Goal: Task Accomplishment & Management: Use online tool/utility

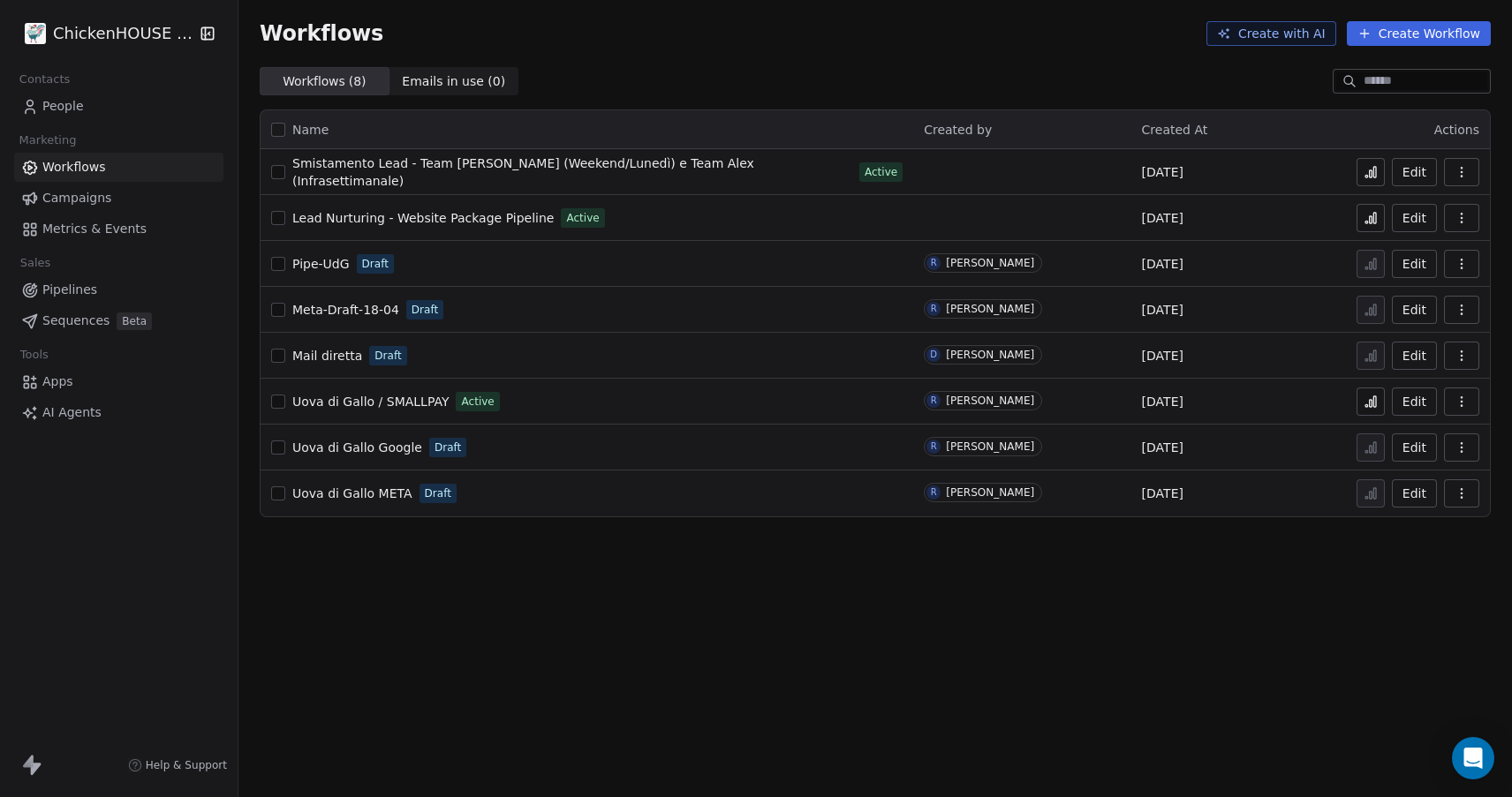
click at [1466, 219] on icon "button" at bounding box center [1461, 217] width 14 height 14
click at [280, 218] on button "button" at bounding box center [278, 217] width 14 height 14
click at [279, 218] on button "button" at bounding box center [278, 217] width 14 height 14
click at [1419, 213] on button "Edit" at bounding box center [1414, 218] width 45 height 29
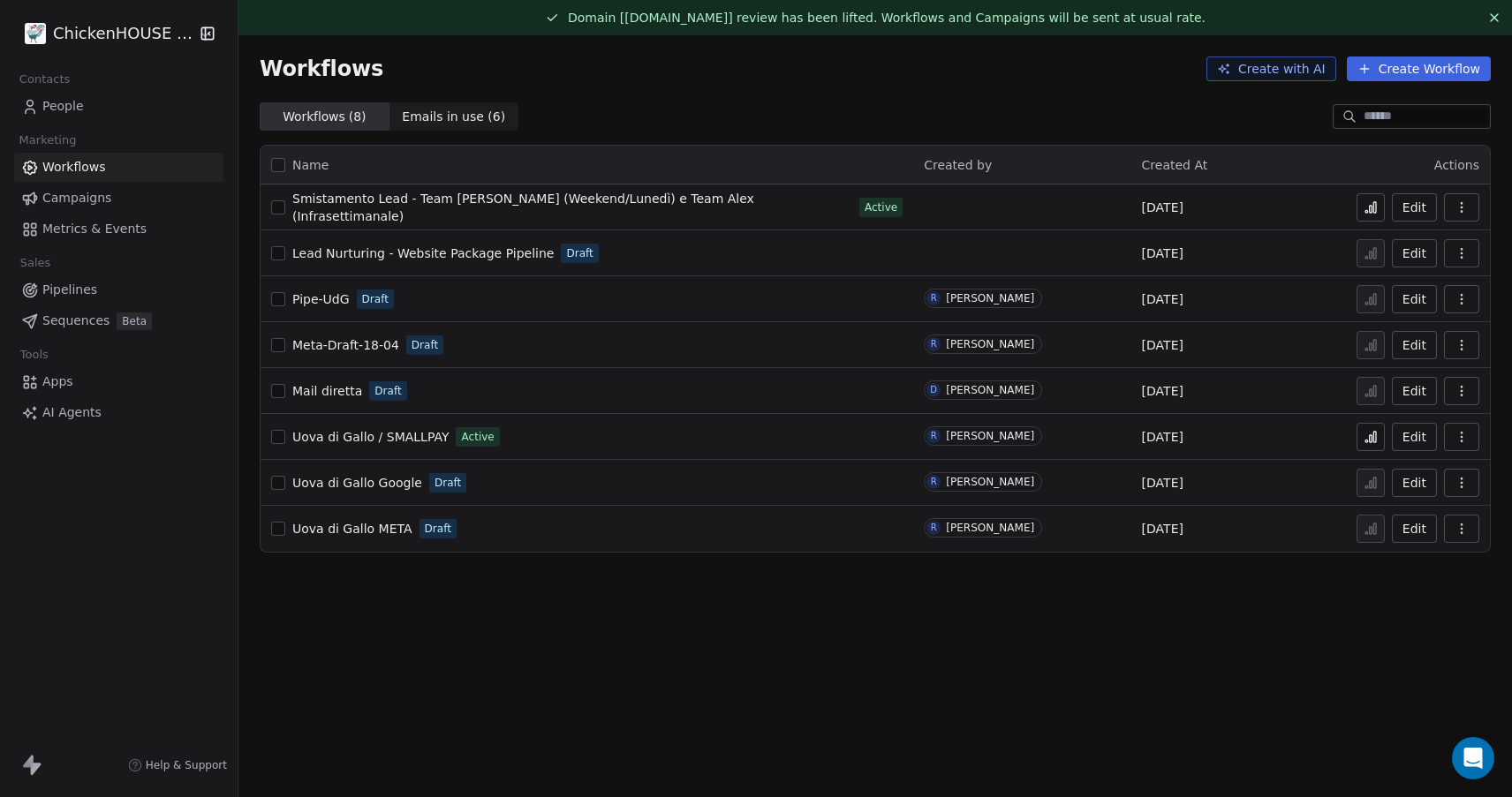
click at [113, 28] on html "ChickenHOUSE sas Contacts People Marketing Workflows Campaigns Metrics & Events…" at bounding box center [756, 464] width 1512 height 930
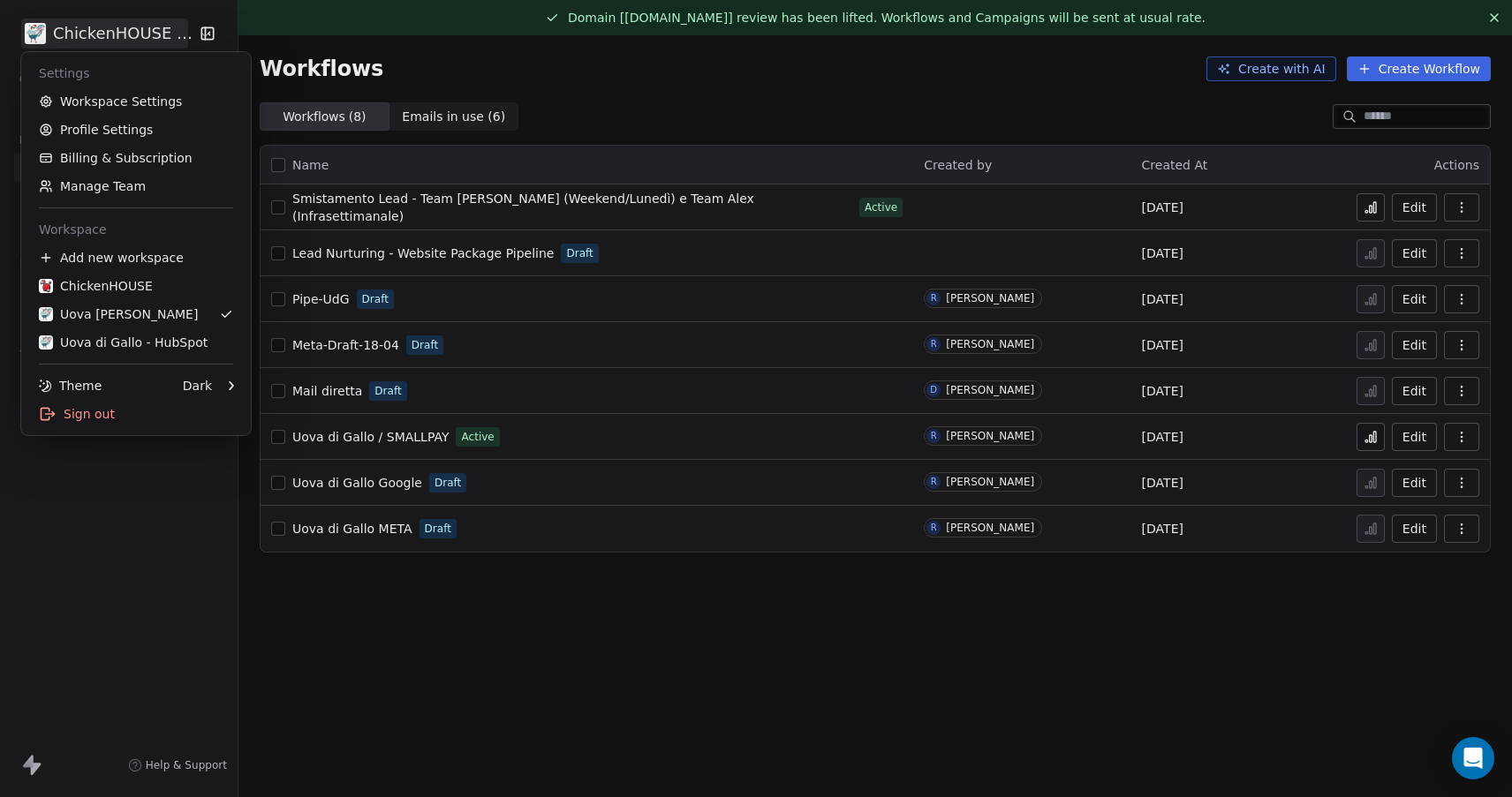
click at [398, 55] on html "ChickenHOUSE sas Contacts People Marketing Workflows Campaigns Metrics & Events…" at bounding box center [756, 464] width 1512 height 930
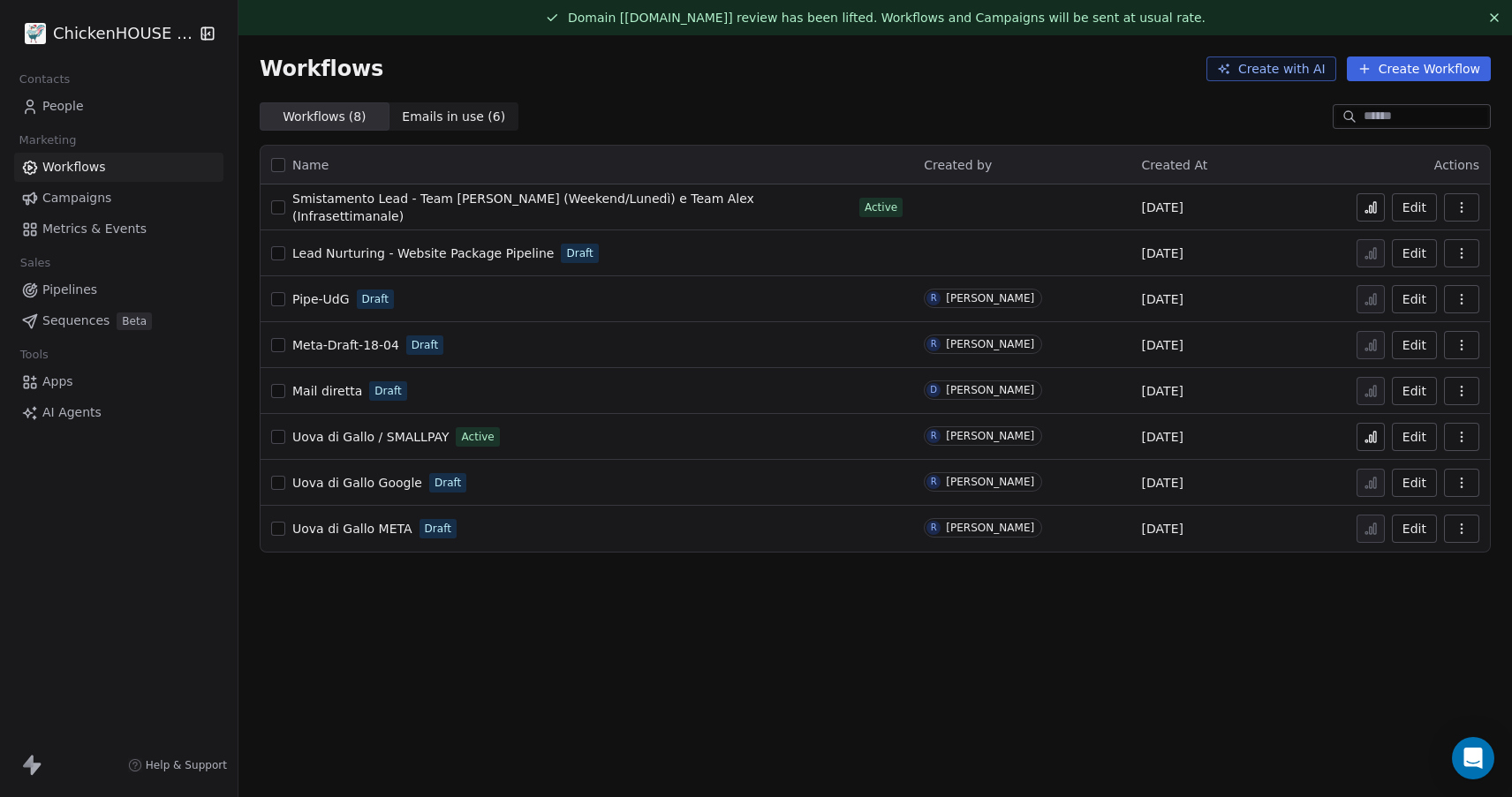
click at [67, 104] on span "People" at bounding box center [63, 106] width 42 height 18
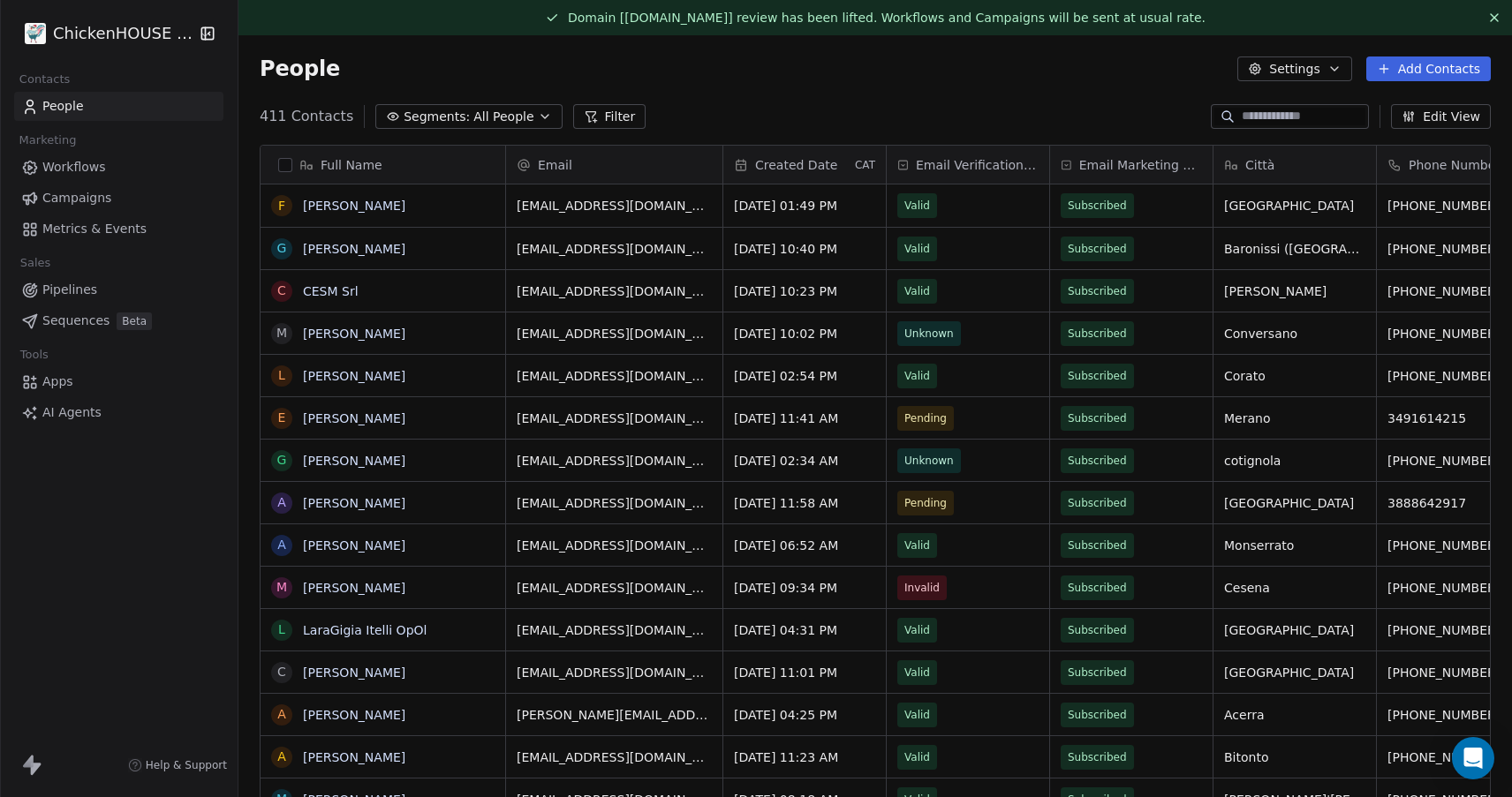
scroll to position [702, 1274]
click at [1279, 116] on input at bounding box center [1303, 116] width 124 height 18
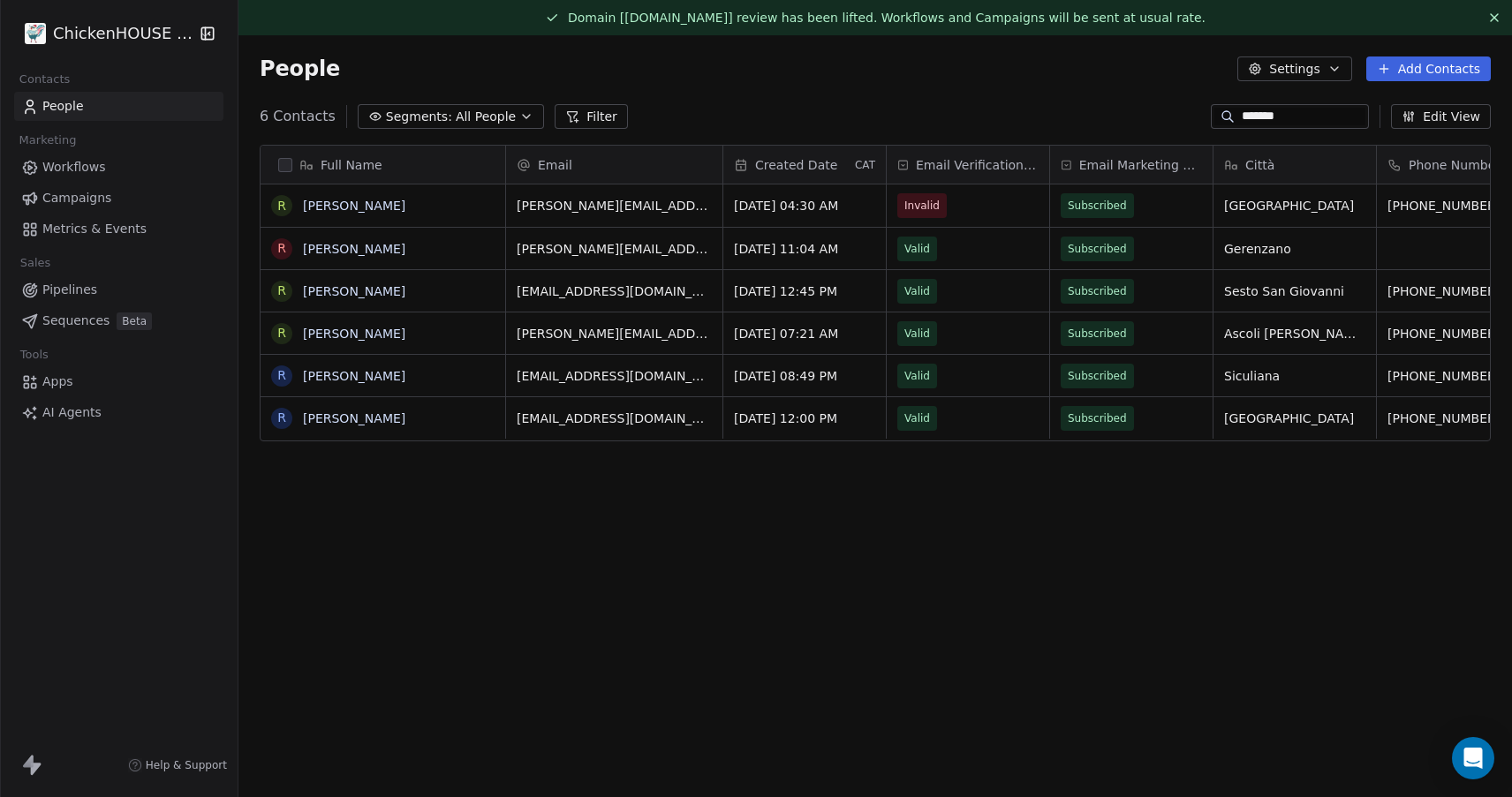
type input "*******"
click at [284, 244] on button "grid" at bounding box center [281, 249] width 14 height 14
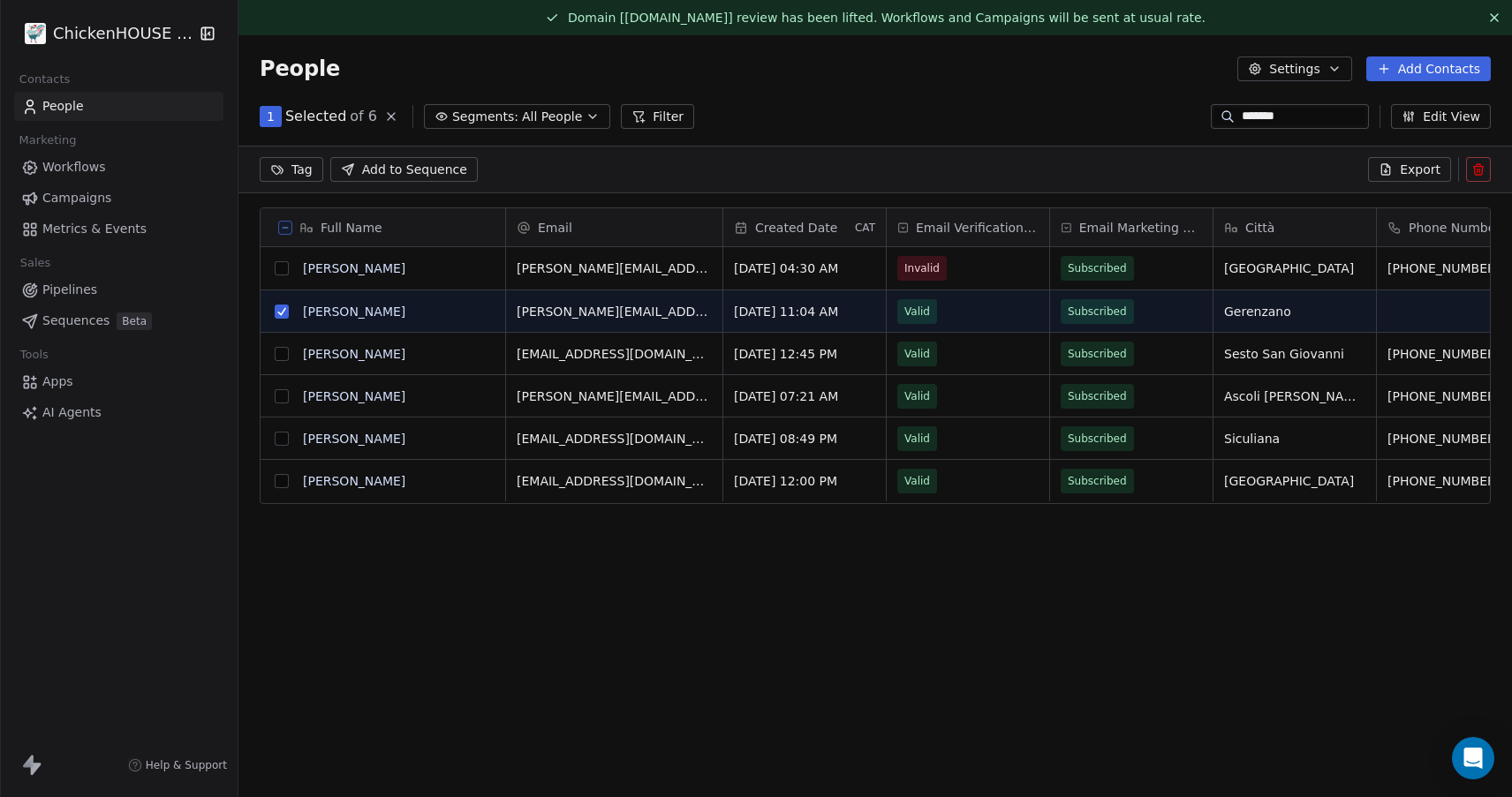
click at [1482, 162] on icon at bounding box center [1478, 169] width 14 height 14
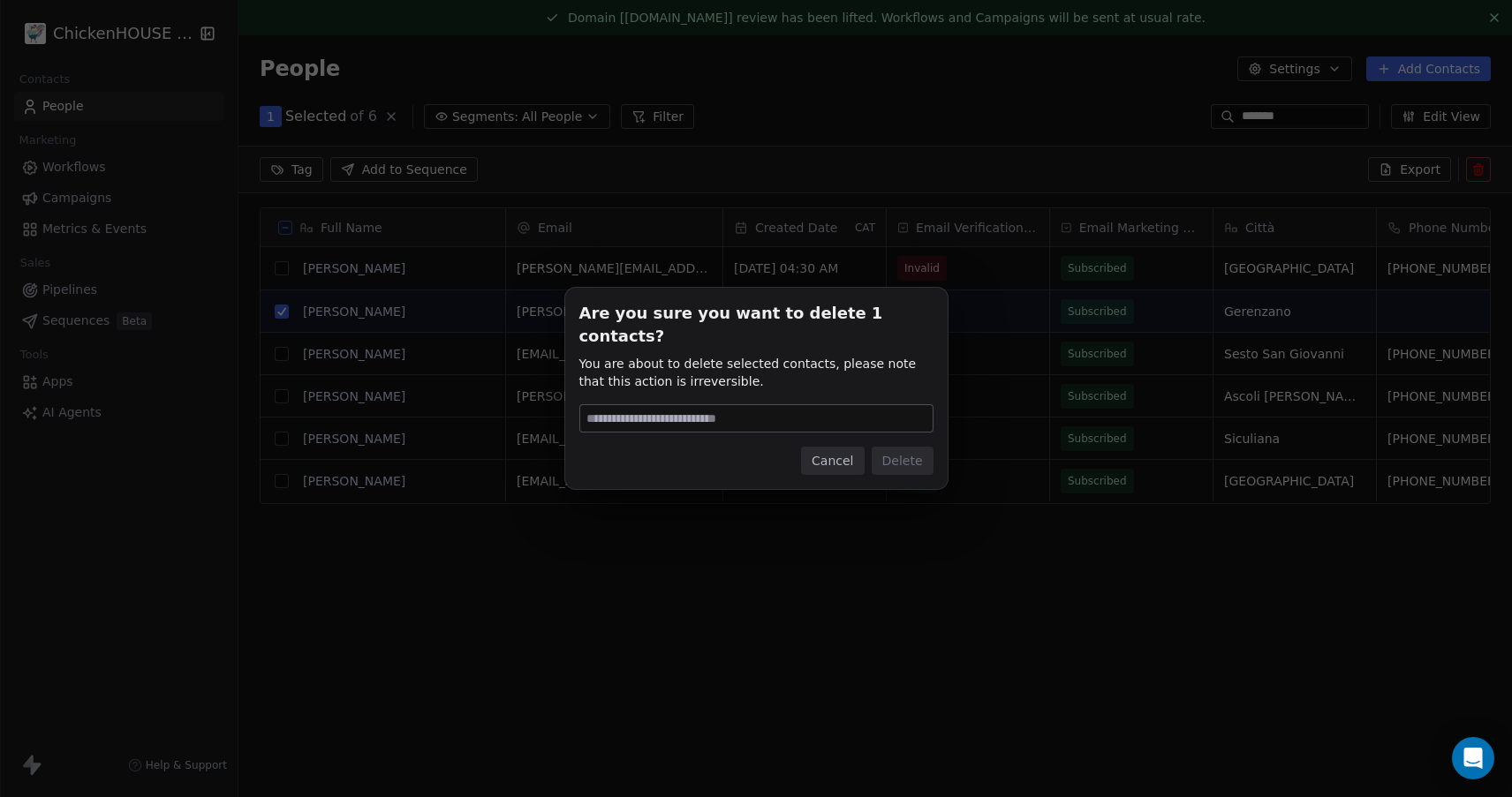
click at [731, 405] on input at bounding box center [756, 419] width 352 height 27
type input "******"
click at [909, 446] on button "Delete" at bounding box center [902, 460] width 62 height 29
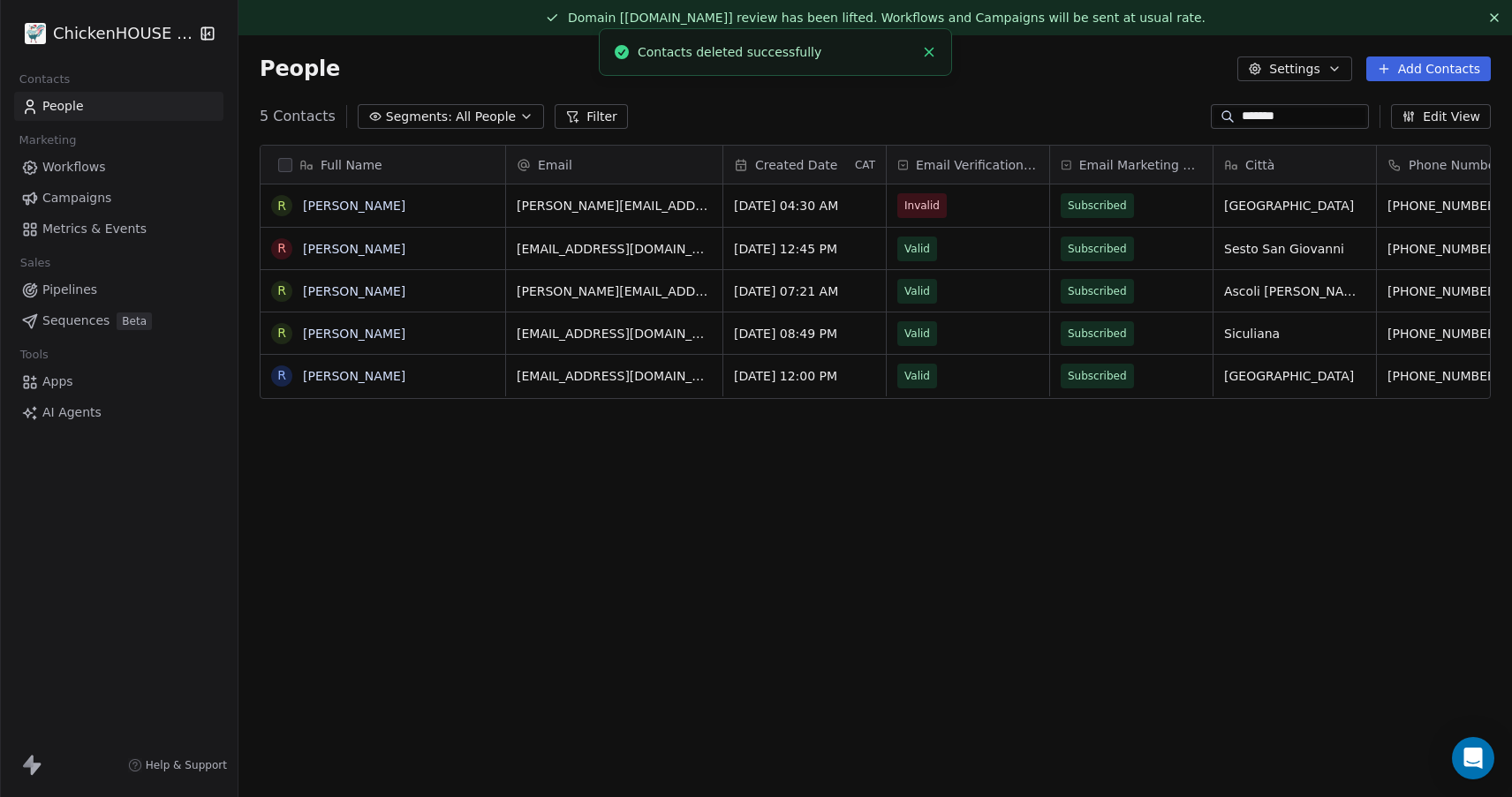
click at [95, 102] on link "People" at bounding box center [118, 106] width 209 height 30
click at [475, 73] on div "People Settings Add Contacts" at bounding box center [875, 69] width 1231 height 25
click at [1045, 73] on div "People Settings Add Contacts" at bounding box center [875, 69] width 1231 height 25
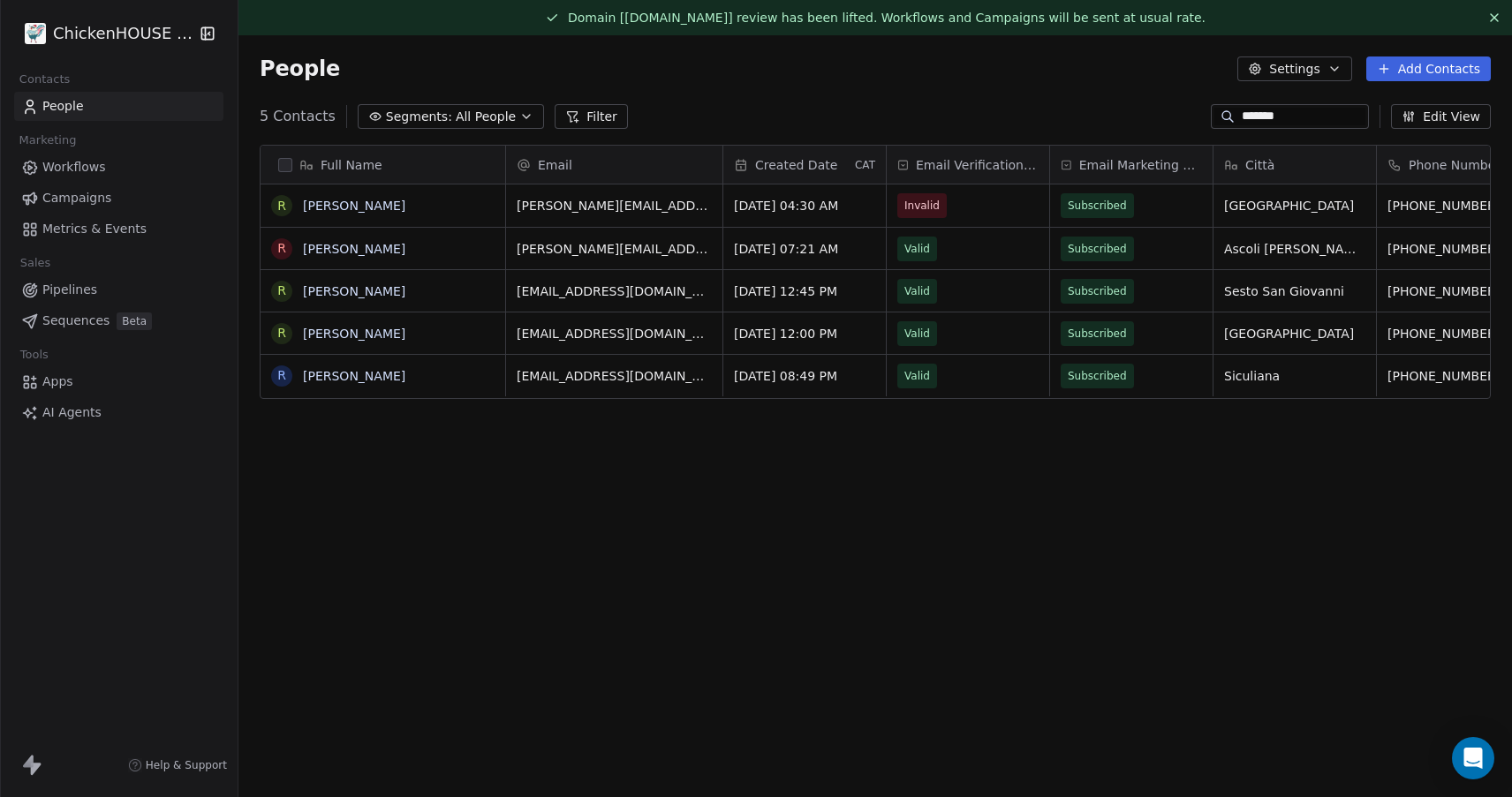
click at [61, 301] on link "Pipelines" at bounding box center [118, 290] width 209 height 30
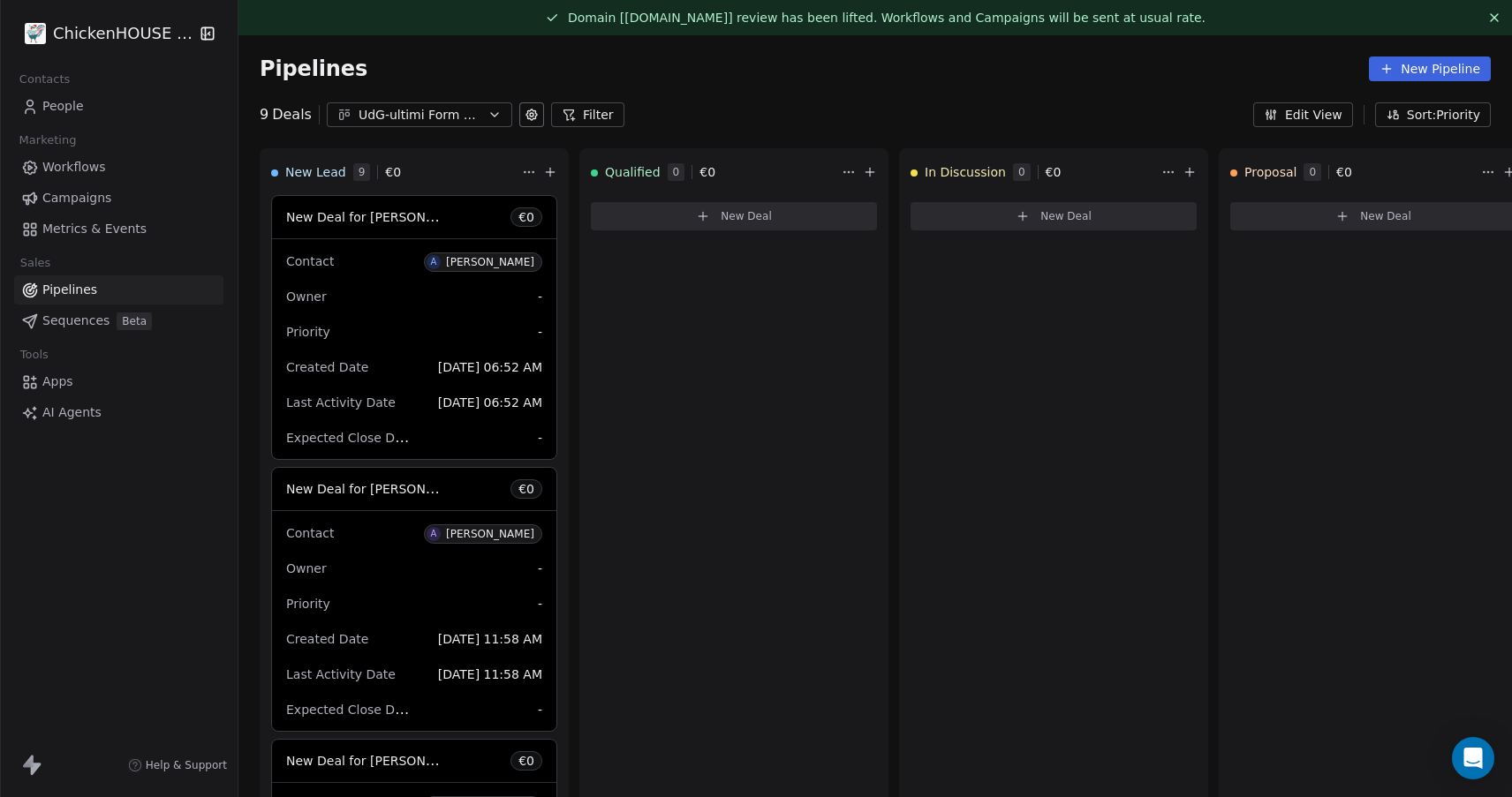
click at [77, 109] on span "People" at bounding box center [63, 106] width 42 height 18
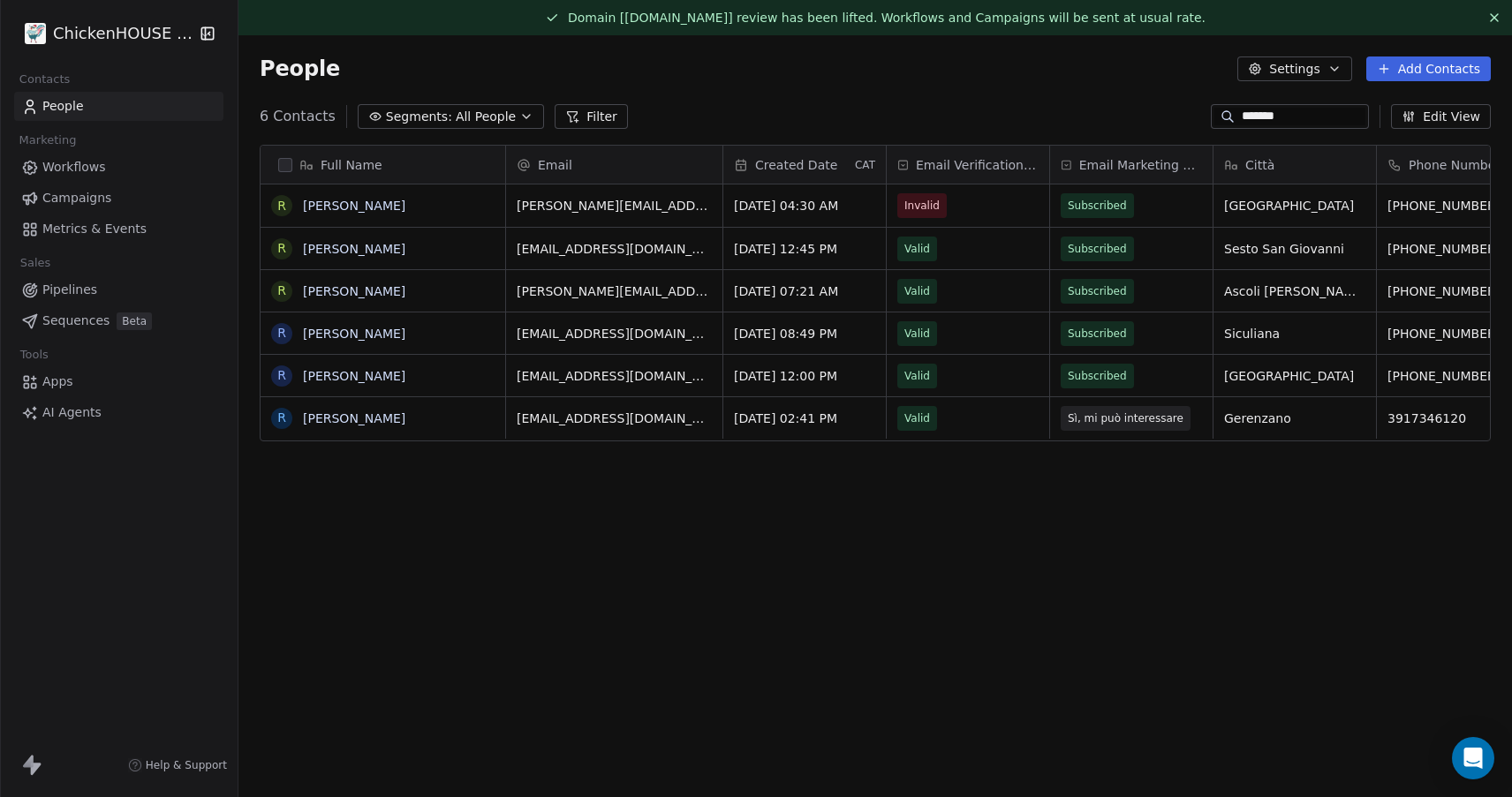
scroll to position [702, 1274]
click at [1276, 121] on input "*******" at bounding box center [1303, 116] width 124 height 18
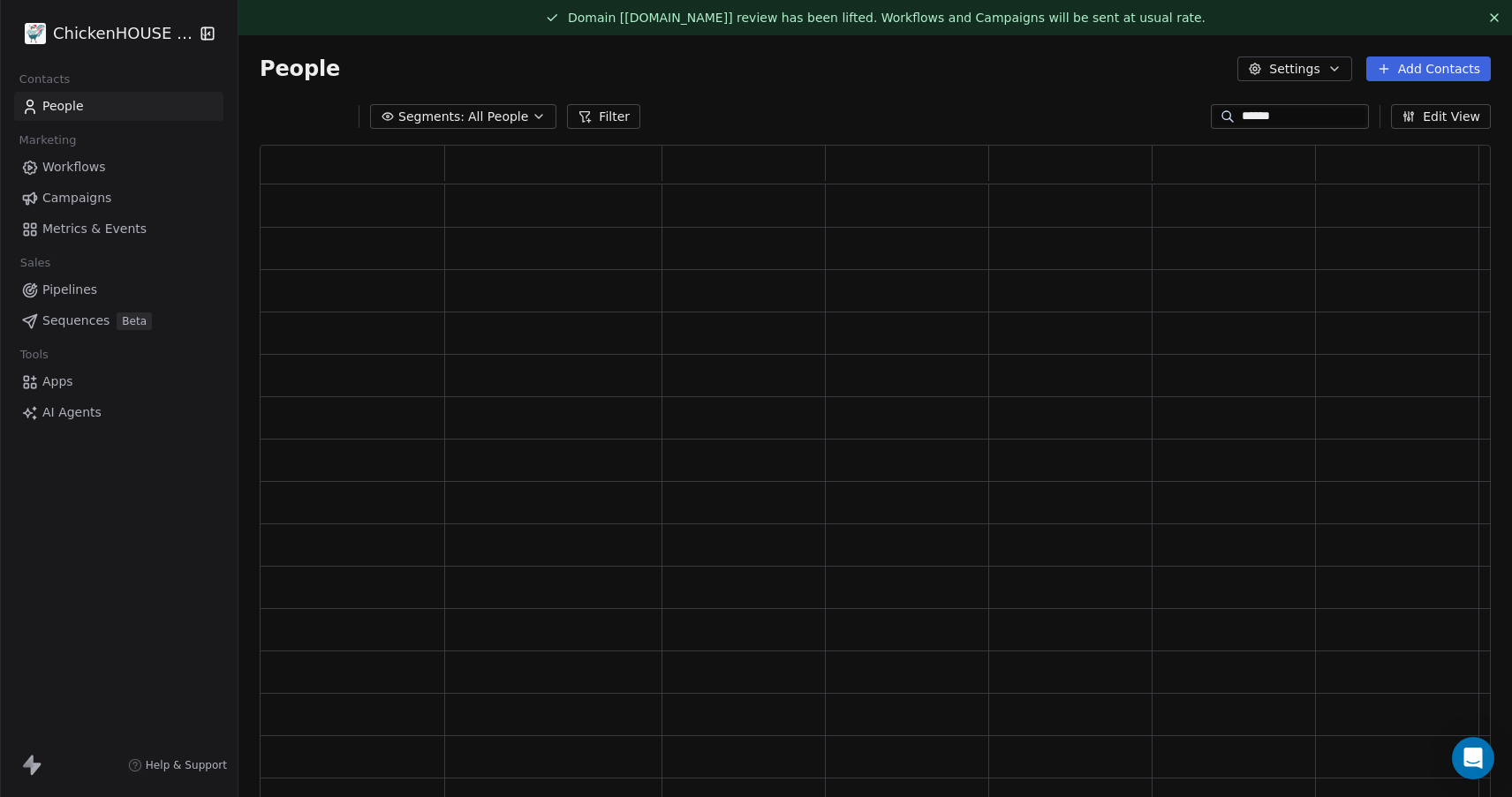
scroll to position [659, 1231]
type input "*"
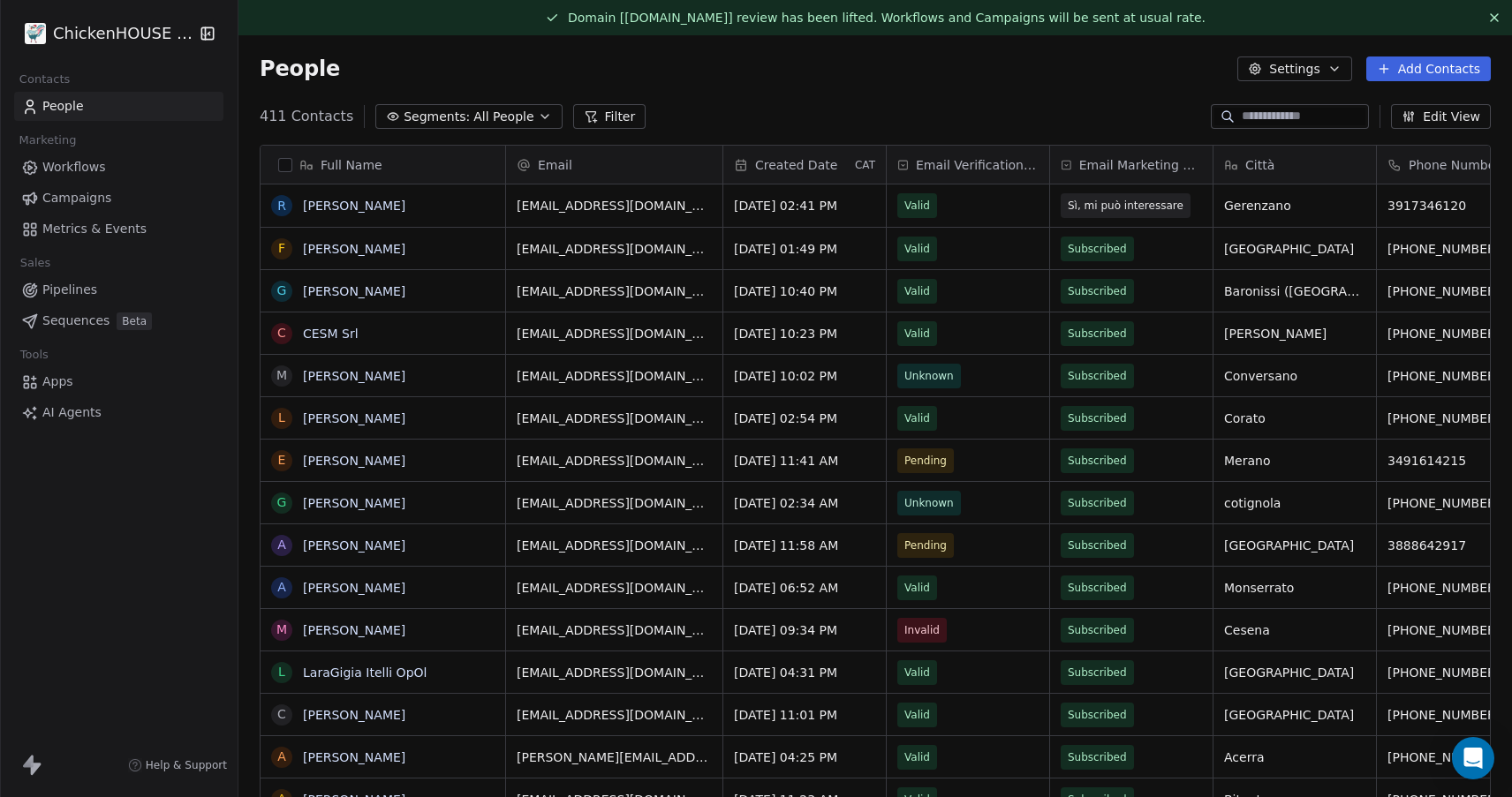
scroll to position [702, 1274]
click at [79, 289] on span "Pipelines" at bounding box center [69, 289] width 54 height 18
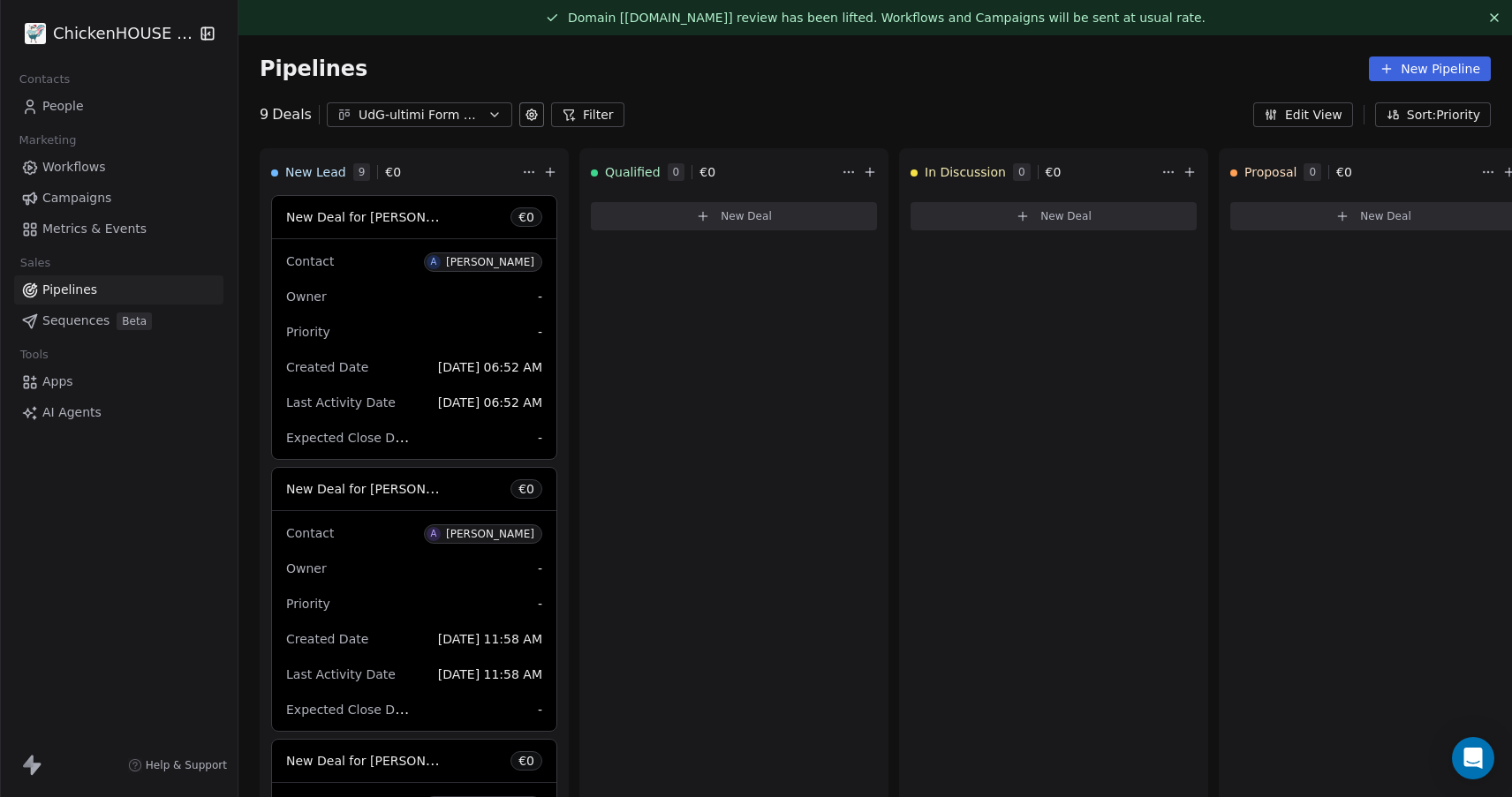
click at [403, 113] on div "UdG-ultimi Form Compilati" at bounding box center [420, 114] width 122 height 18
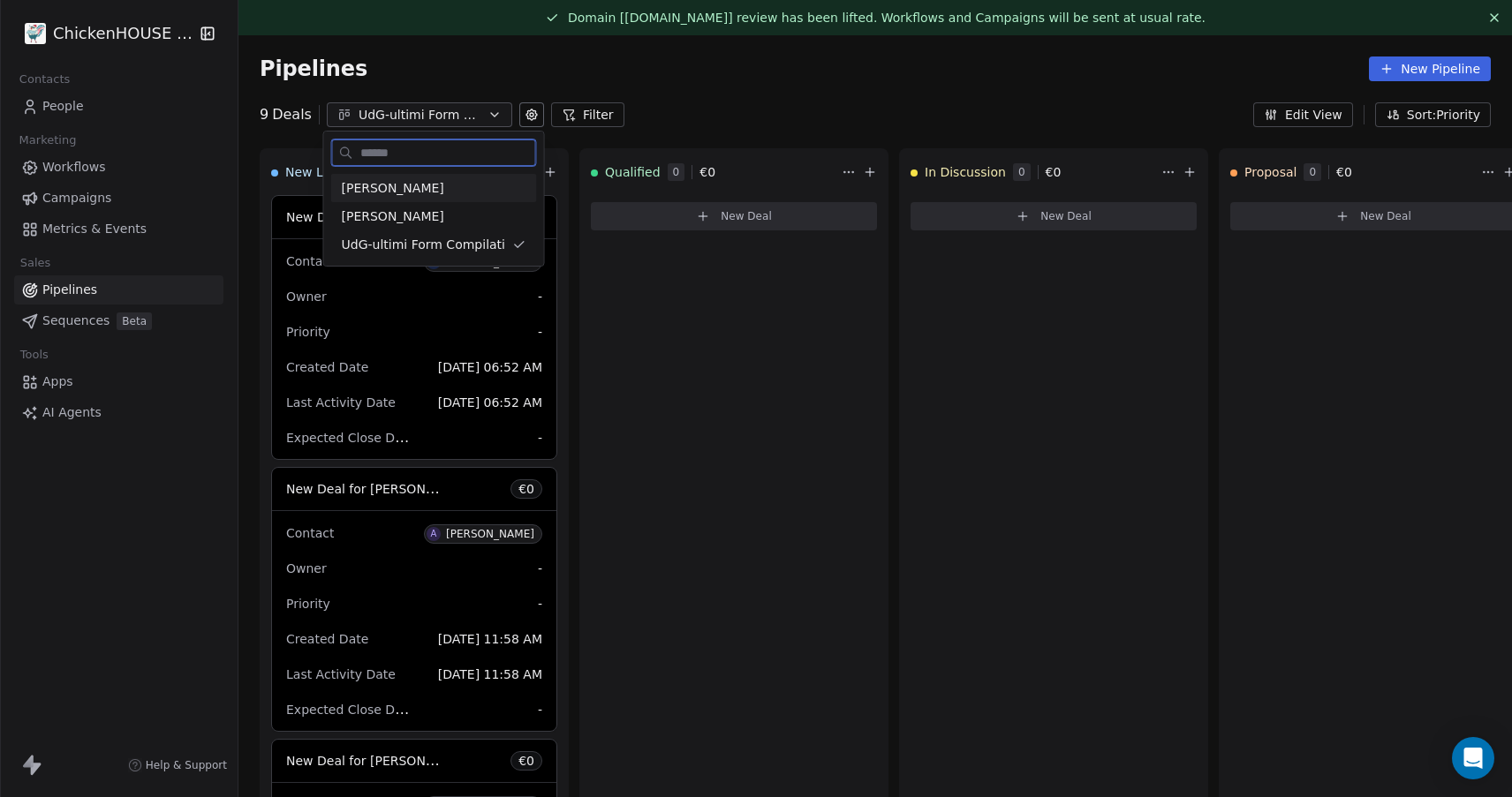
click at [383, 187] on div "[PERSON_NAME]" at bounding box center [433, 188] width 184 height 18
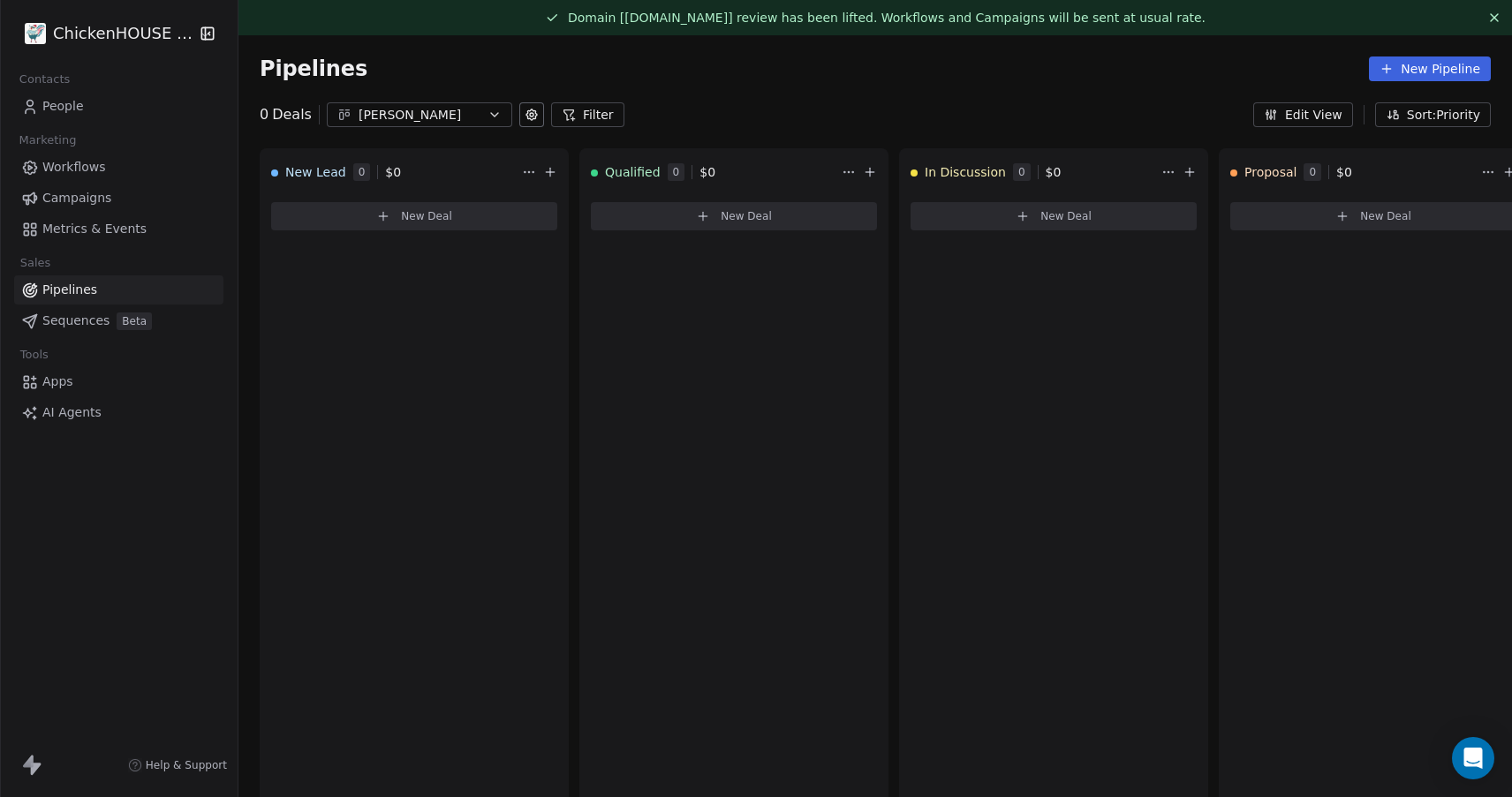
click at [404, 116] on div "[PERSON_NAME]" at bounding box center [420, 114] width 122 height 18
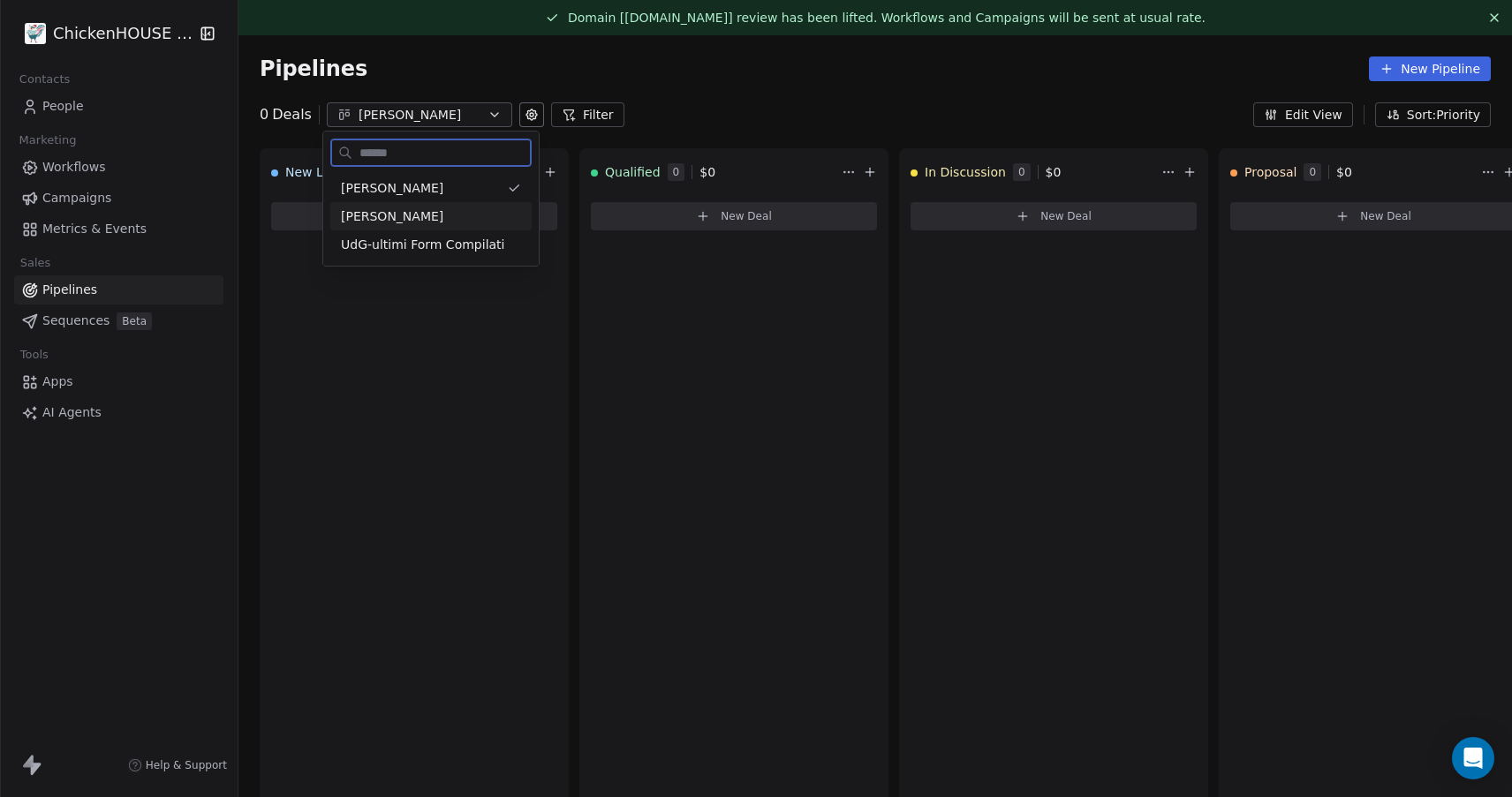
click at [367, 211] on div "Alex" at bounding box center [430, 216] width 180 height 18
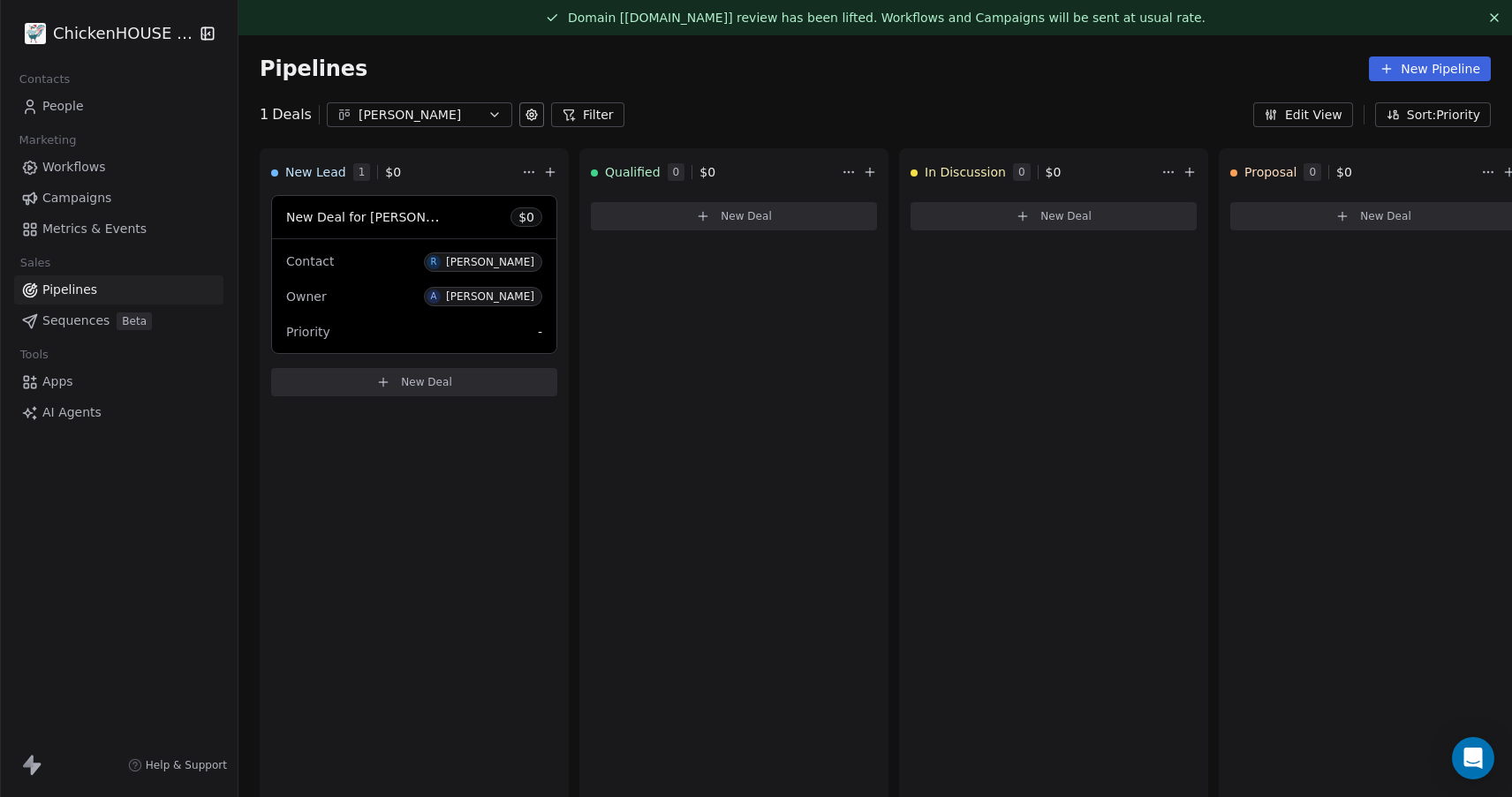
click at [394, 107] on div "Alex" at bounding box center [420, 114] width 122 height 18
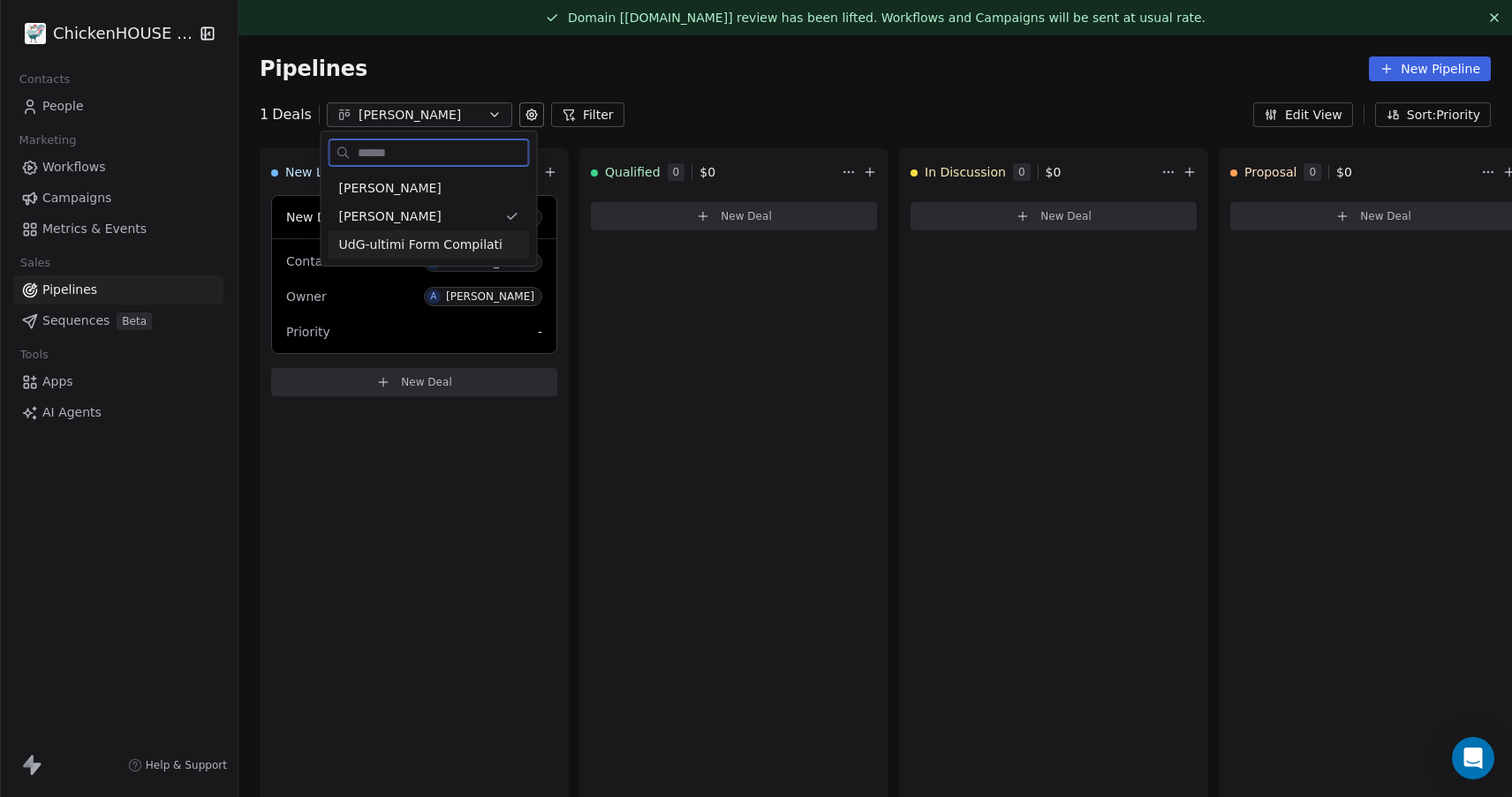
click at [359, 250] on span "UdG-ultimi Form Compilati" at bounding box center [420, 244] width 163 height 18
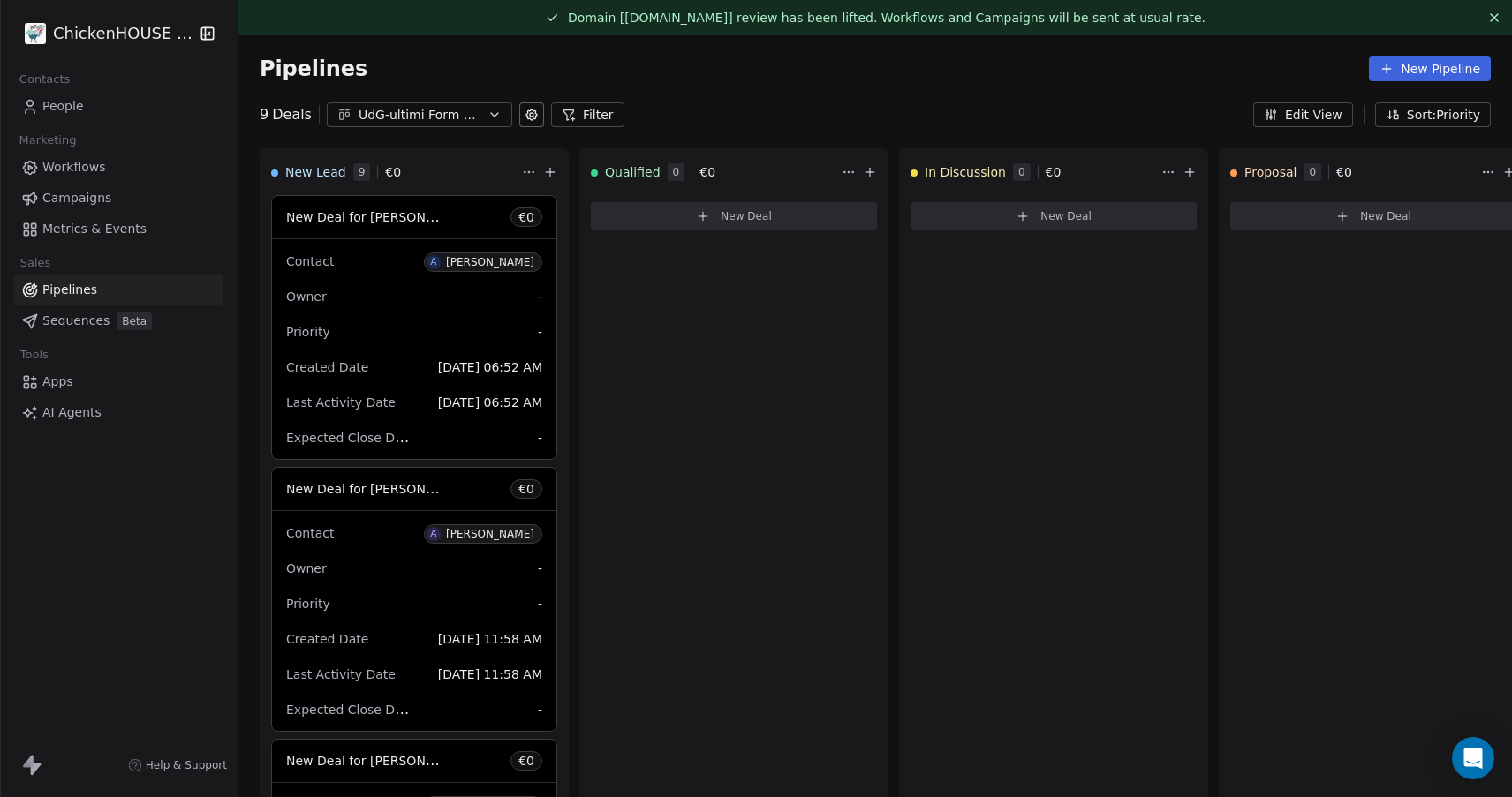
click at [80, 167] on span "Workflows" at bounding box center [73, 167] width 64 height 18
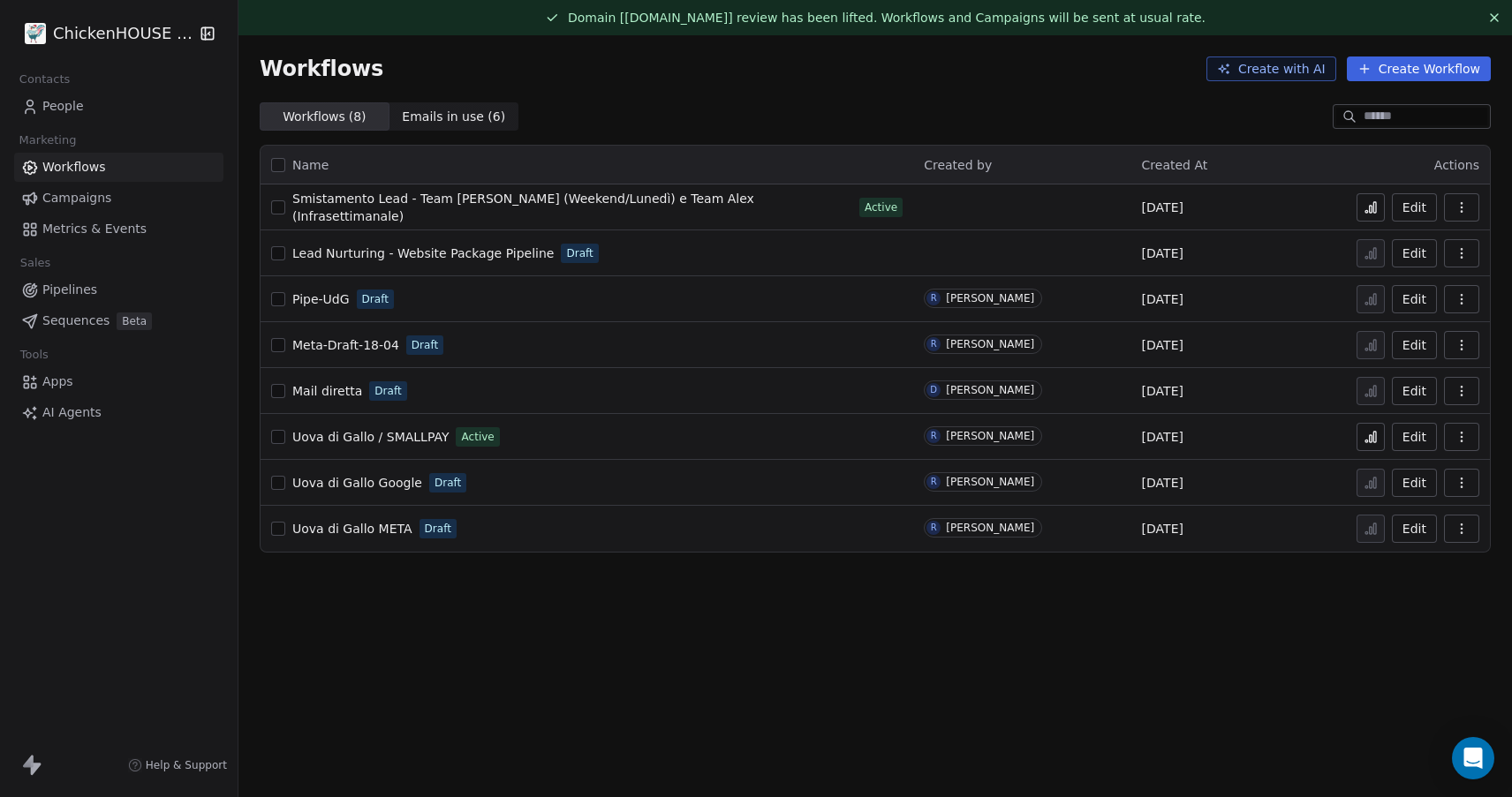
click at [427, 209] on span "Smistamento Lead - Team [PERSON_NAME] (Weekend/Lunedì) e Team Alex (Infrasettim…" at bounding box center [523, 207] width 462 height 31
click at [624, 205] on span "Smistamento Lead - Team [PERSON_NAME] (Weekend/Lunedì) e Team Alex (Infrasettim…" at bounding box center [523, 207] width 462 height 31
click at [87, 421] on link "AI Agents" at bounding box center [118, 412] width 209 height 30
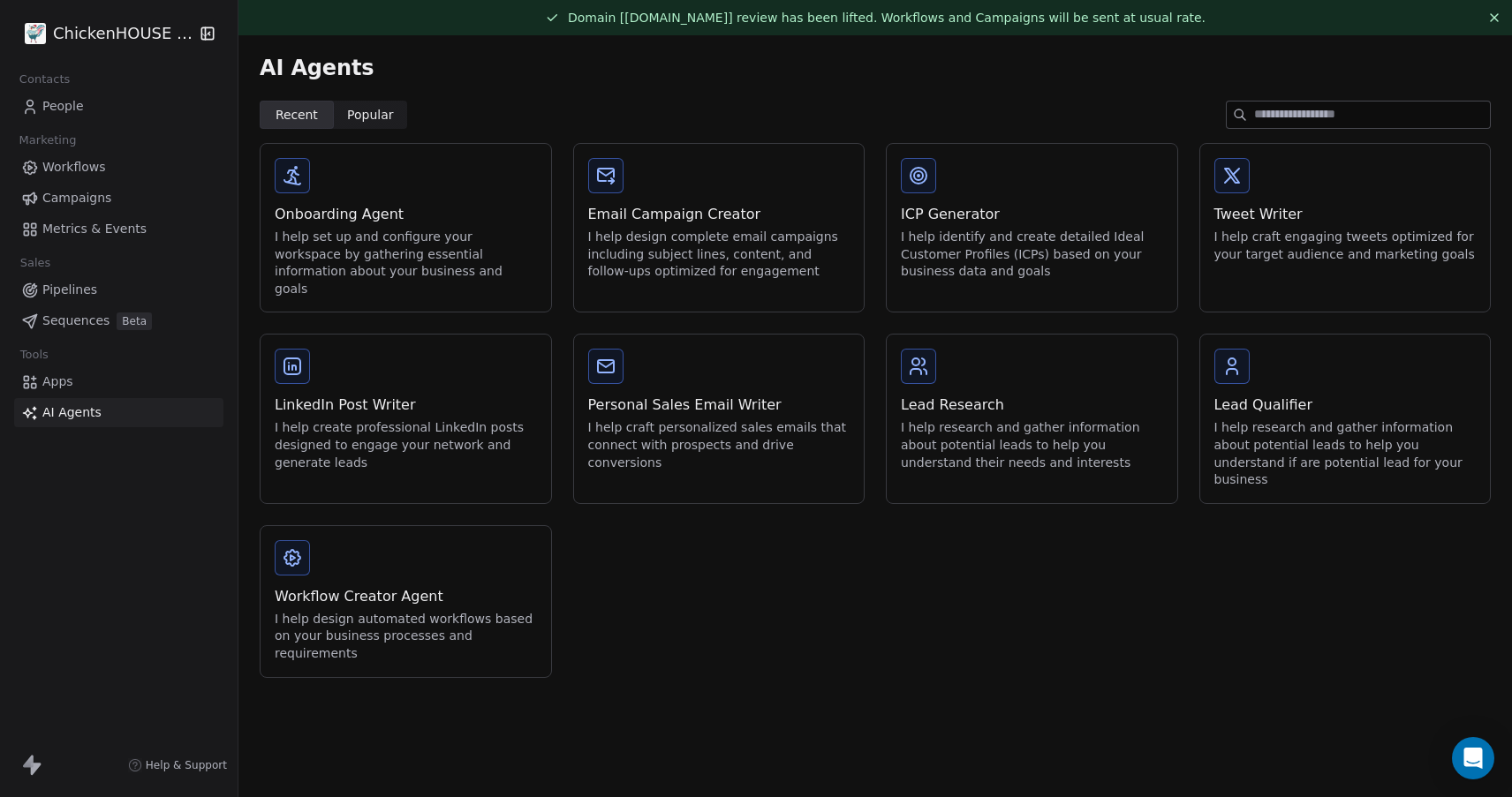
click at [375, 543] on div "Workflow Creator Agent I help design automated workflows based on your business…" at bounding box center [405, 602] width 291 height 151
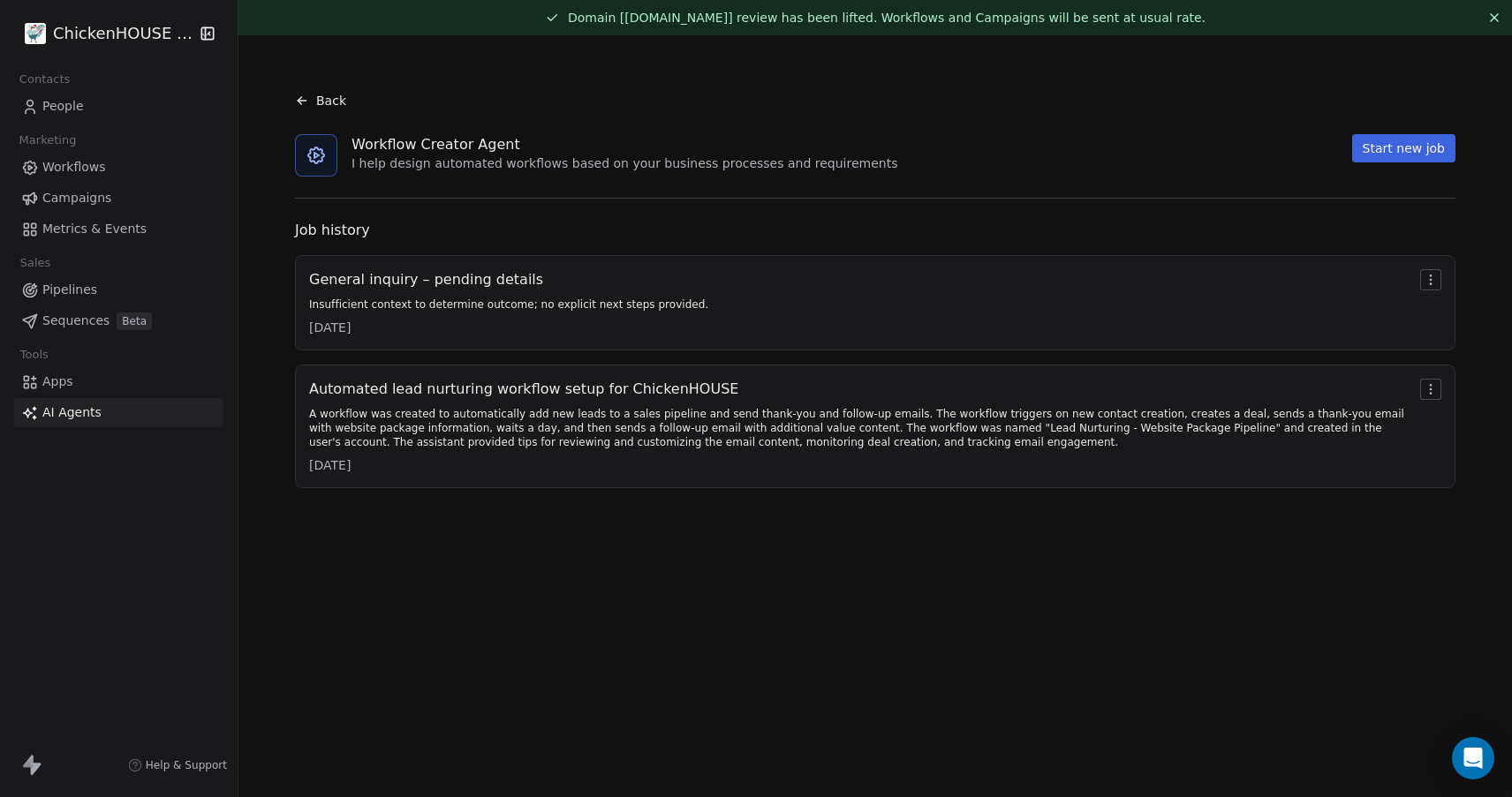
click at [598, 441] on div "A workflow was created to automatically add new leads to a sales pipeline and s…" at bounding box center [860, 428] width 1104 height 42
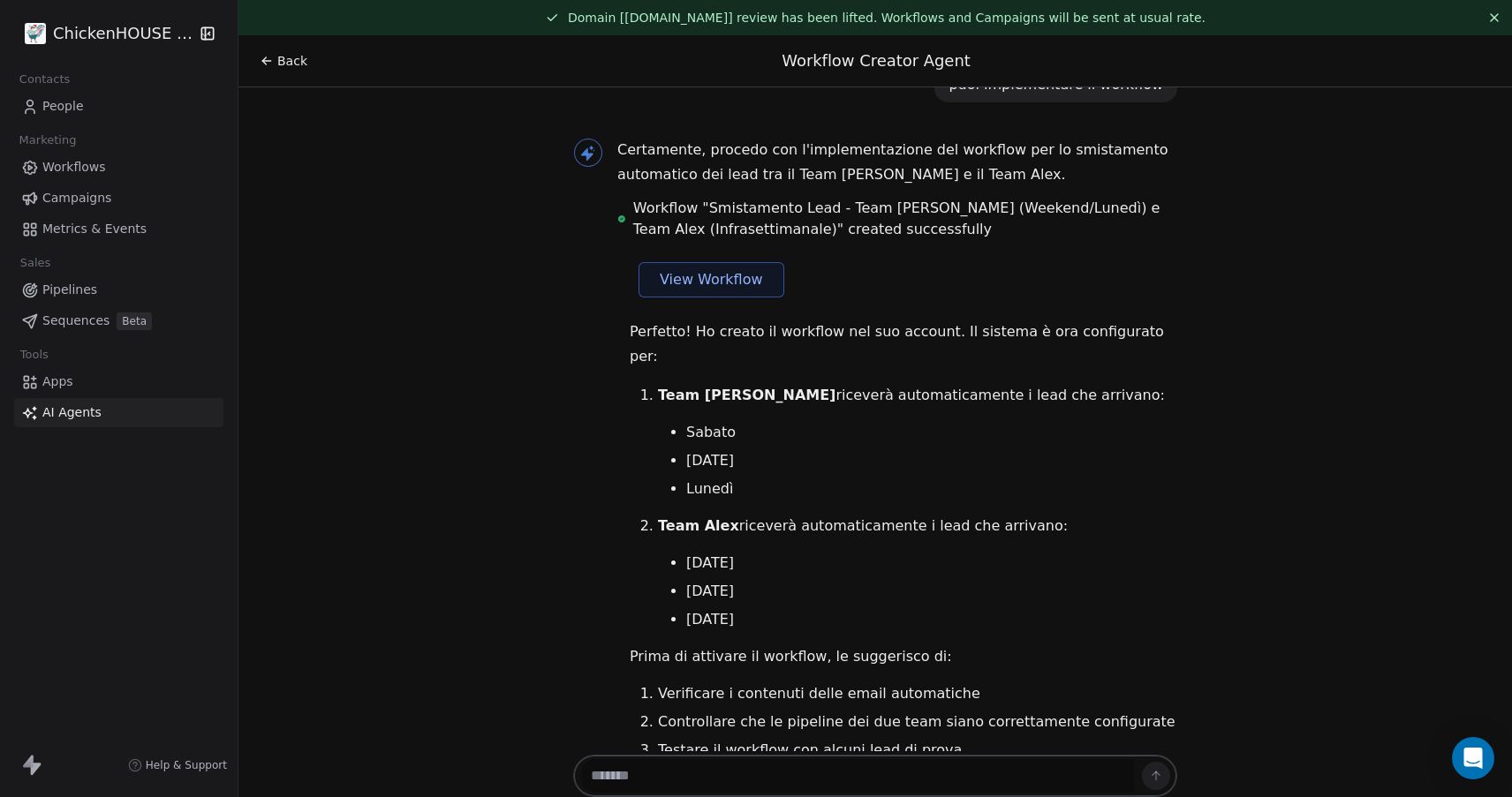
scroll to position [9467, 0]
click at [666, 768] on textarea at bounding box center [857, 775] width 552 height 33
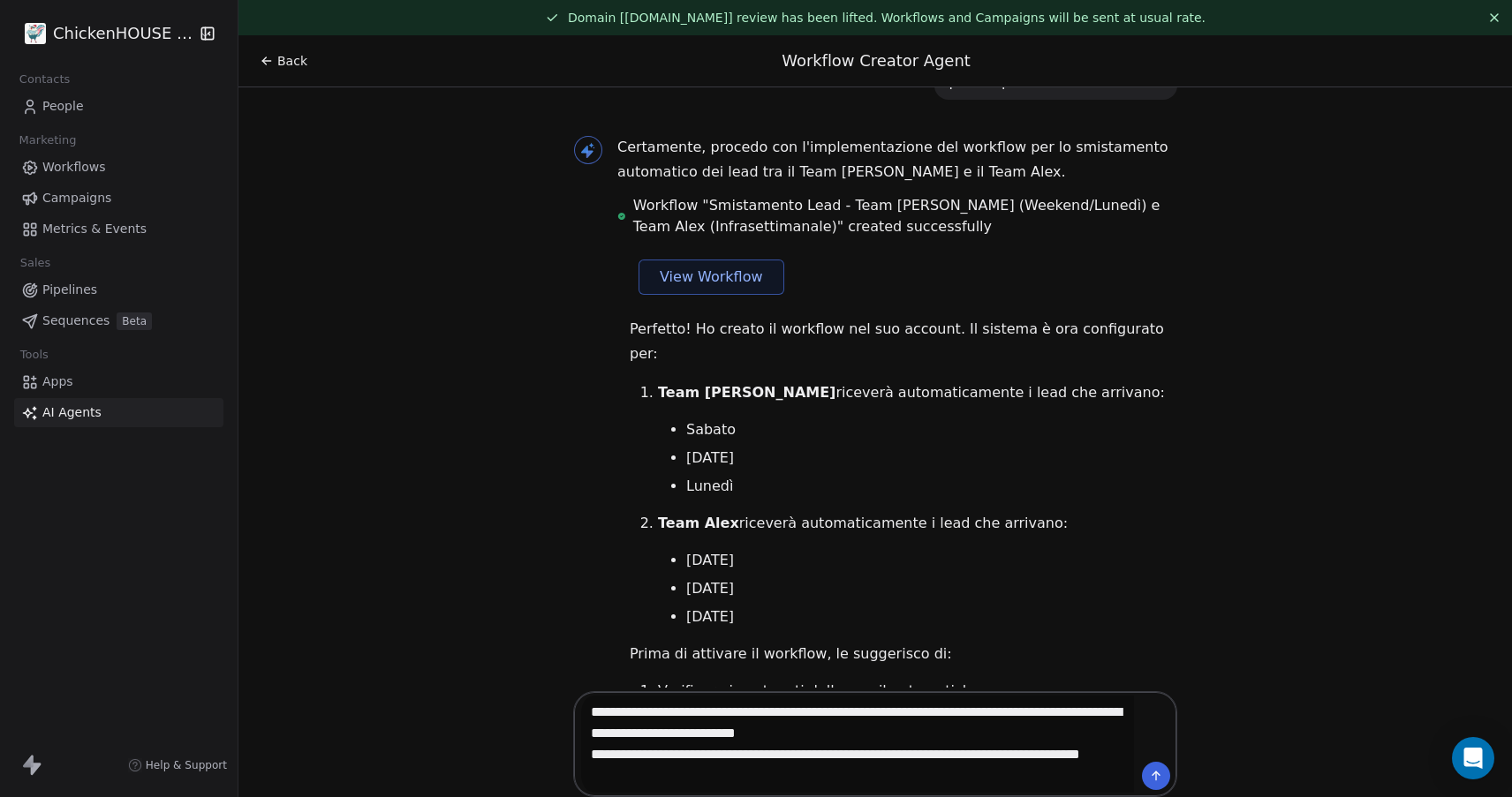
type textarea "**********"
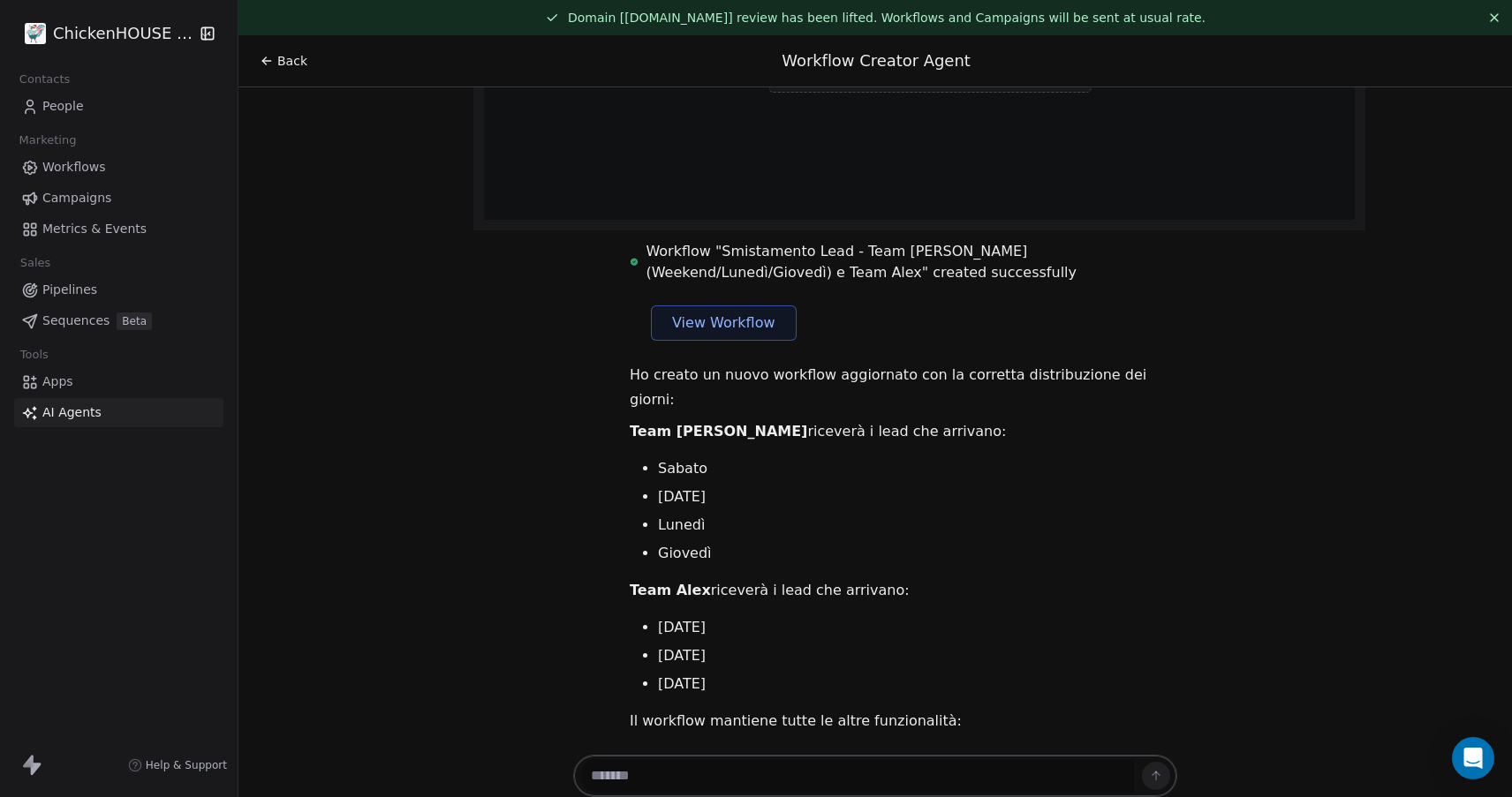
scroll to position [35, 0]
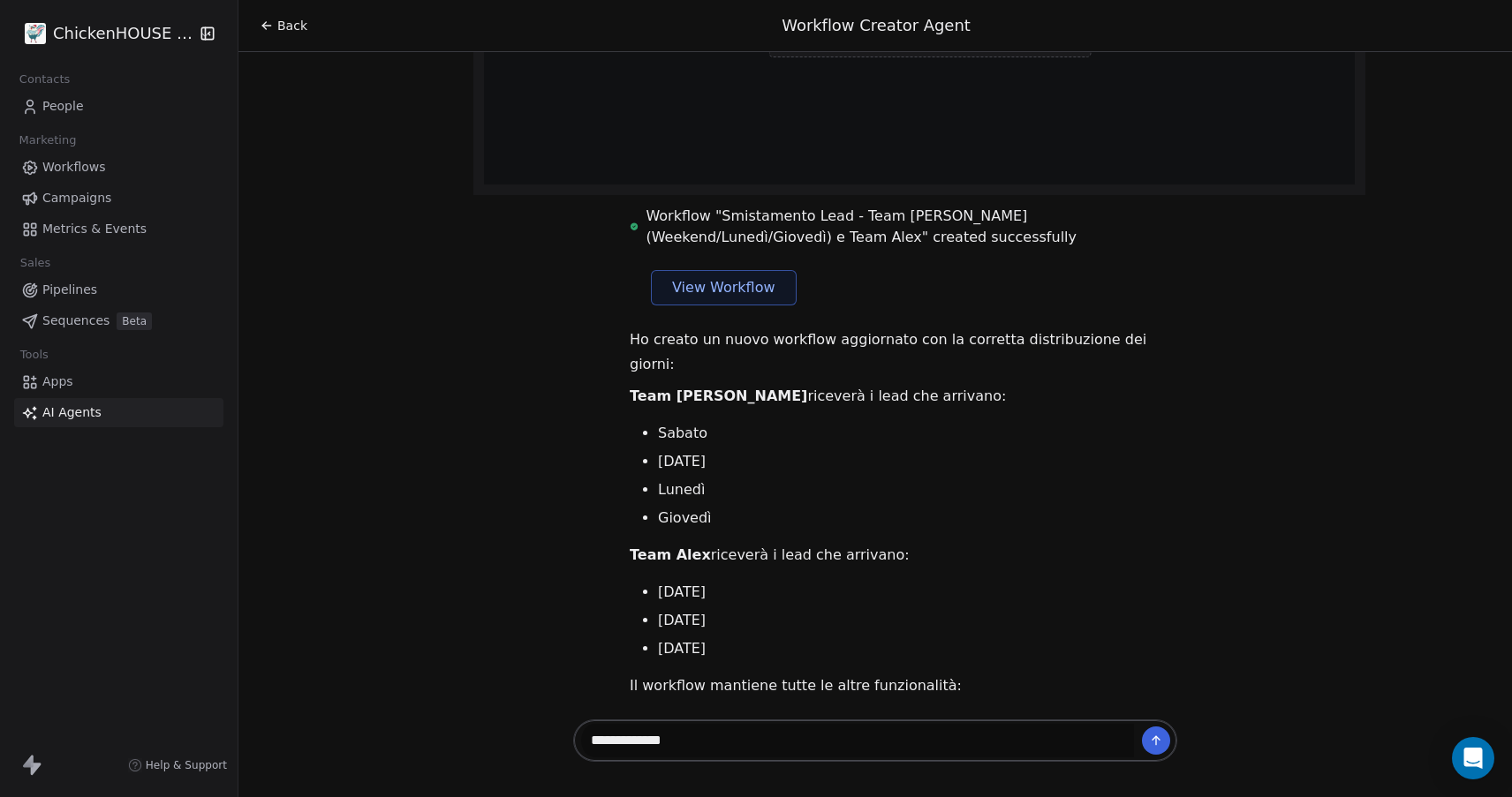
type textarea "**********"
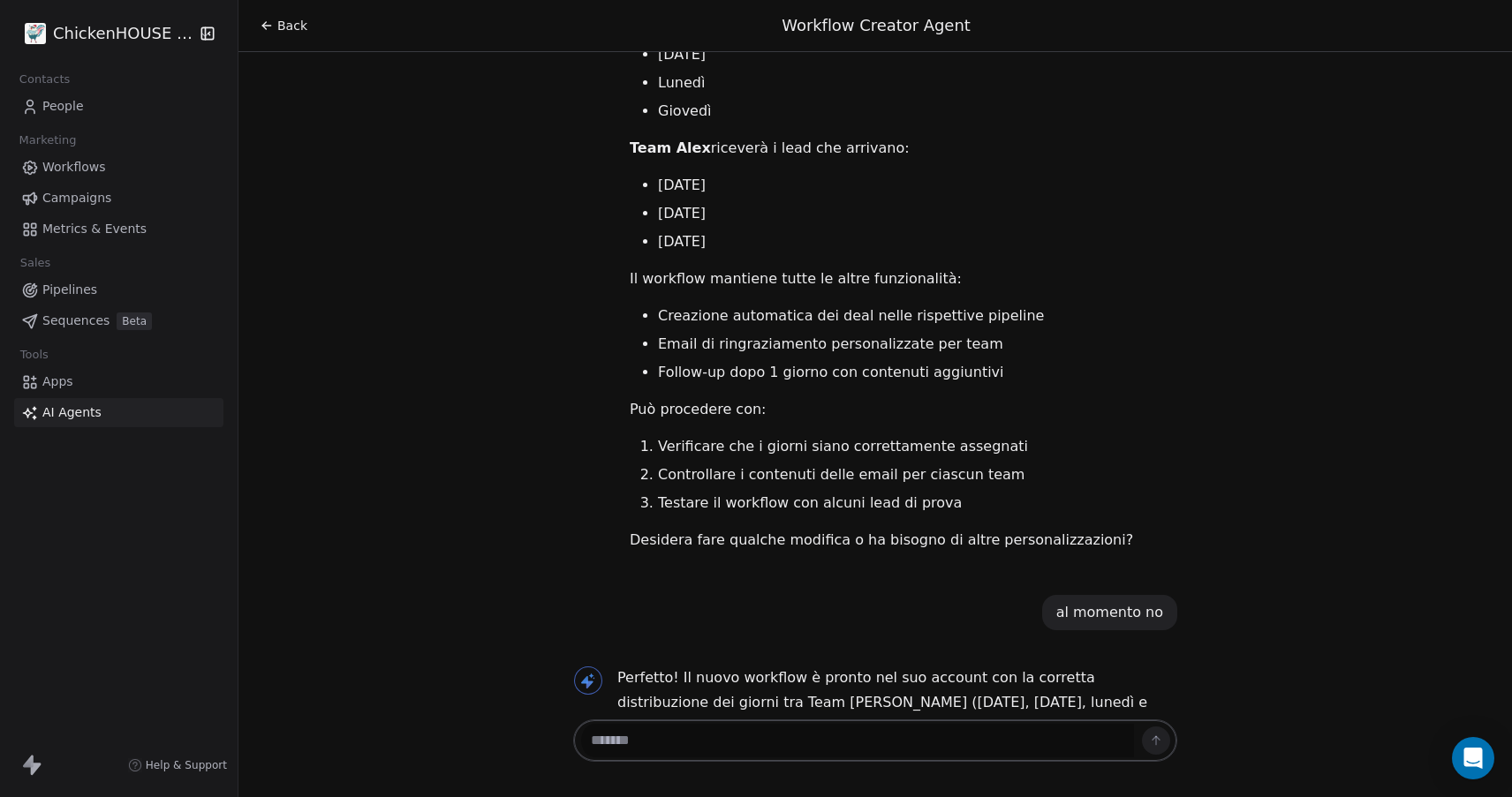
scroll to position [12851, 0]
type textarea "******"
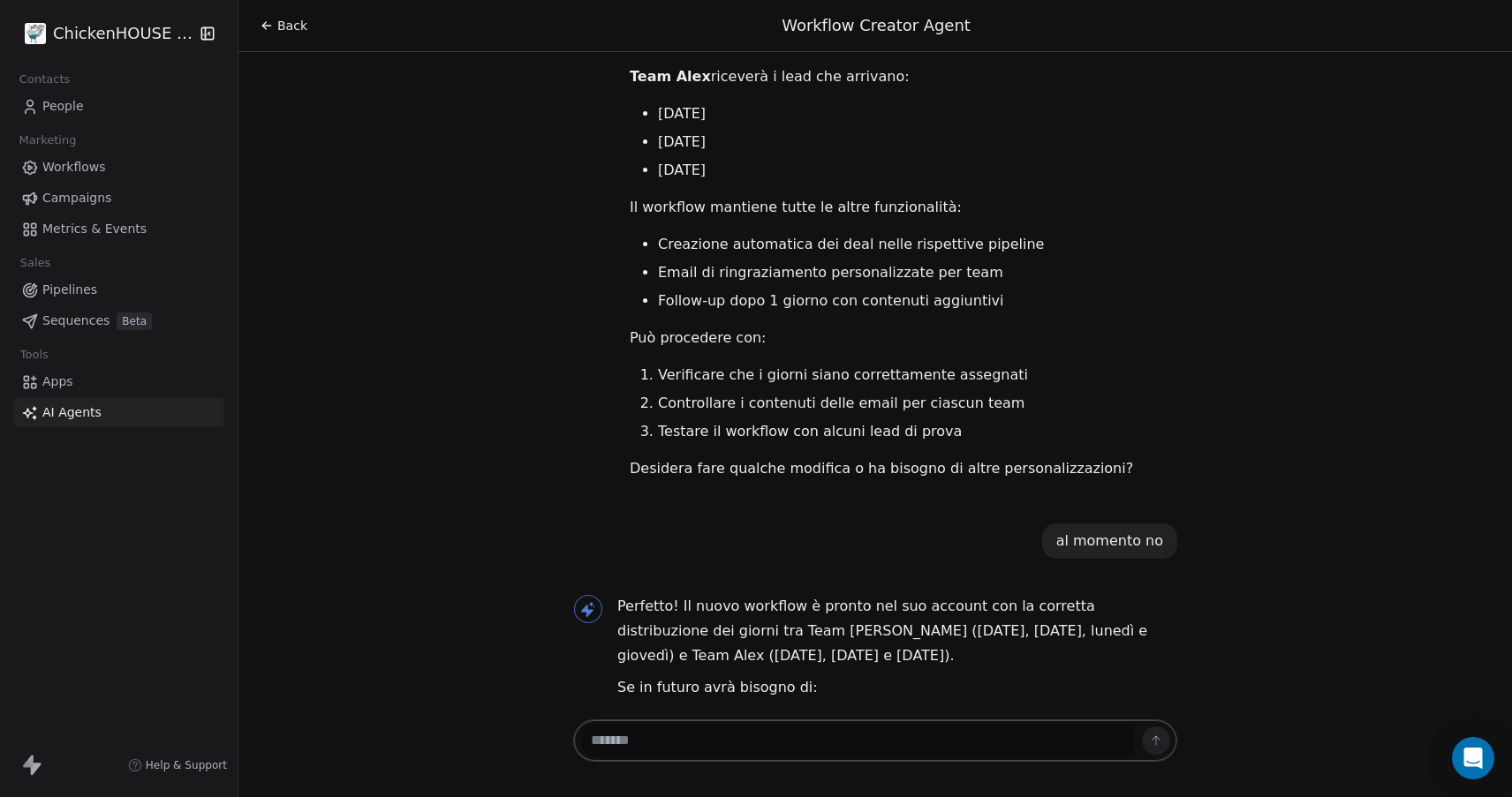
scroll to position [12922, 0]
click at [76, 173] on span "Workflows" at bounding box center [73, 167] width 64 height 18
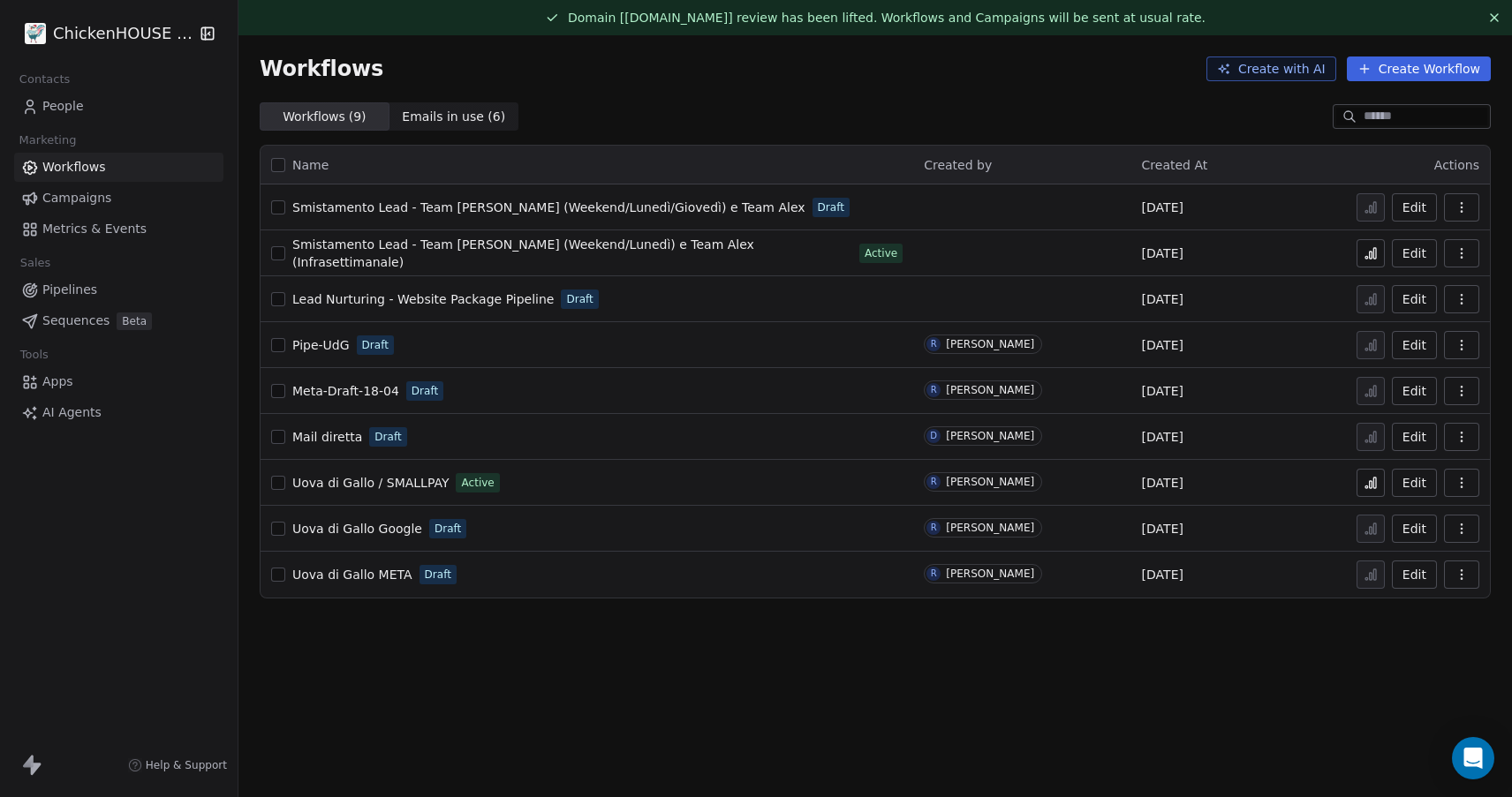
click at [85, 420] on span "AI Agents" at bounding box center [72, 412] width 59 height 18
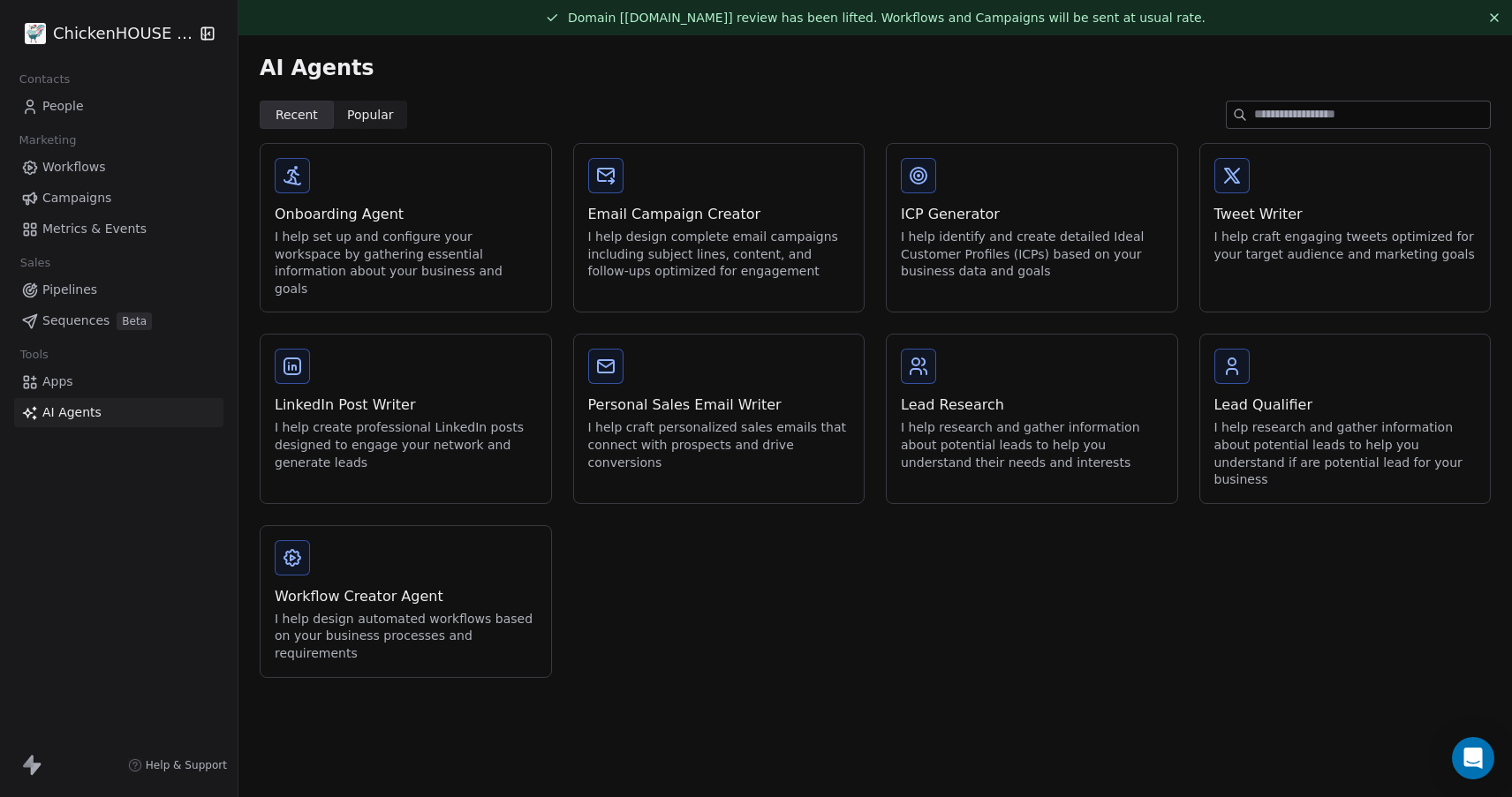
click at [394, 526] on div "Workflow Creator Agent I help design automated workflows based on your business…" at bounding box center [405, 602] width 291 height 151
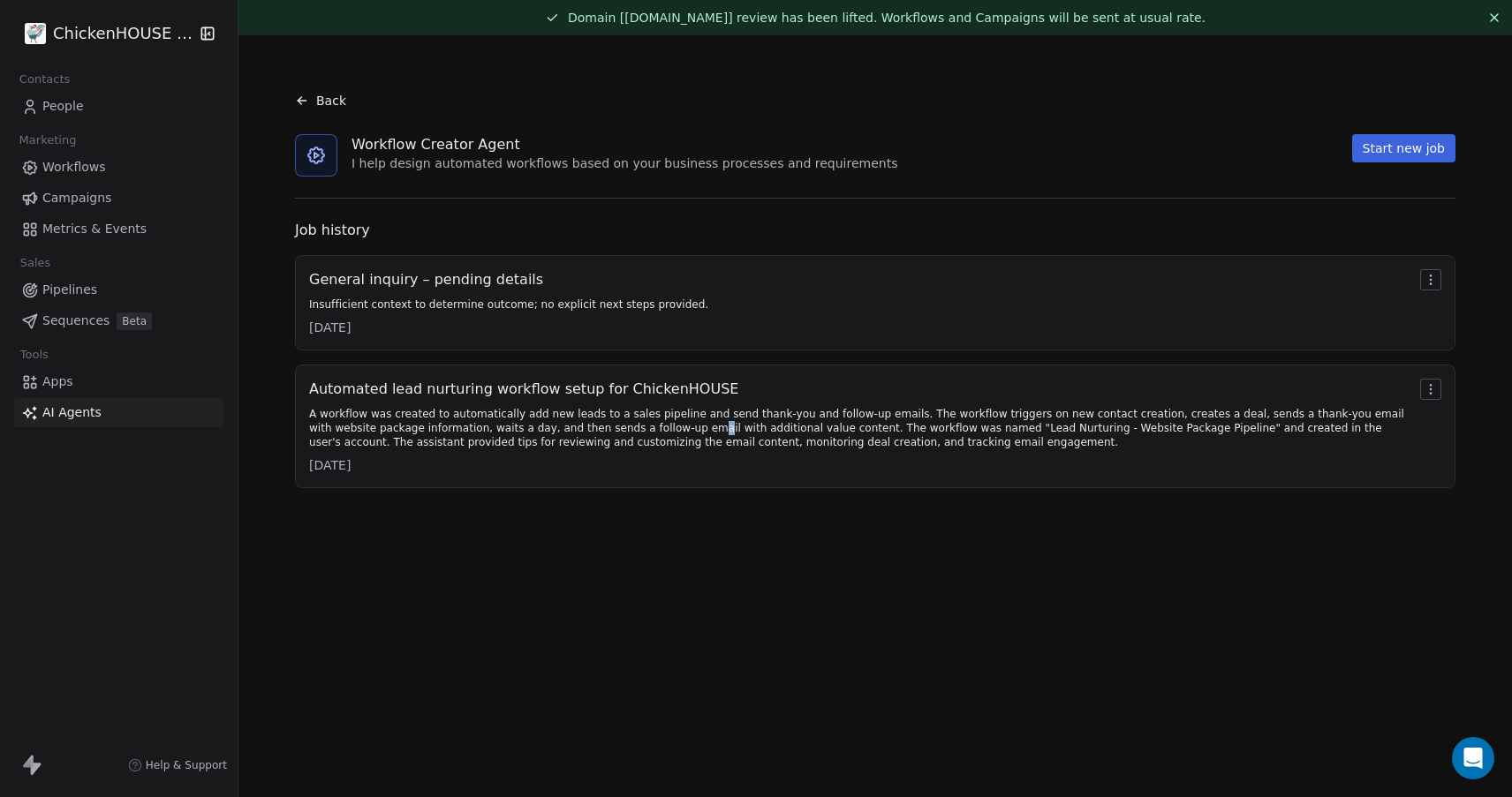
click at [685, 429] on div "A workflow was created to automatically add new leads to a sales pipeline and s…" at bounding box center [860, 428] width 1104 height 42
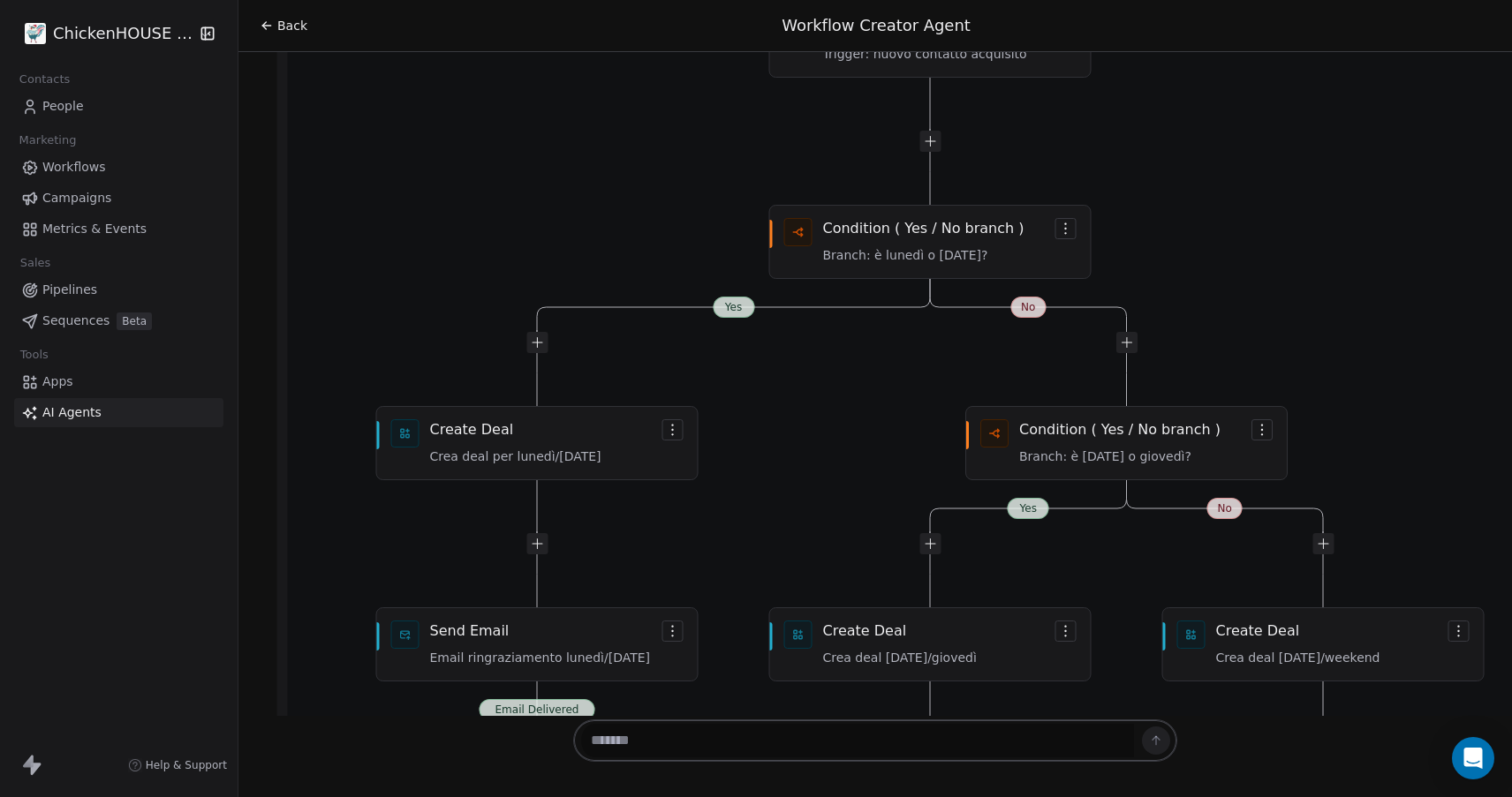
scroll to position [3785, 0]
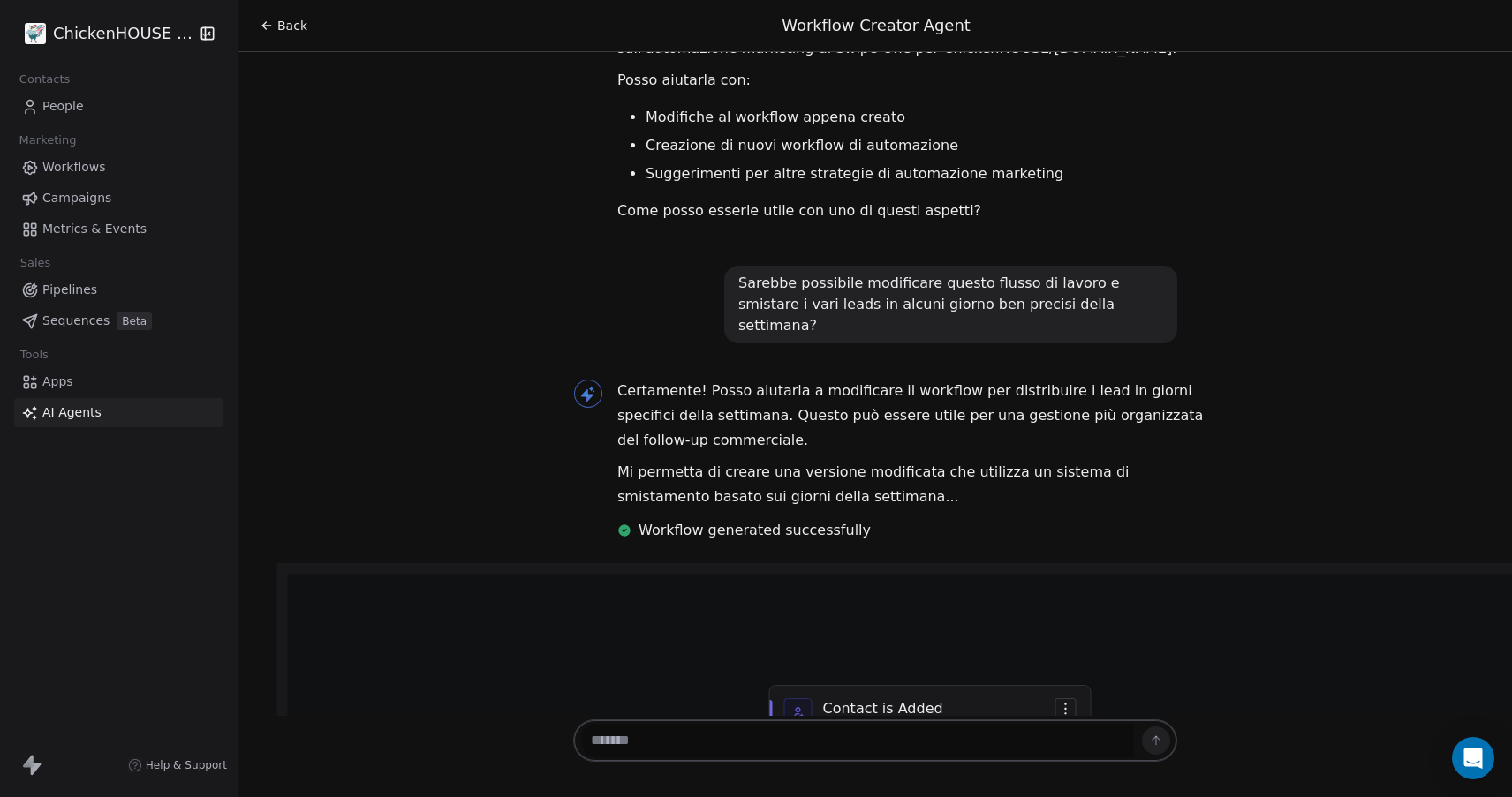
click at [81, 173] on span "Workflows" at bounding box center [73, 167] width 64 height 18
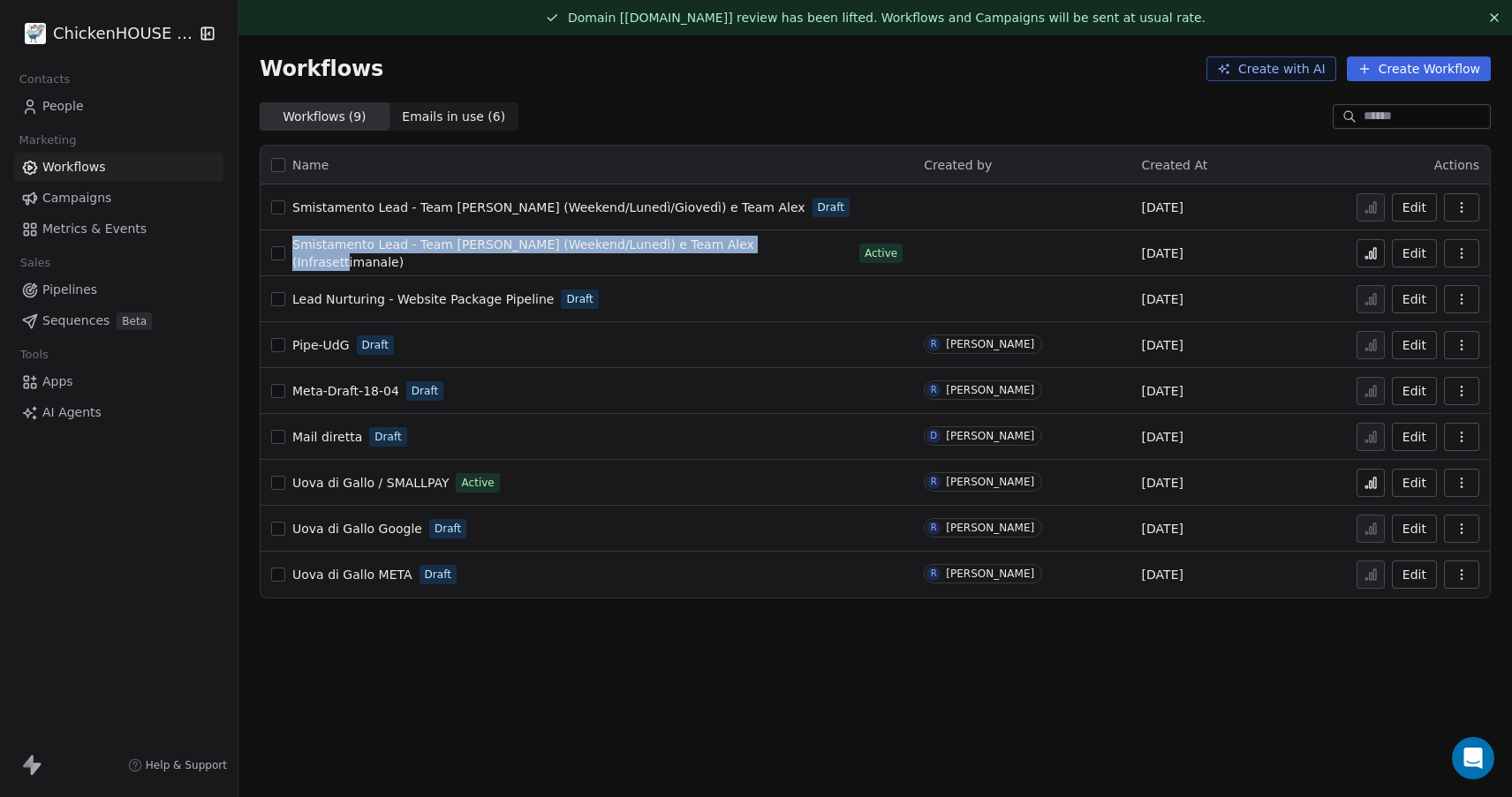
click at [538, 207] on span "Smistamento Lead - Team [PERSON_NAME] (Weekend/Lunedì/Giovedì) e Team Alex" at bounding box center [549, 207] width 513 height 14
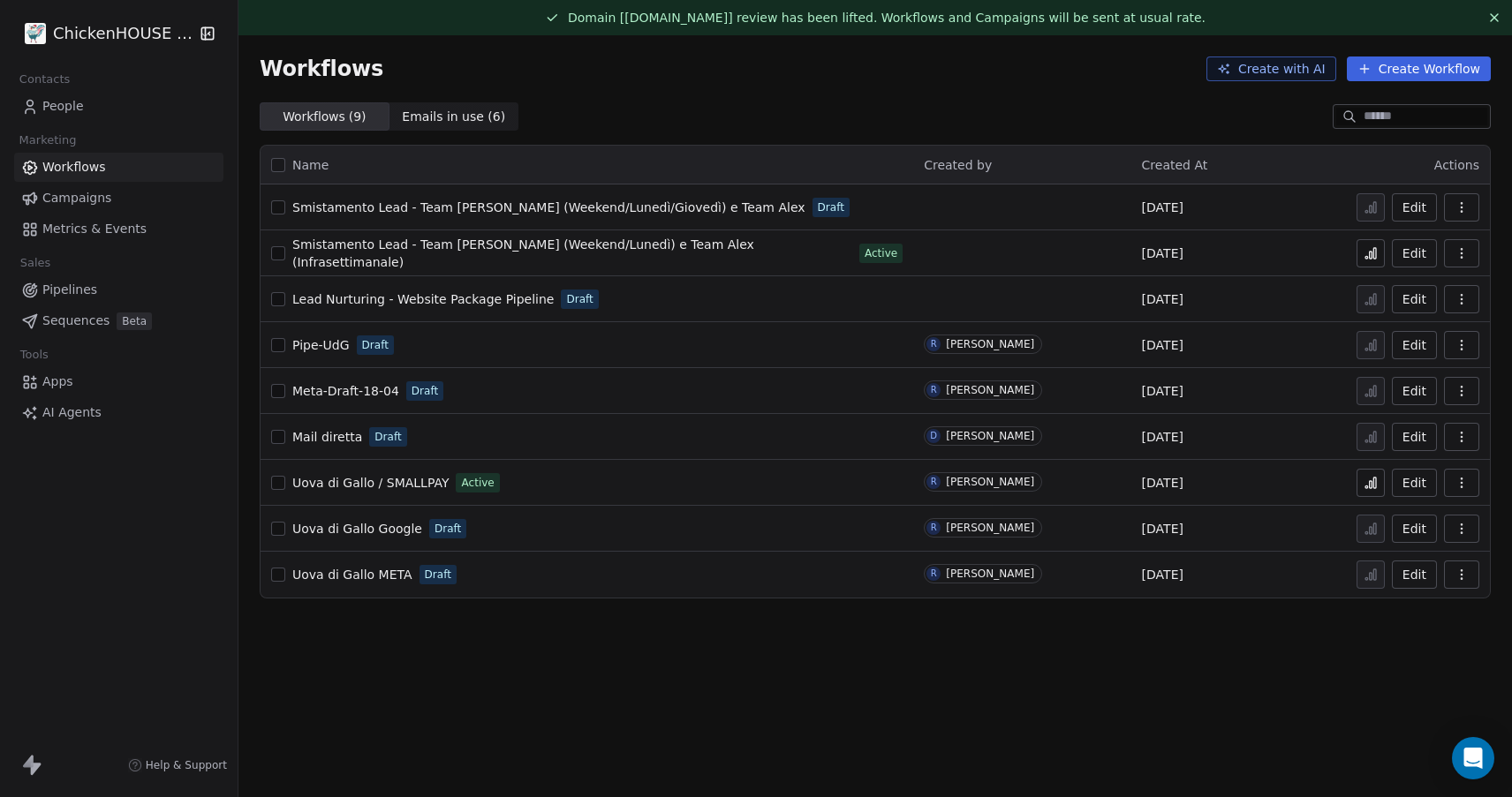
click at [358, 201] on span "Smistamento Lead - Team [PERSON_NAME] (Weekend/Lunedì/Giovedì) e Team Alex" at bounding box center [549, 207] width 513 height 14
click at [278, 210] on button "button" at bounding box center [278, 207] width 14 height 14
click at [65, 404] on span "AI Agents" at bounding box center [72, 412] width 59 height 18
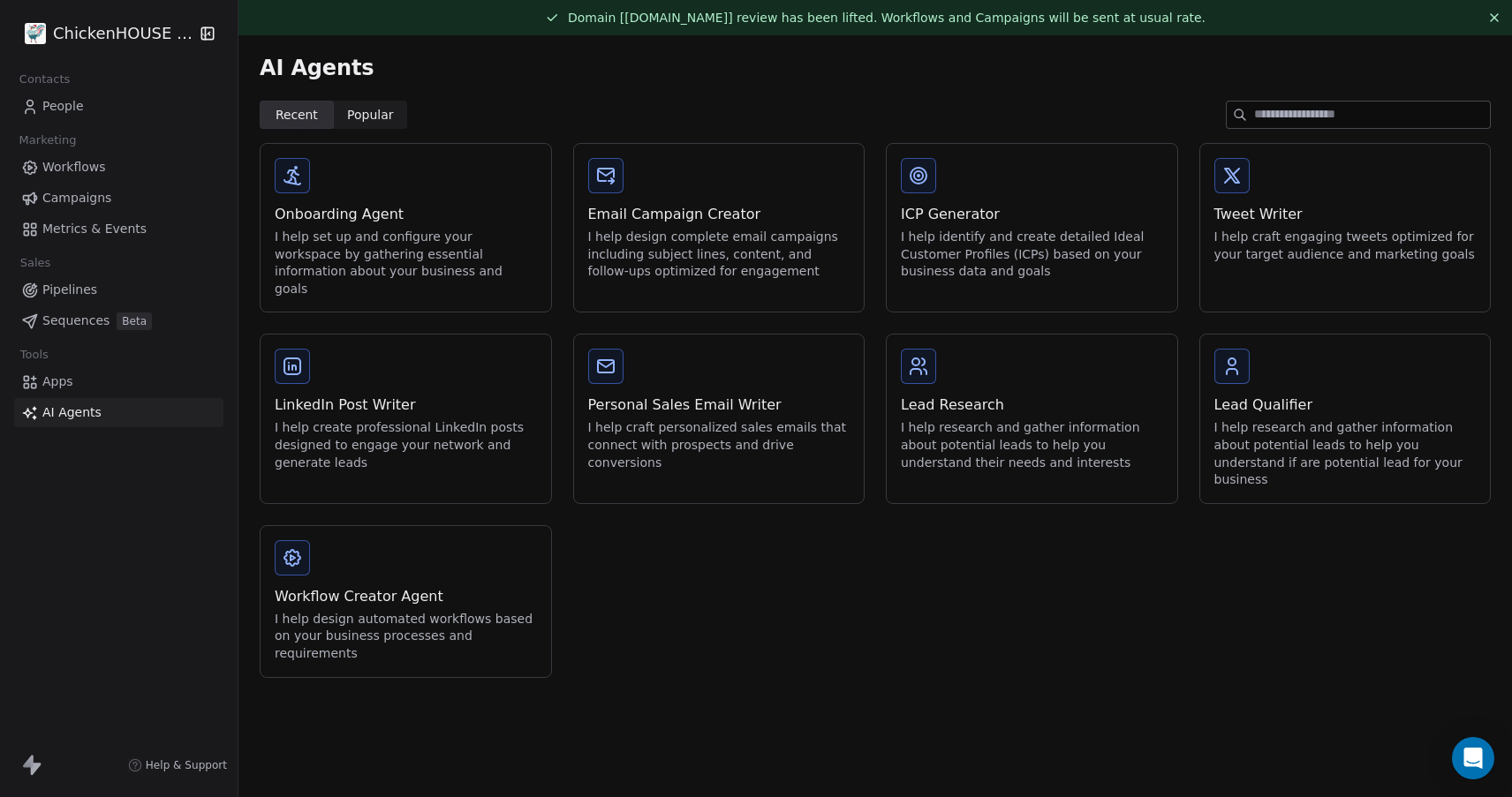
click at [326, 542] on div "Workflow Creator Agent I help design automated workflows based on your business…" at bounding box center [405, 602] width 291 height 151
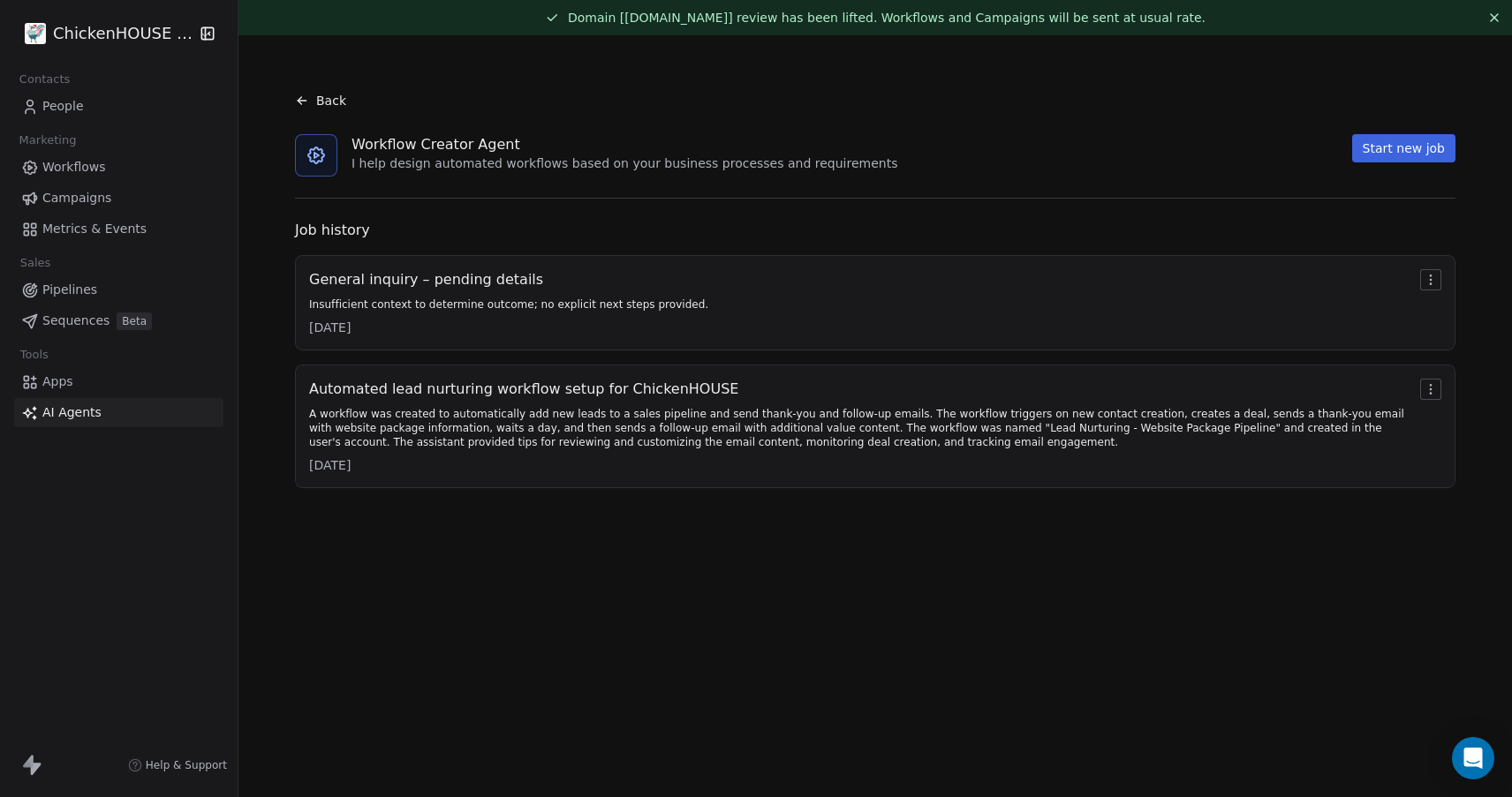
click at [457, 427] on div "A workflow was created to automatically add new leads to a sales pipeline and s…" at bounding box center [860, 428] width 1104 height 42
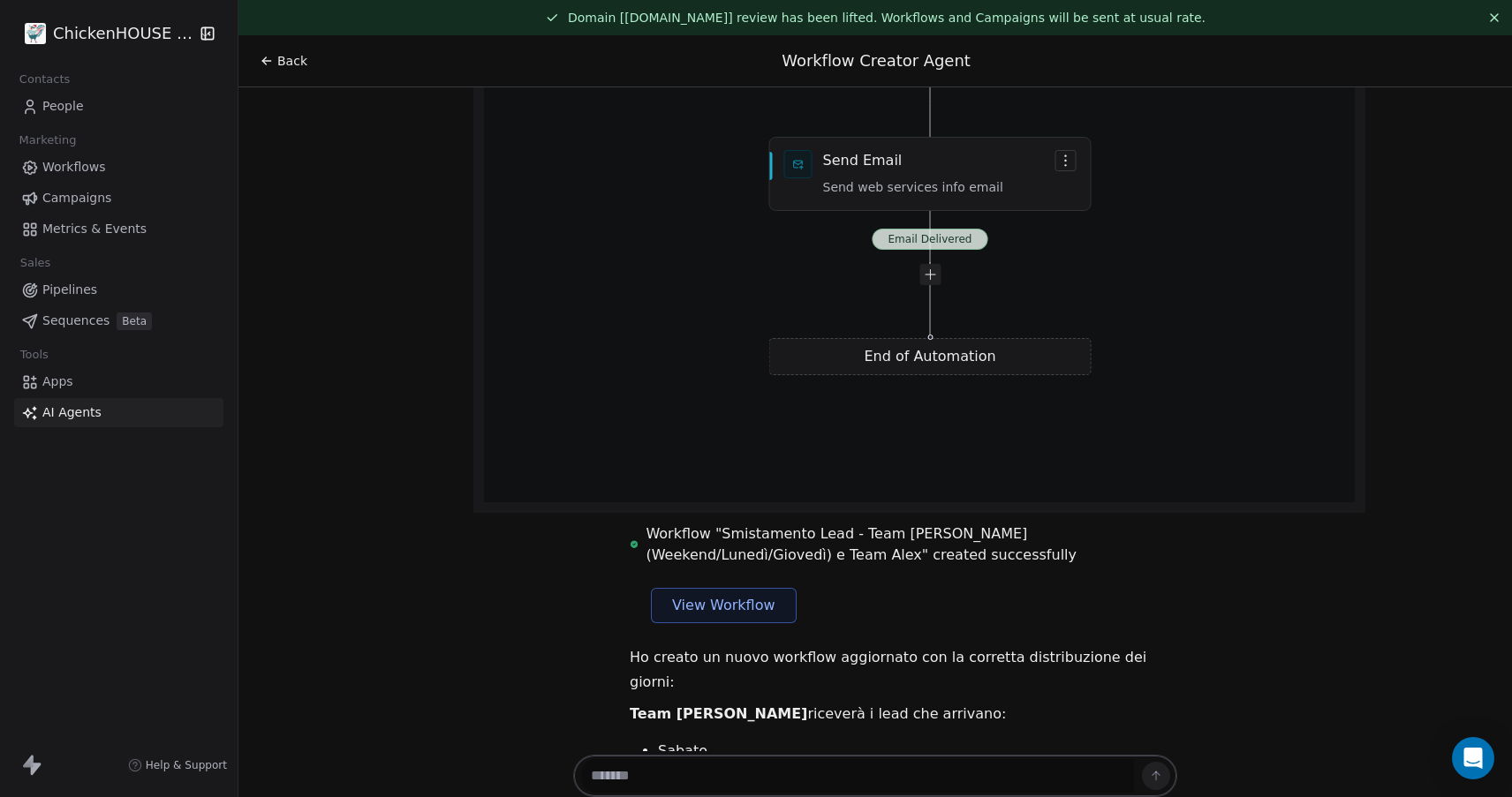
scroll to position [12142, 0]
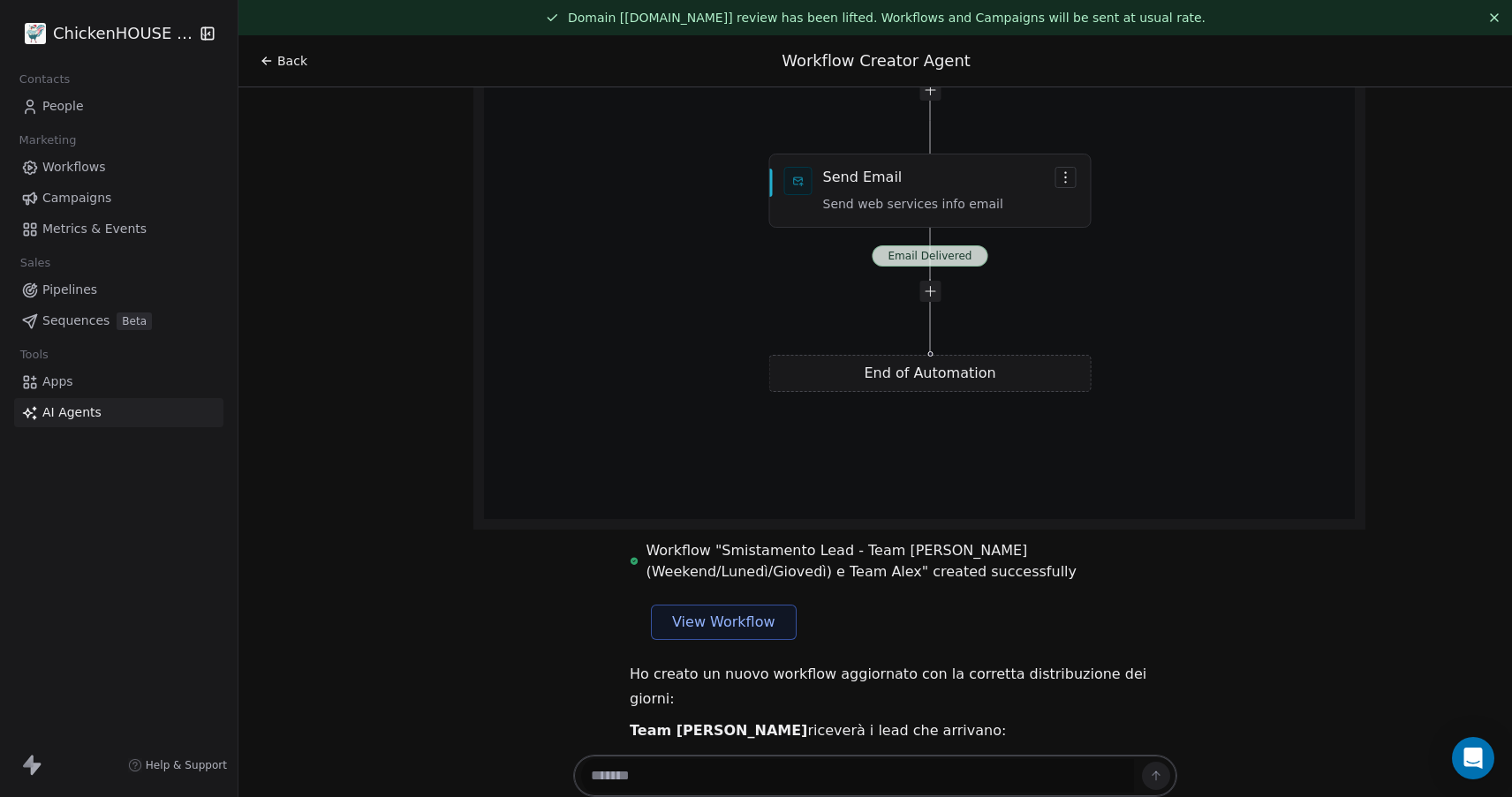
click at [668, 604] on button "View Workflow" at bounding box center [723, 622] width 146 height 35
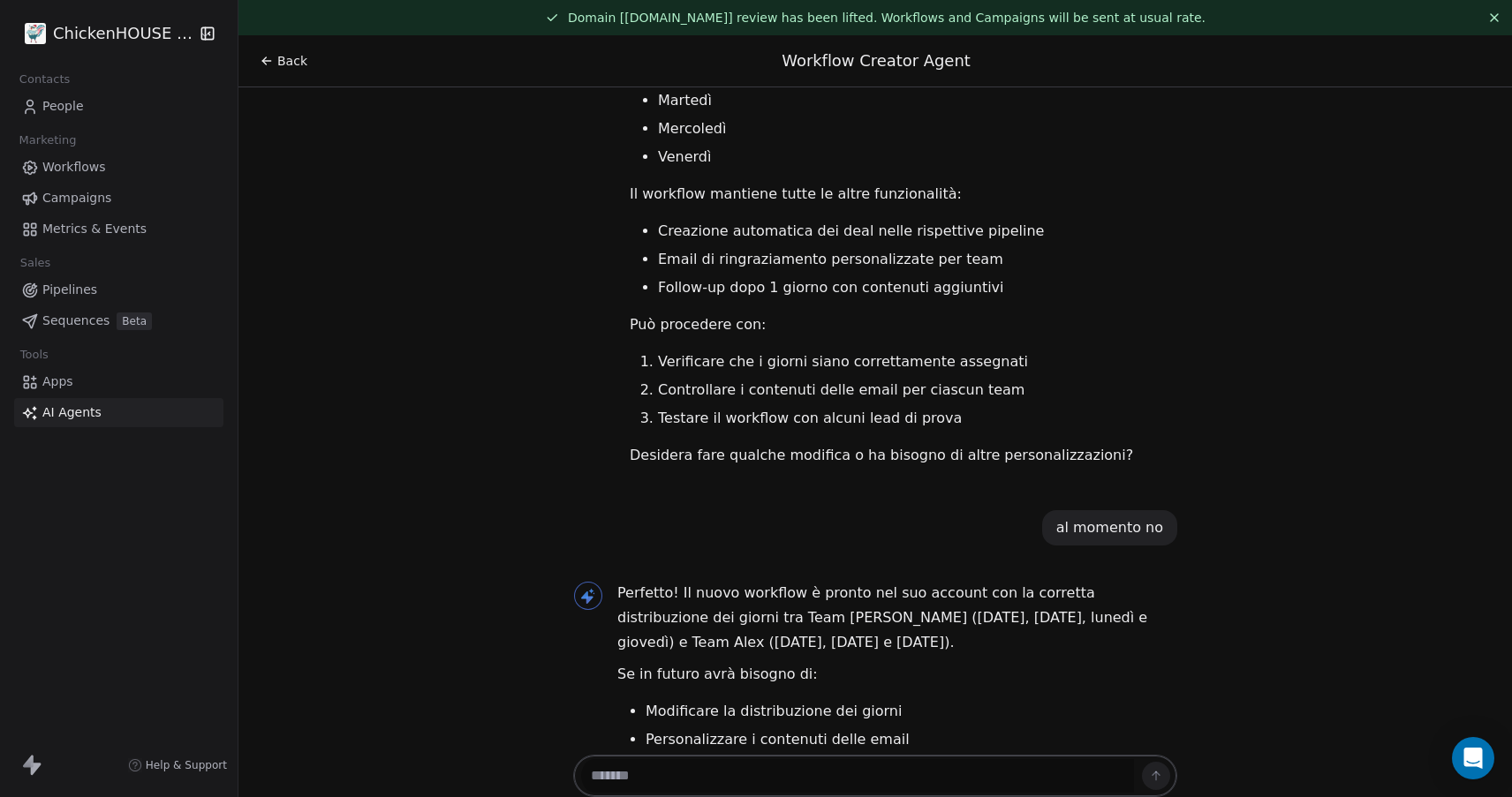
scroll to position [13013, 0]
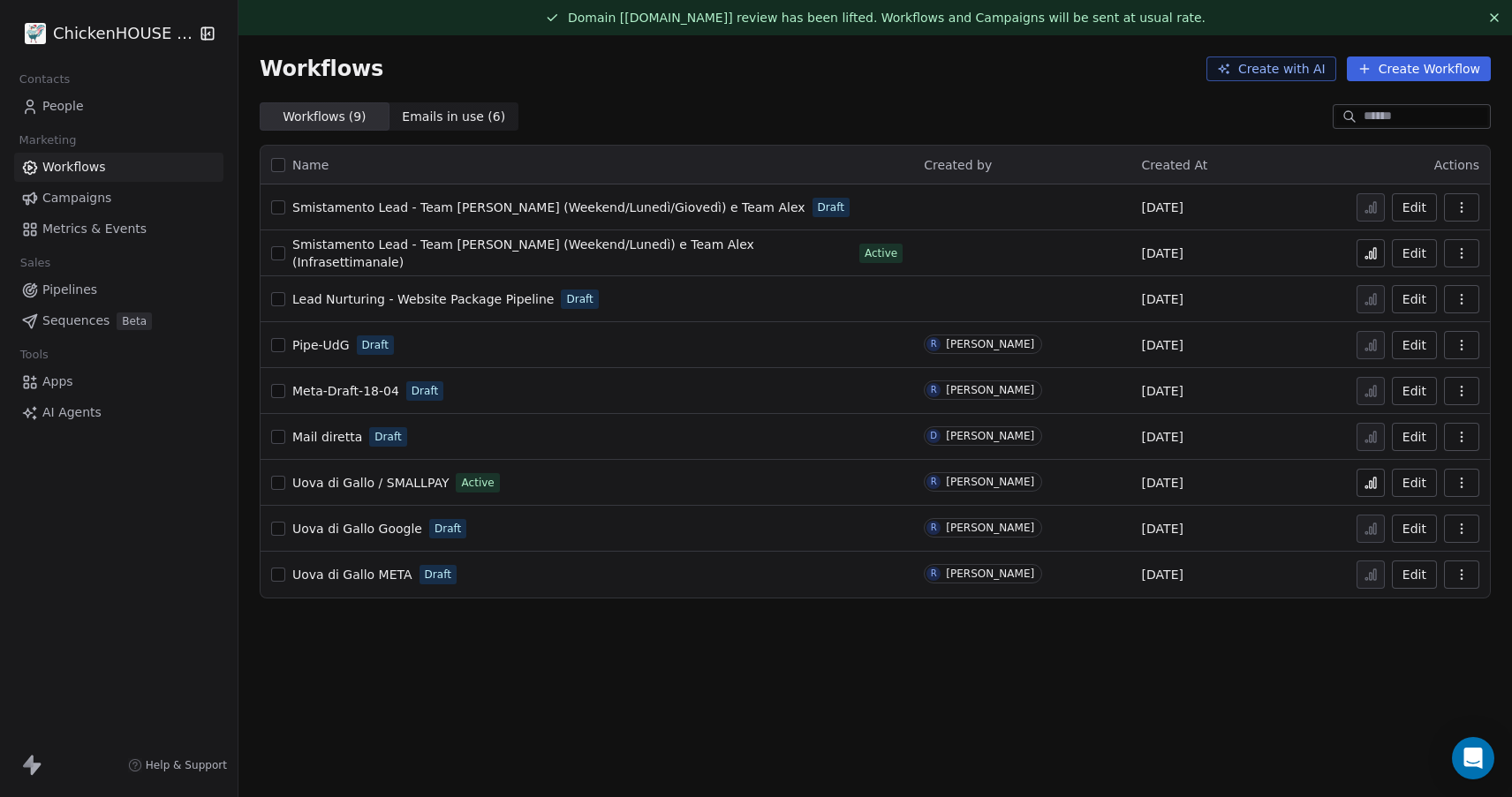
click at [43, 422] on link "AI Agents" at bounding box center [118, 412] width 209 height 30
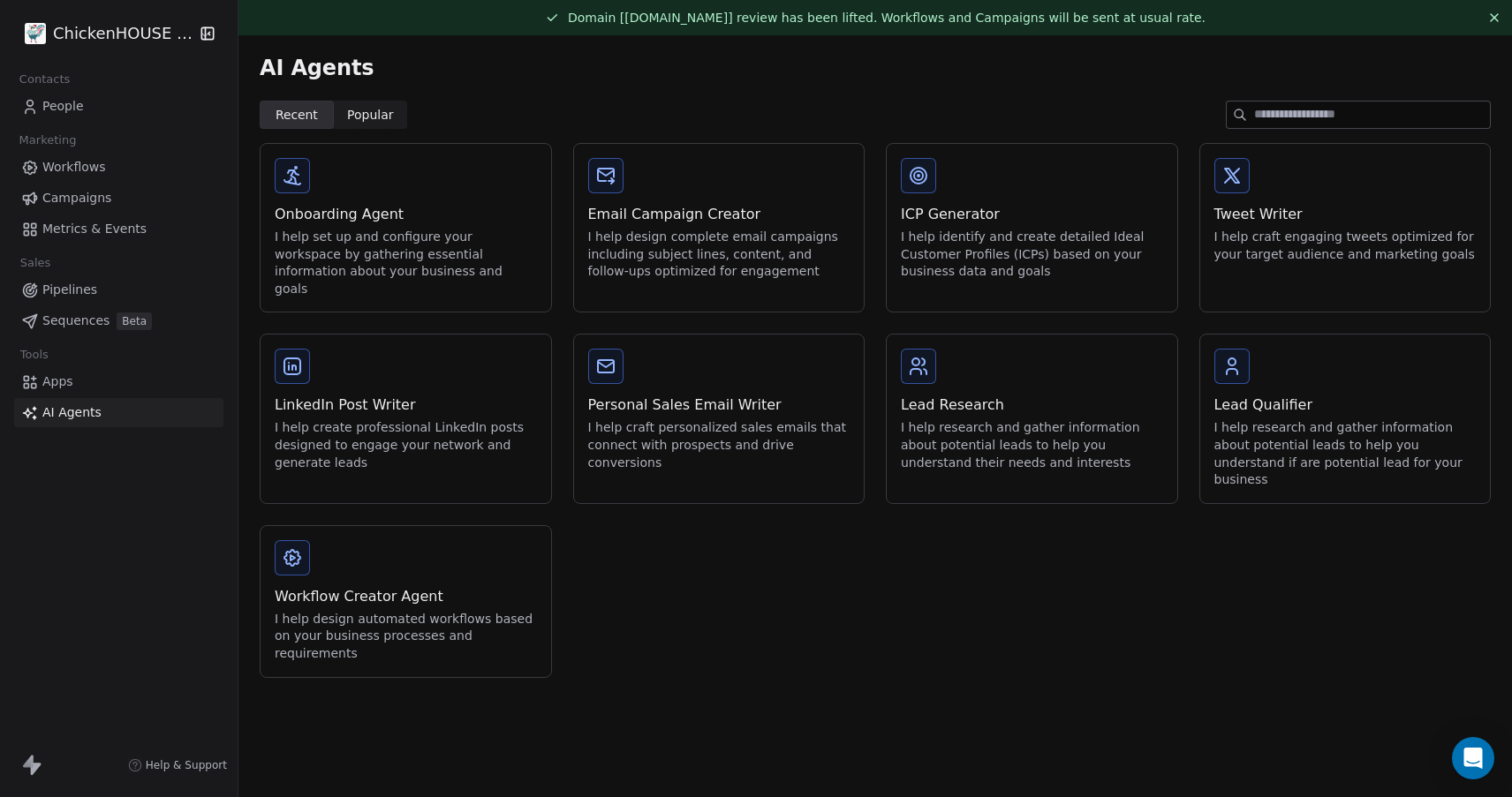
click at [331, 541] on div "Workflow Creator Agent I help design automated workflows based on your business…" at bounding box center [405, 602] width 291 height 151
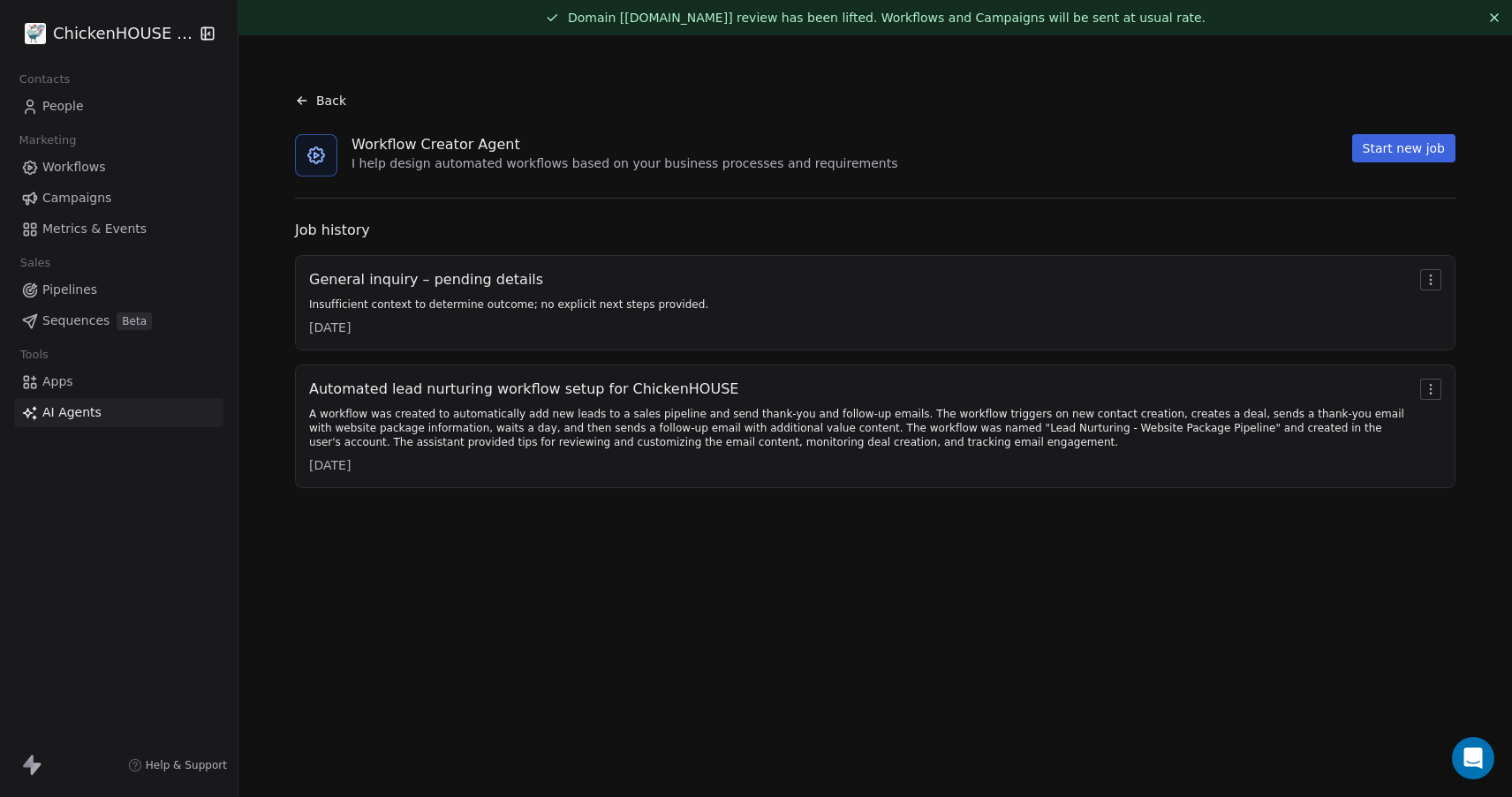
click at [669, 415] on div "A workflow was created to automatically add new leads to a sales pipeline and s…" at bounding box center [860, 428] width 1104 height 42
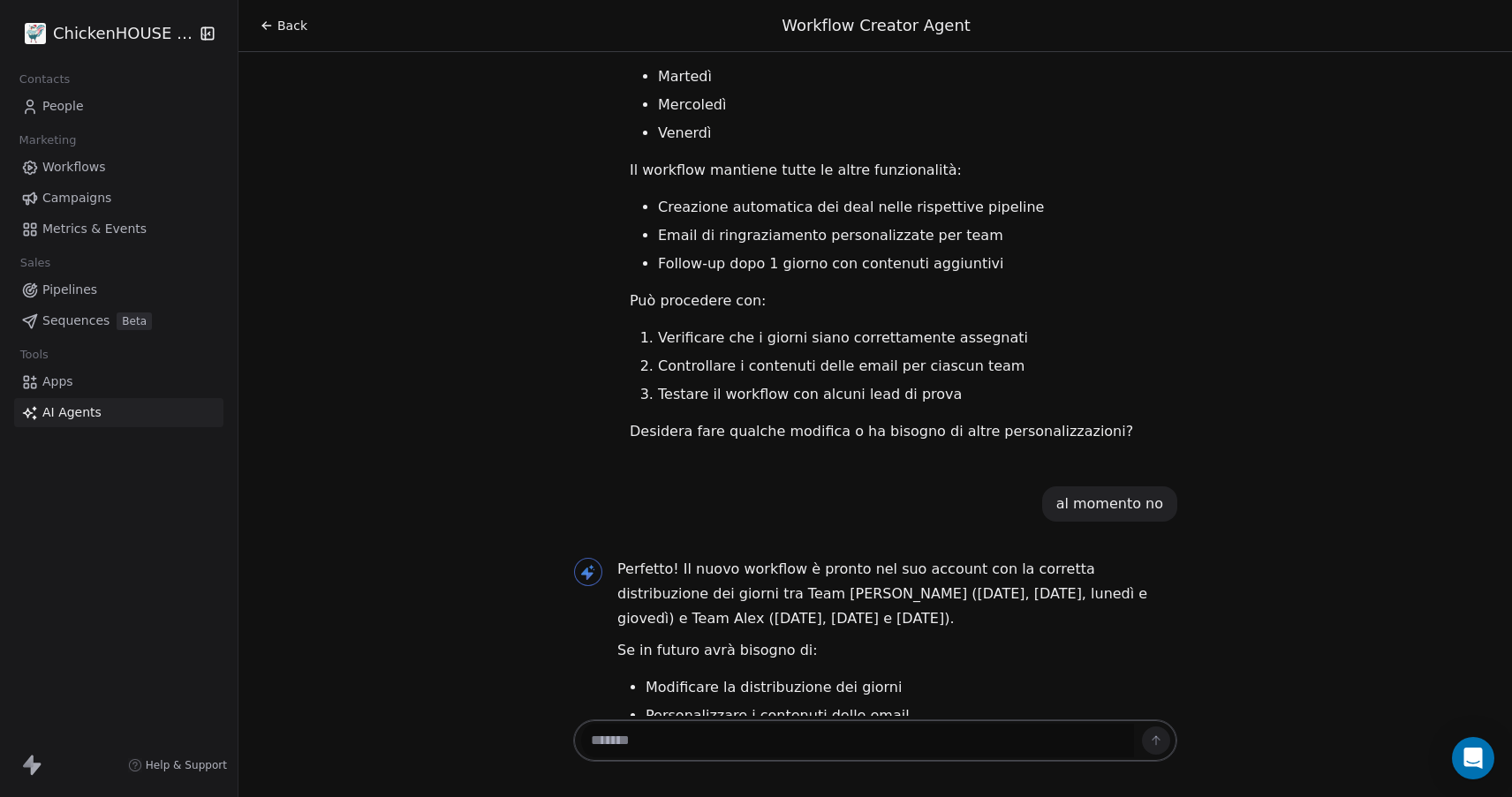
scroll to position [13013, 0]
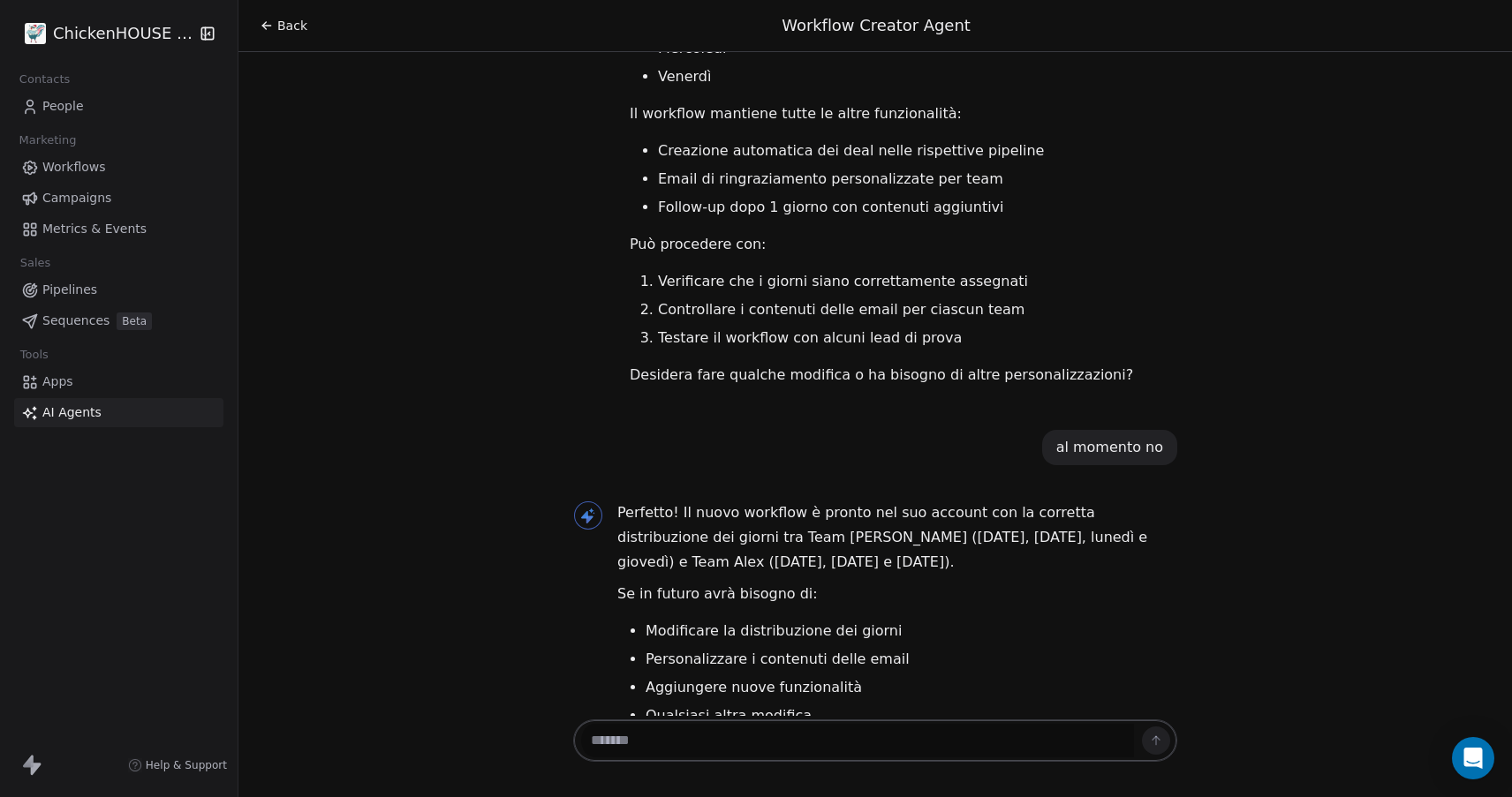
click at [690, 744] on textarea at bounding box center [857, 740] width 552 height 33
type textarea "*"
click at [729, 742] on textarea "**********" at bounding box center [857, 740] width 552 height 33
click at [1000, 752] on textarea "**********" at bounding box center [857, 740] width 552 height 33
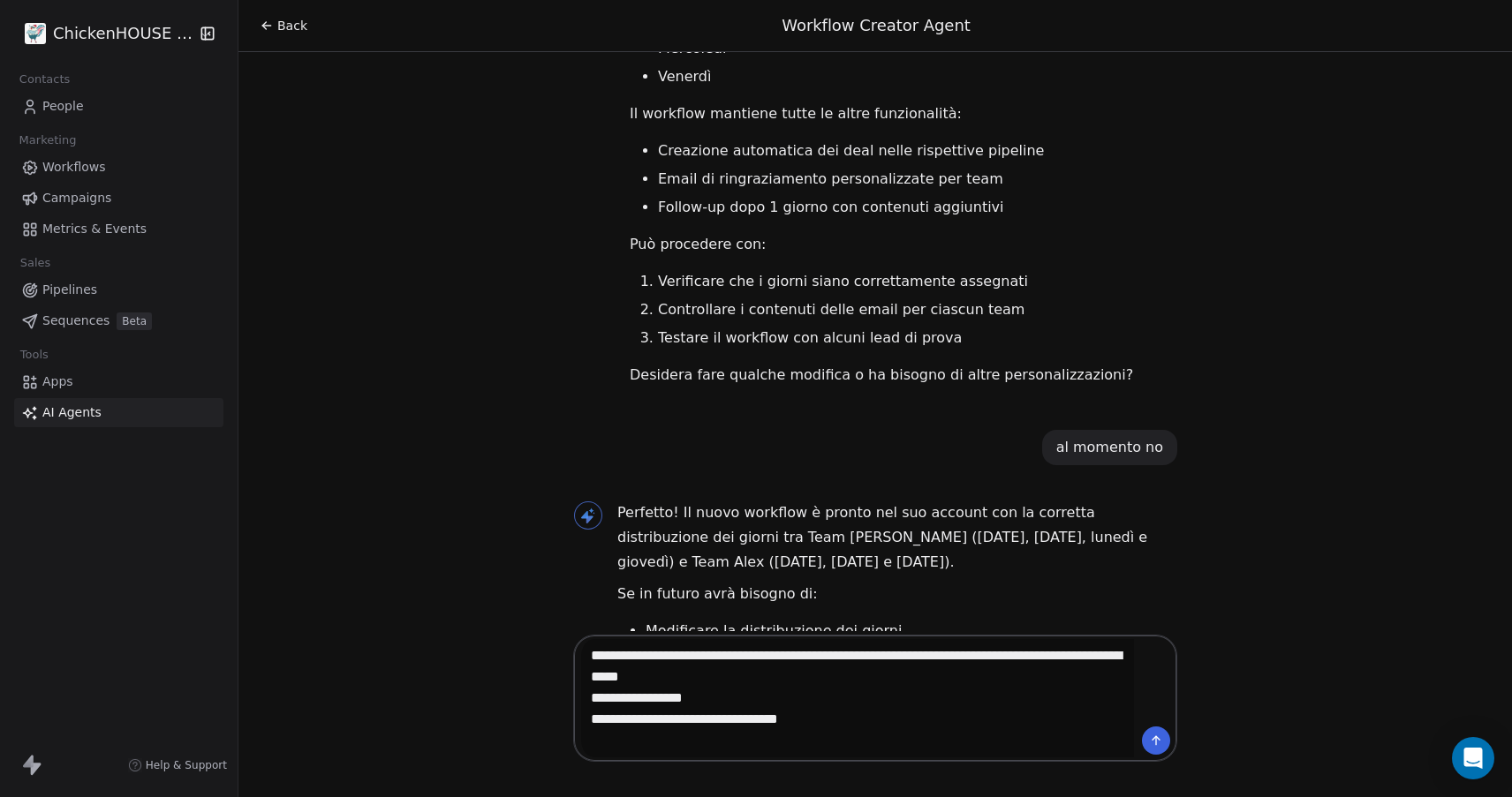
click at [712, 688] on textarea "**********" at bounding box center [857, 698] width 552 height 118
click at [835, 726] on textarea "**********" at bounding box center [857, 698] width 552 height 118
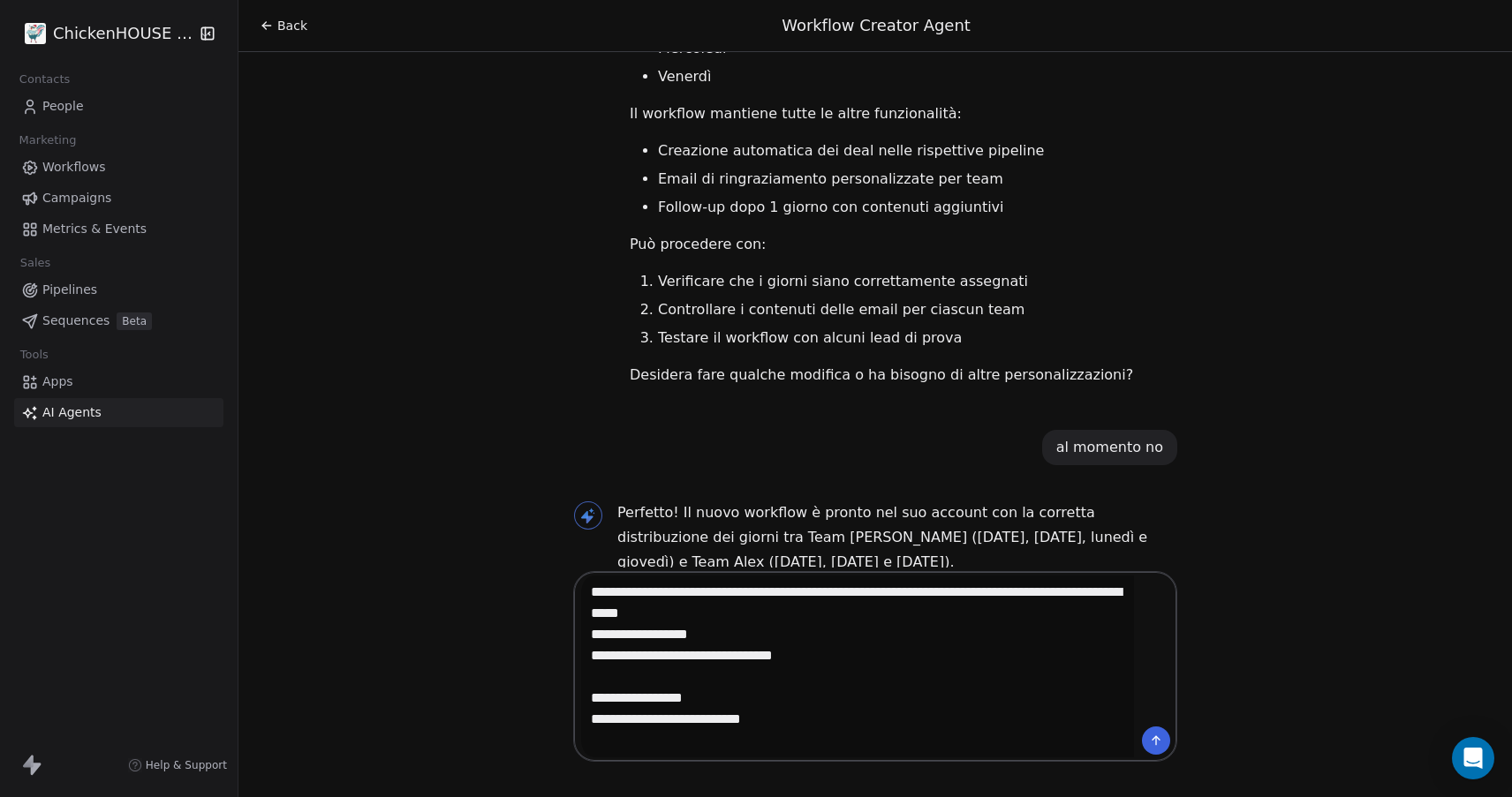
type textarea "**********"
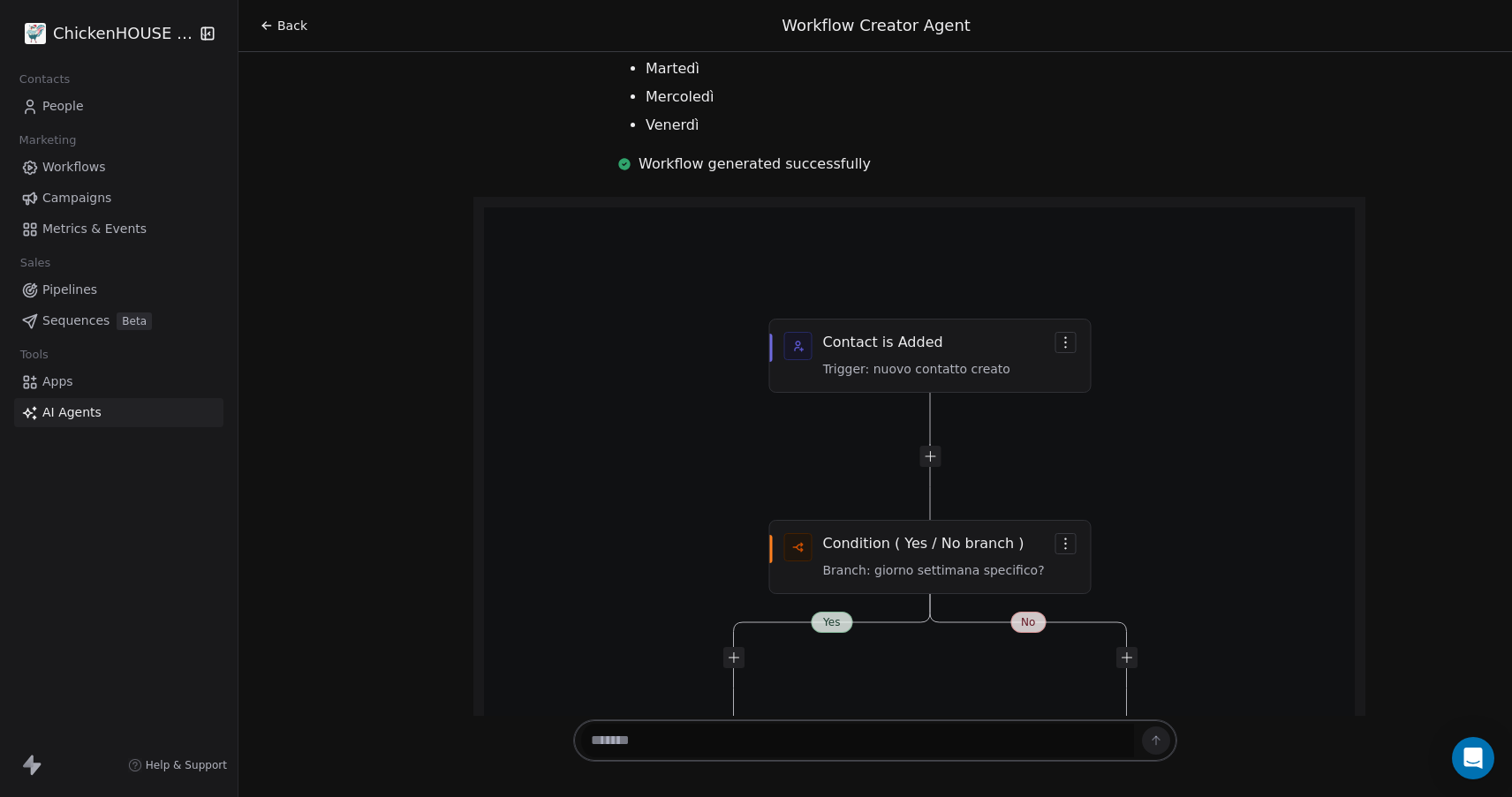
scroll to position [14456, 0]
drag, startPoint x: 832, startPoint y: 303, endPoint x: 822, endPoint y: 333, distance: 31.6
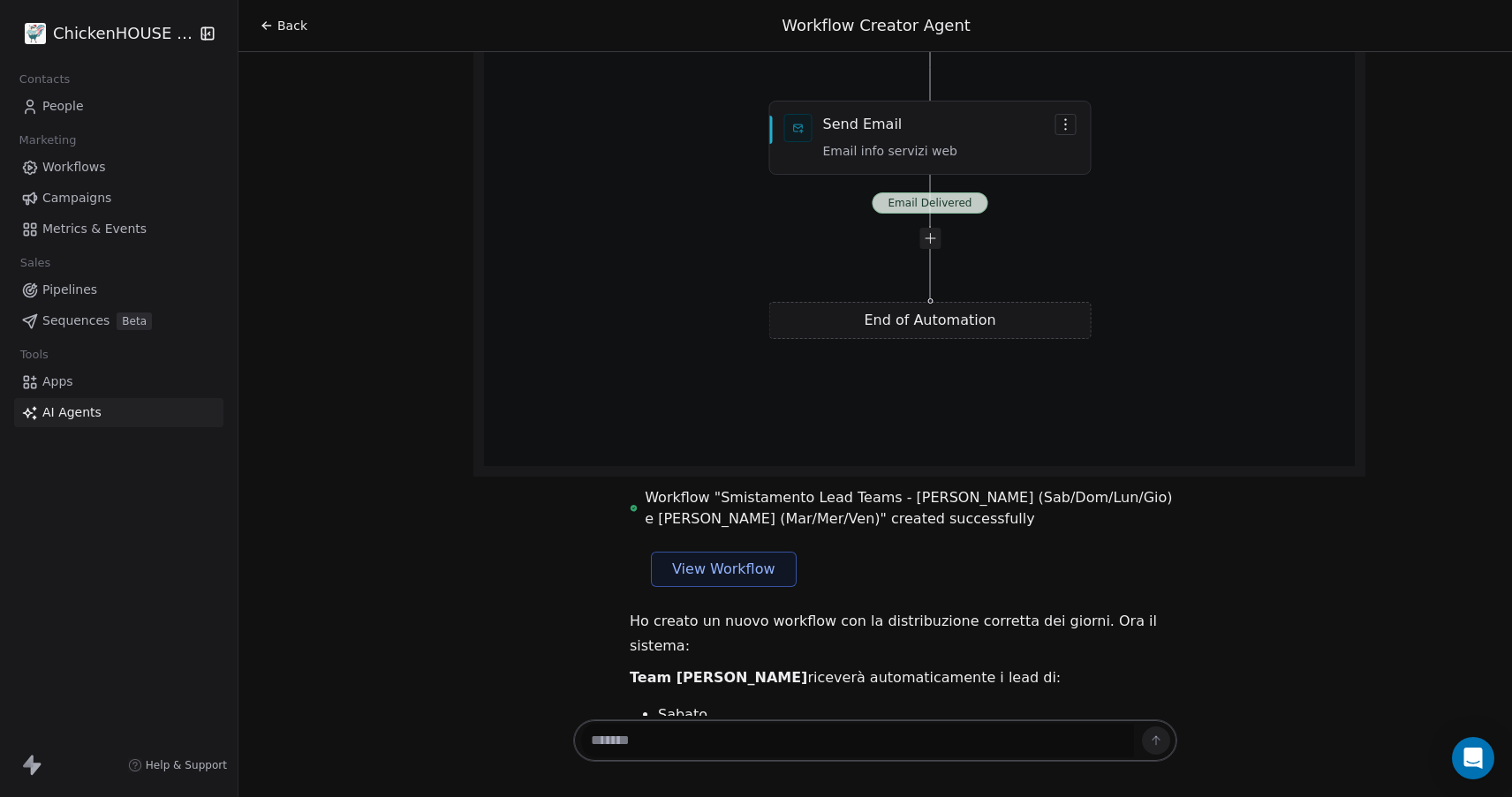
scroll to position [16087, 0]
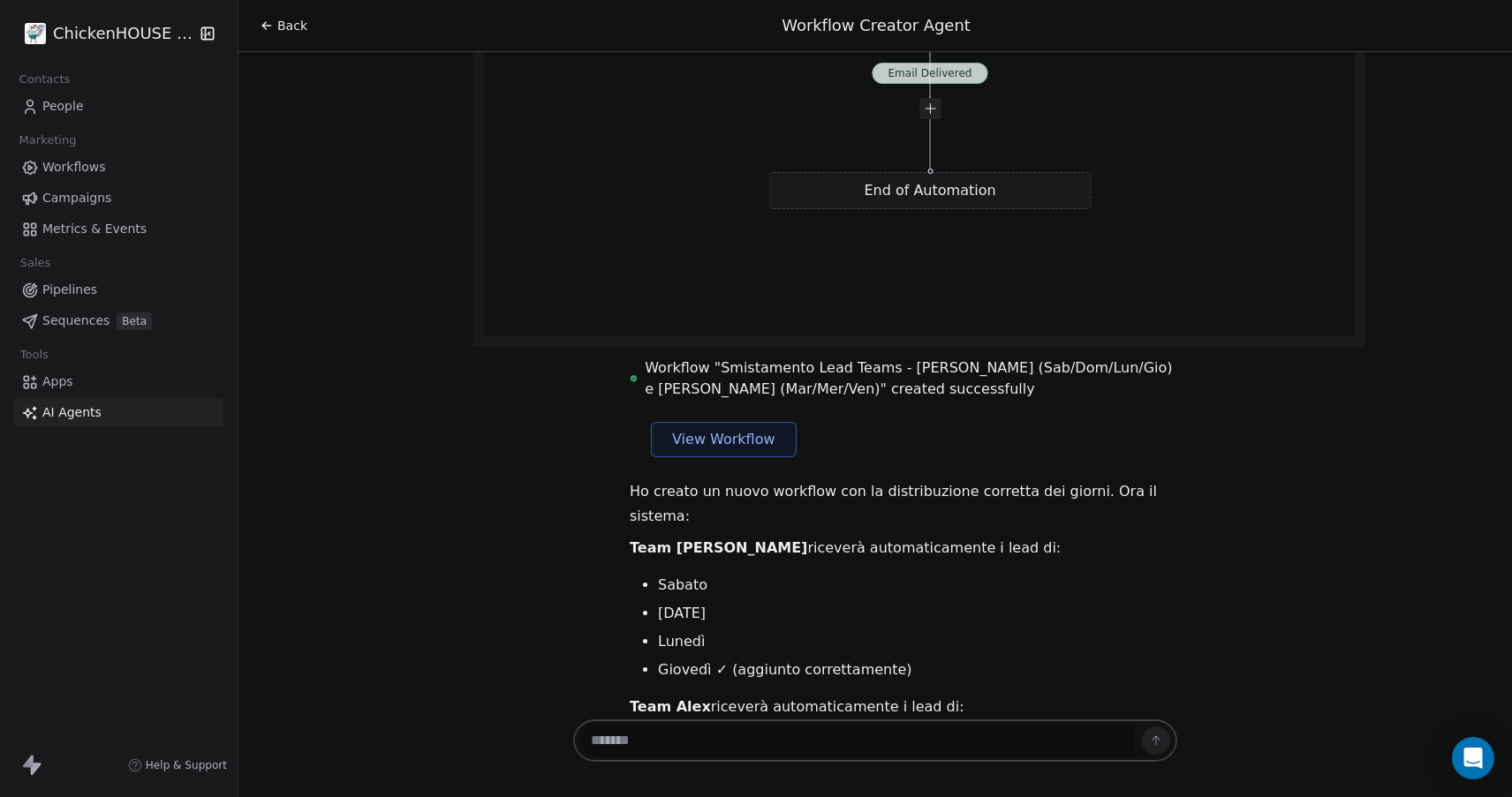
click at [745, 720] on div at bounding box center [875, 740] width 604 height 42
click at [742, 731] on textarea at bounding box center [857, 740] width 552 height 33
type textarea "**********"
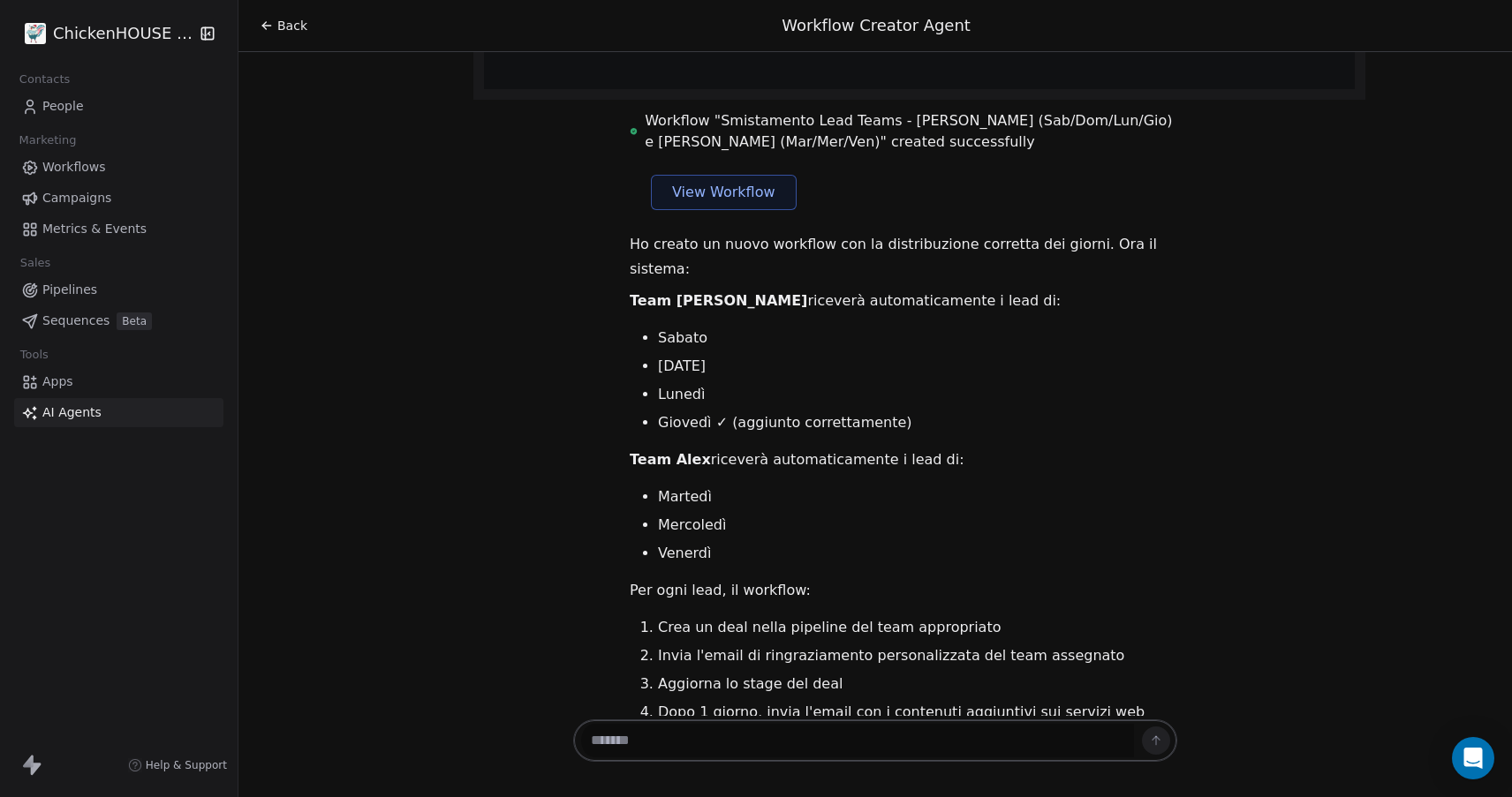
scroll to position [16425, 0]
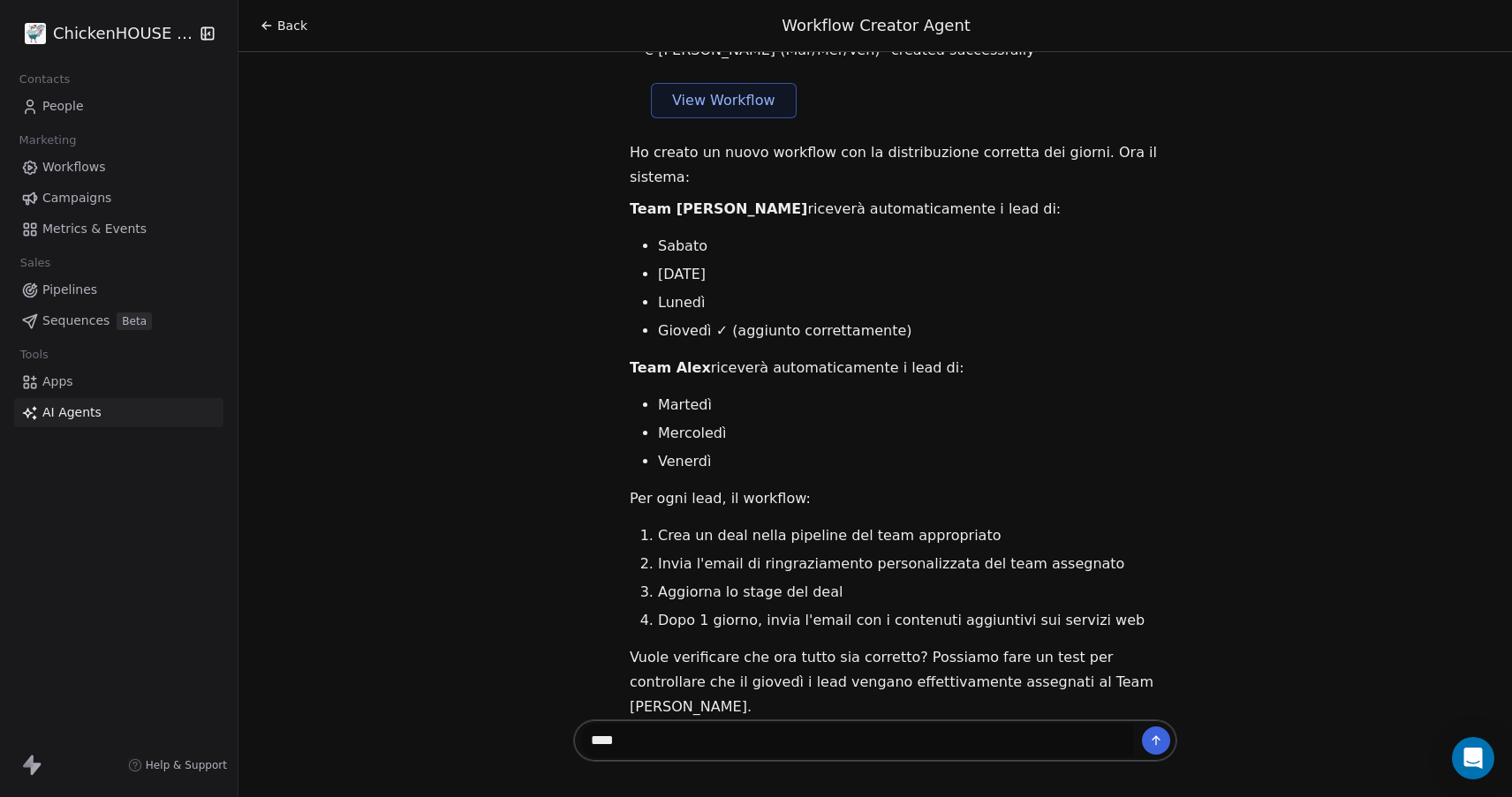
click at [673, 744] on textarea "****" at bounding box center [857, 740] width 552 height 33
drag, startPoint x: 673, startPoint y: 744, endPoint x: 525, endPoint y: 735, distance: 148.3
click at [524, 735] on div "Back Workflow Creator Agent Buongiorno Roberto! Sono il vostro consulente per l…" at bounding box center [875, 398] width 1274 height 797
type textarea "**********"
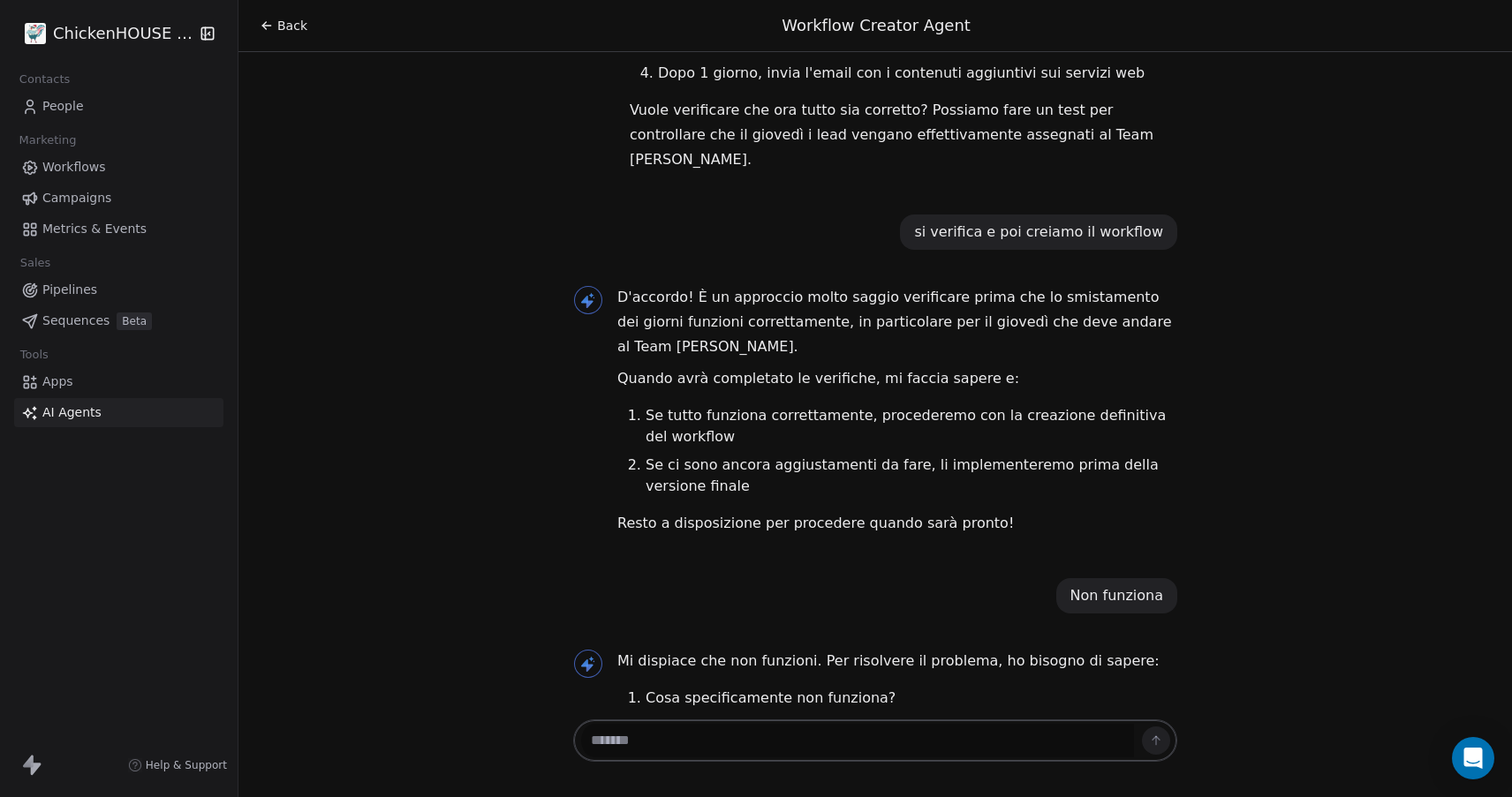
scroll to position [17072, 0]
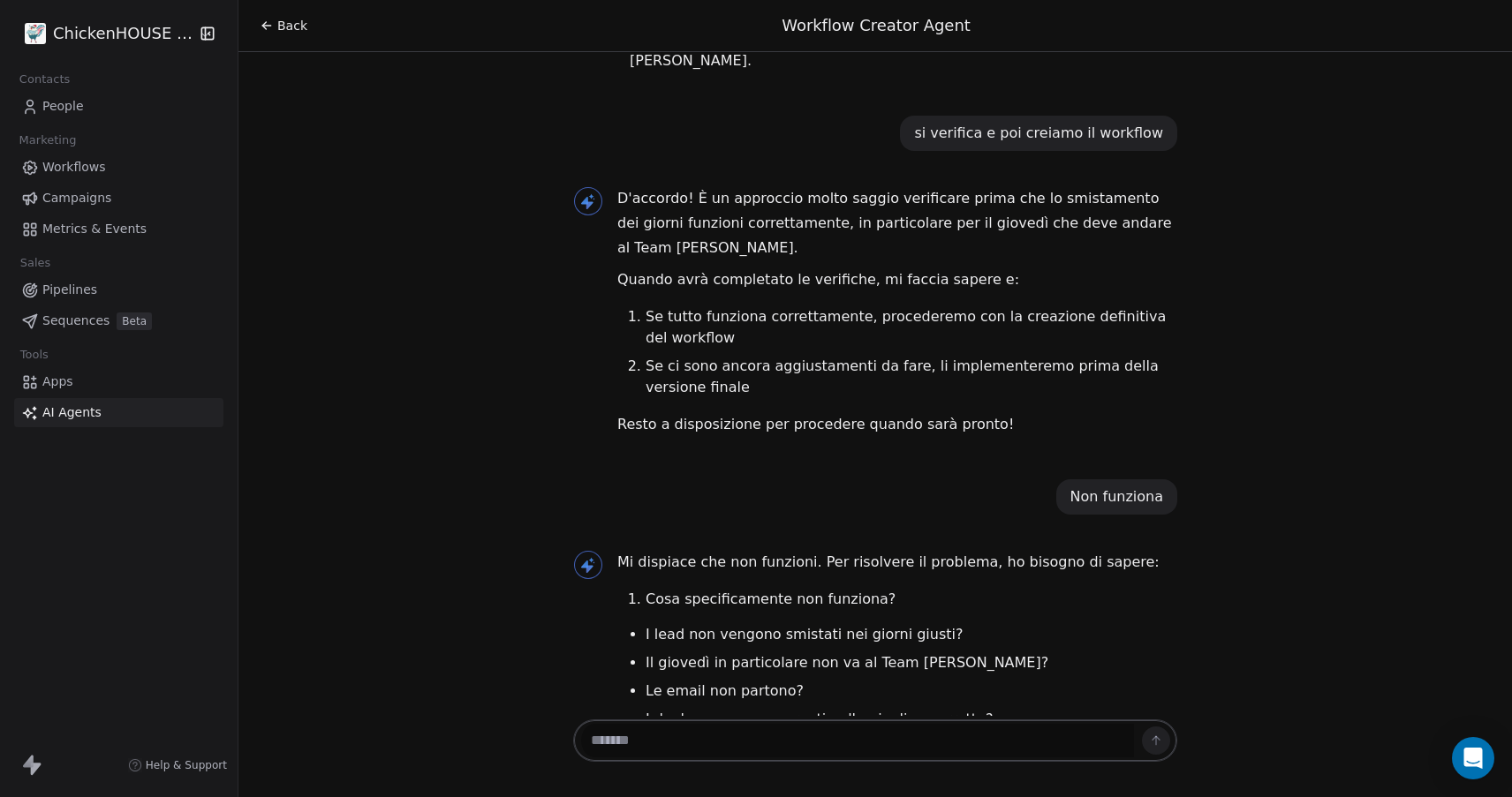
click at [655, 730] on textarea at bounding box center [857, 740] width 552 height 33
type textarea "*"
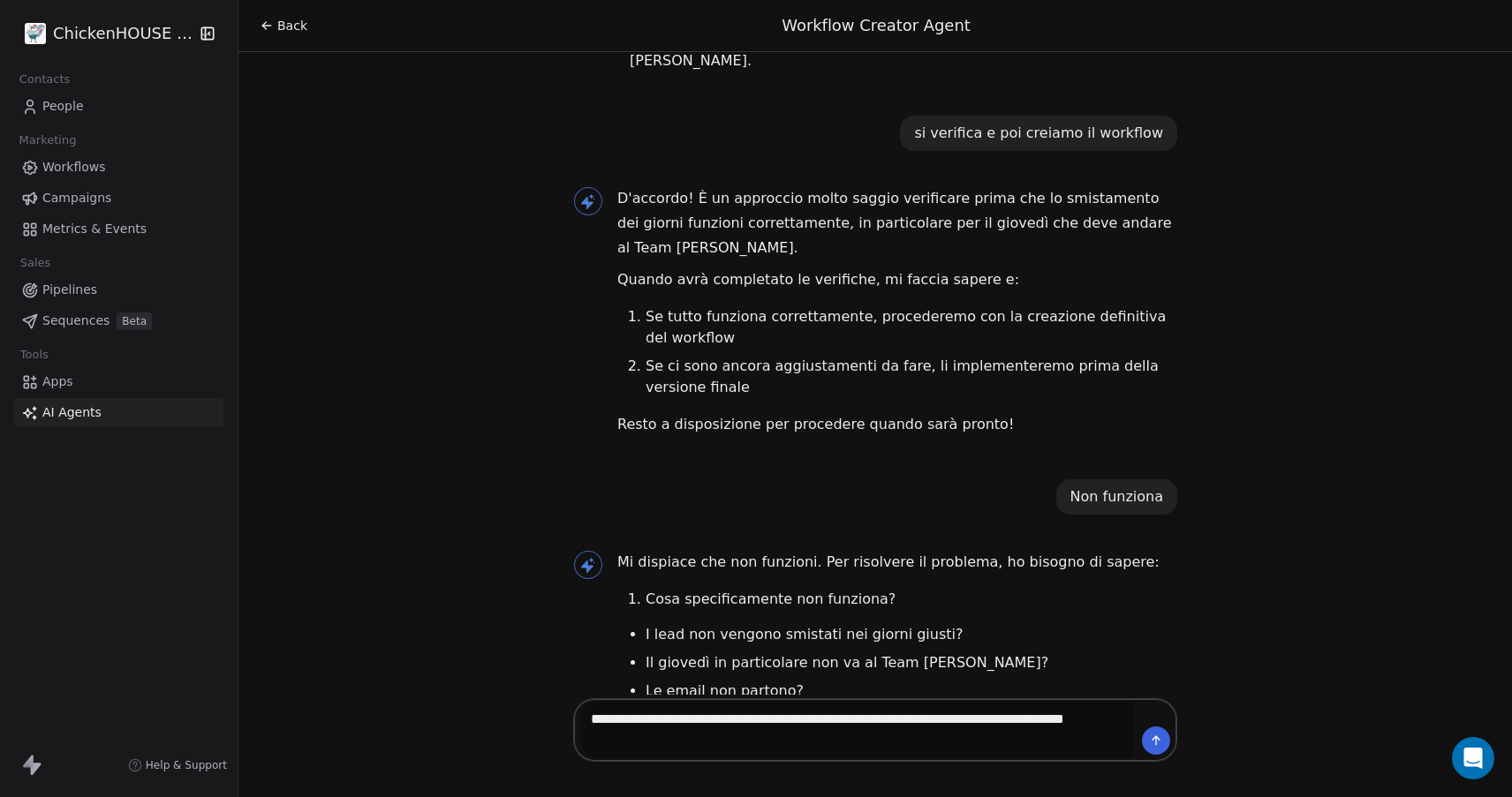
type textarea "**********"
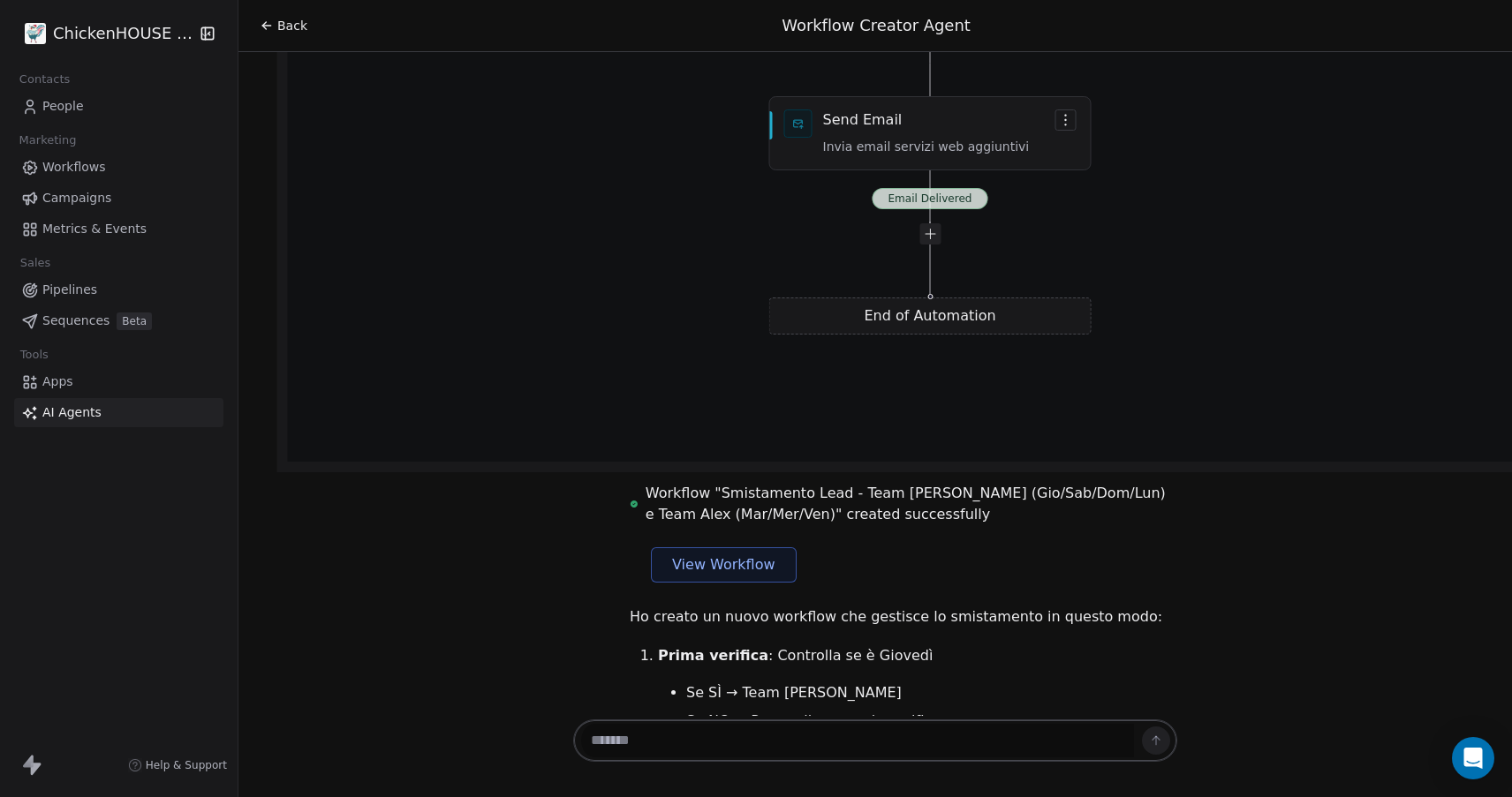
scroll to position [19723, 0]
click at [687, 555] on span "View Workflow" at bounding box center [723, 565] width 103 height 21
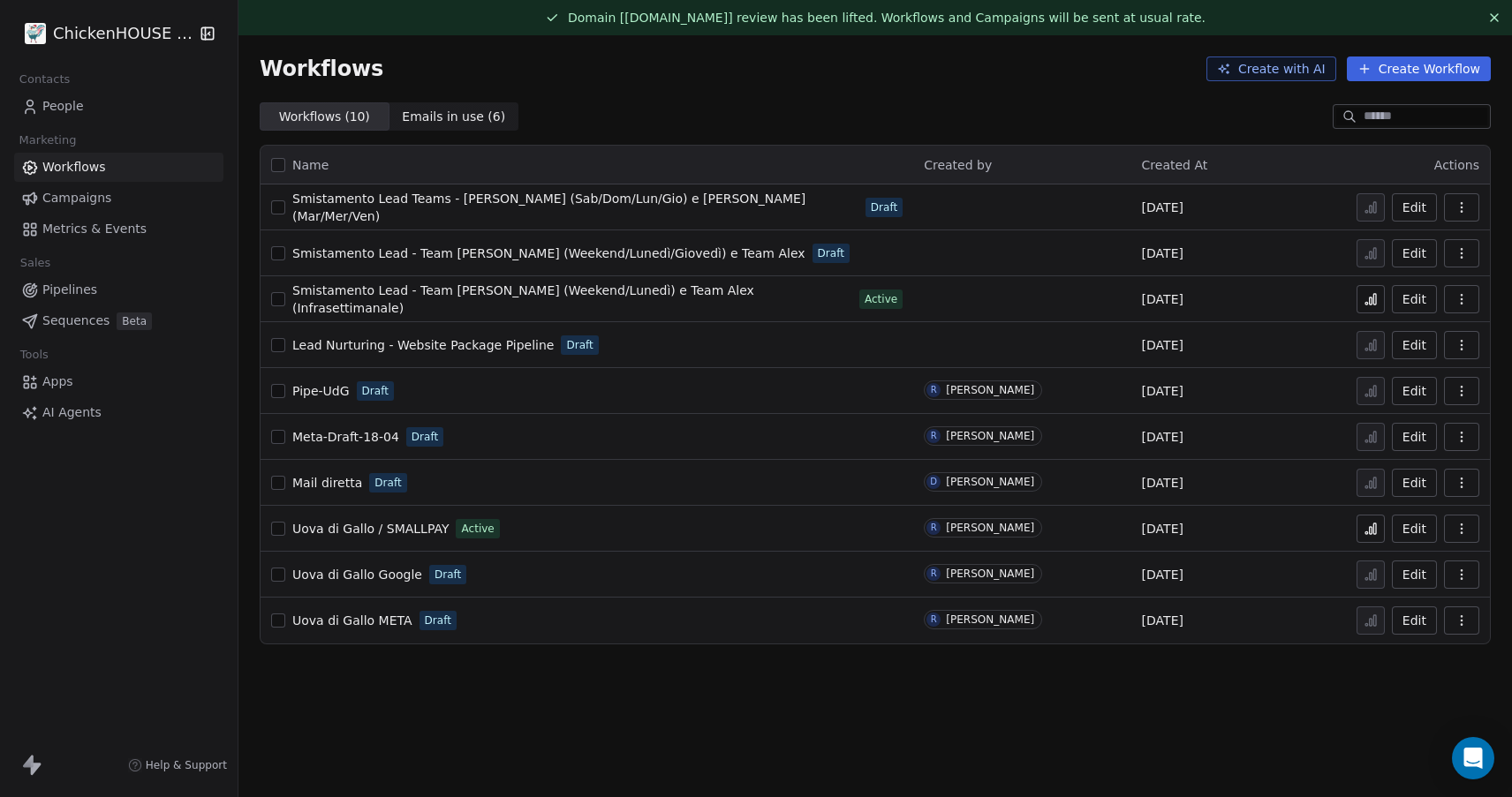
click at [280, 246] on button "button" at bounding box center [278, 253] width 14 height 14
click at [1455, 248] on icon "button" at bounding box center [1461, 253] width 14 height 14
click at [1412, 374] on span "Delete" at bounding box center [1407, 380] width 41 height 18
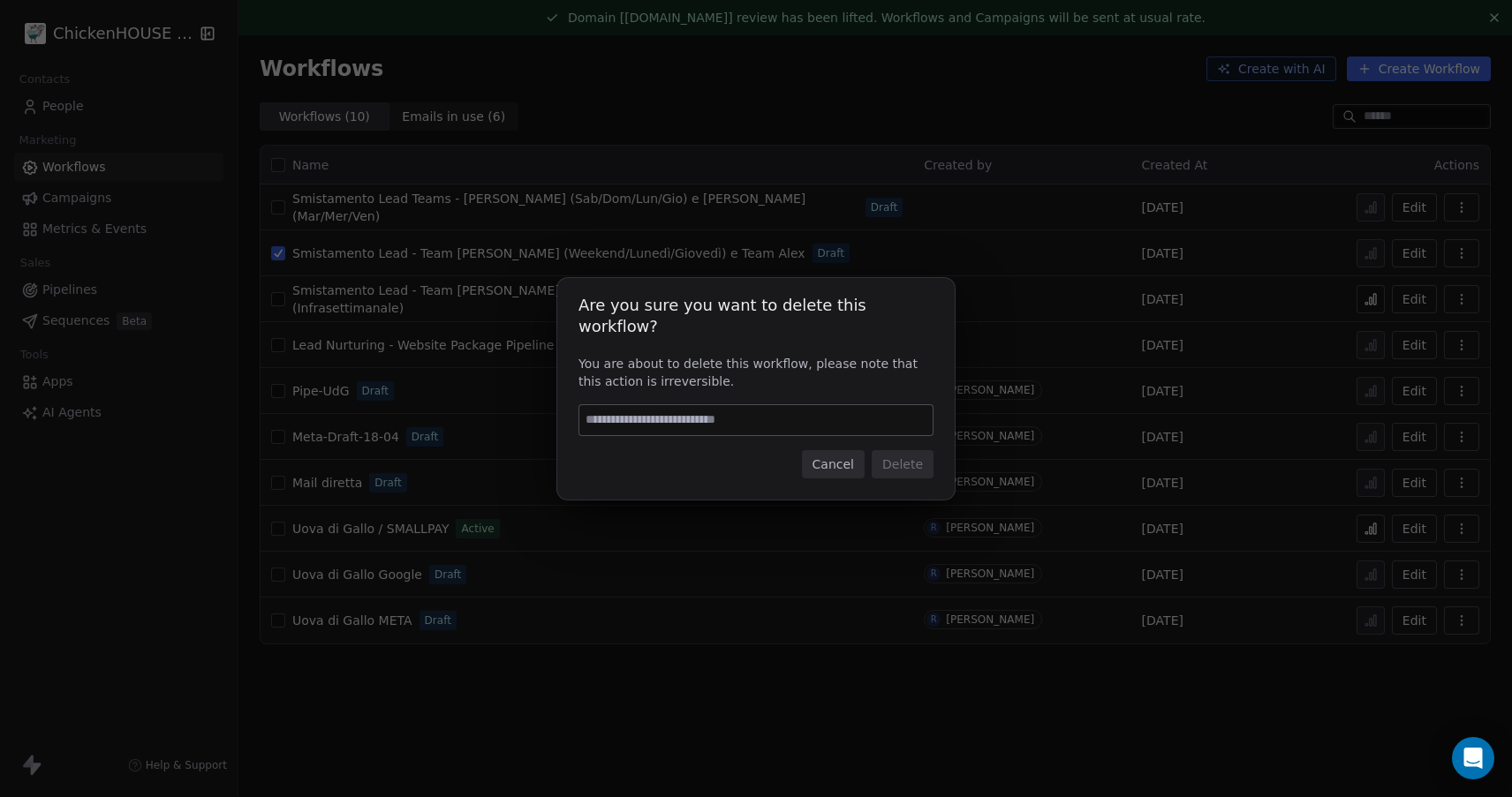
click at [794, 421] on input at bounding box center [756, 419] width 353 height 30
click at [761, 415] on input at bounding box center [756, 419] width 353 height 30
type input "*"
type input "******"
click at [902, 459] on button "Delete" at bounding box center [902, 464] width 62 height 29
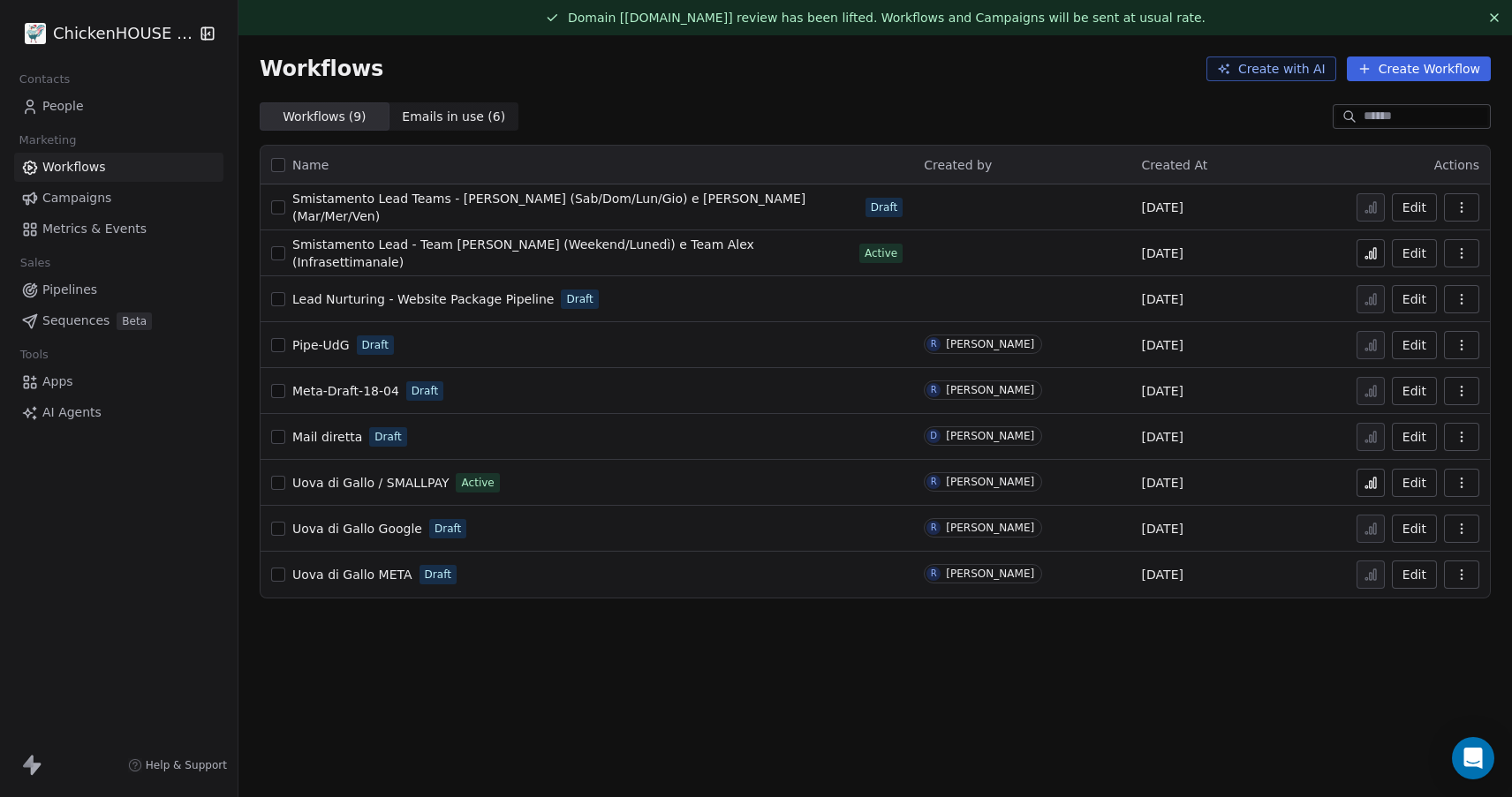
click at [466, 205] on span "Smistamento Lead Teams - [PERSON_NAME] (Sab/Dom/Lun/Gio) e [PERSON_NAME] (Mar/M…" at bounding box center [549, 207] width 513 height 31
click at [578, 208] on span "Smistamento Lead Teams - [PERSON_NAME] (Sab/Dom/Lun/Gio) e [PERSON_NAME] (Mar/M…" at bounding box center [549, 207] width 513 height 31
click at [582, 255] on span "Smistamento Lead - Team [PERSON_NAME] (Weekend/Lunedì) e Team Alex (Infrasettim…" at bounding box center [523, 253] width 462 height 31
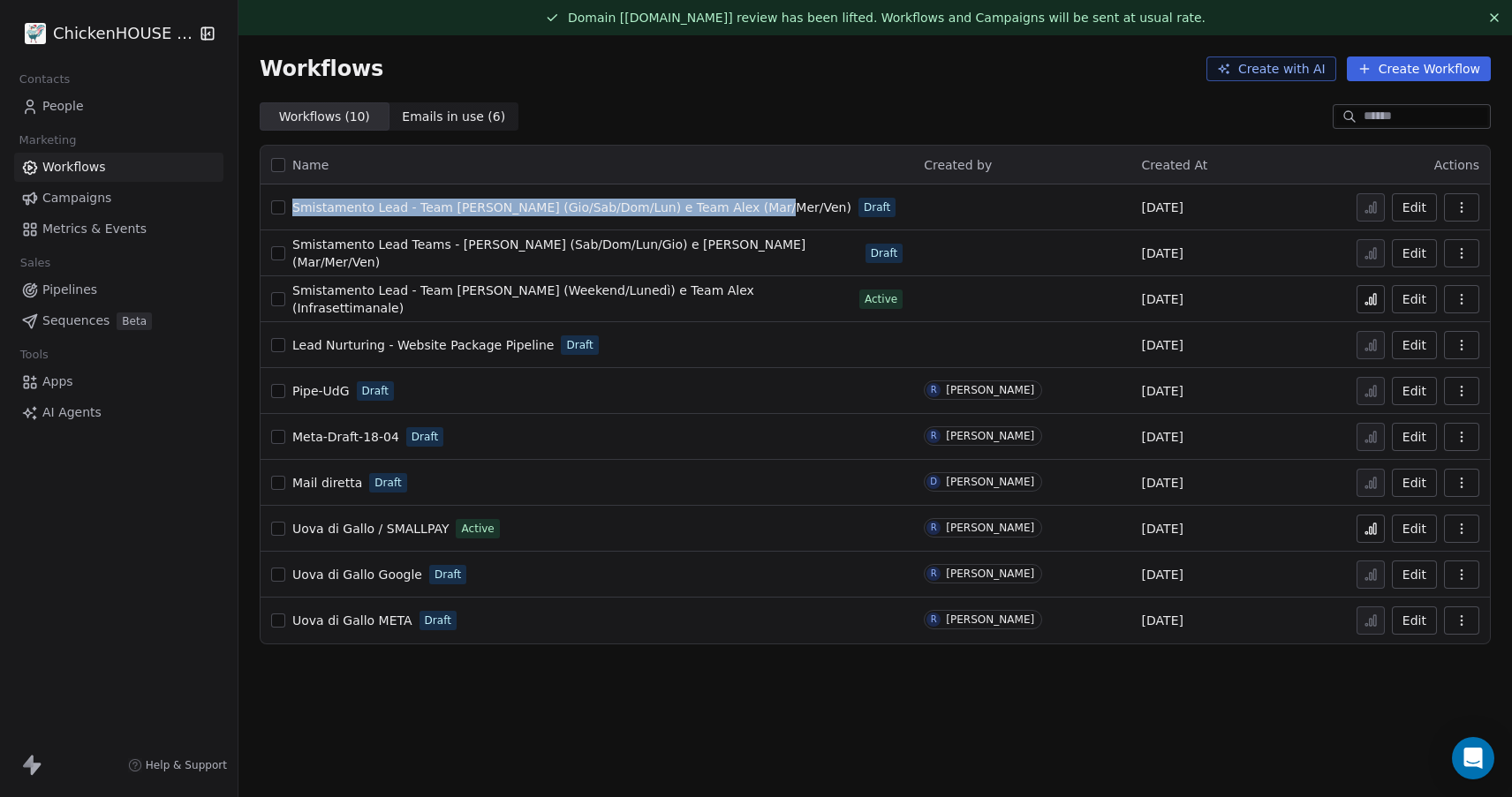
click at [431, 203] on span "Smistamento Lead - Team [PERSON_NAME] (Gio/Sab/Dom/Lun) e Team Alex (Mar/Mer/Ve…" at bounding box center [571, 207] width 559 height 14
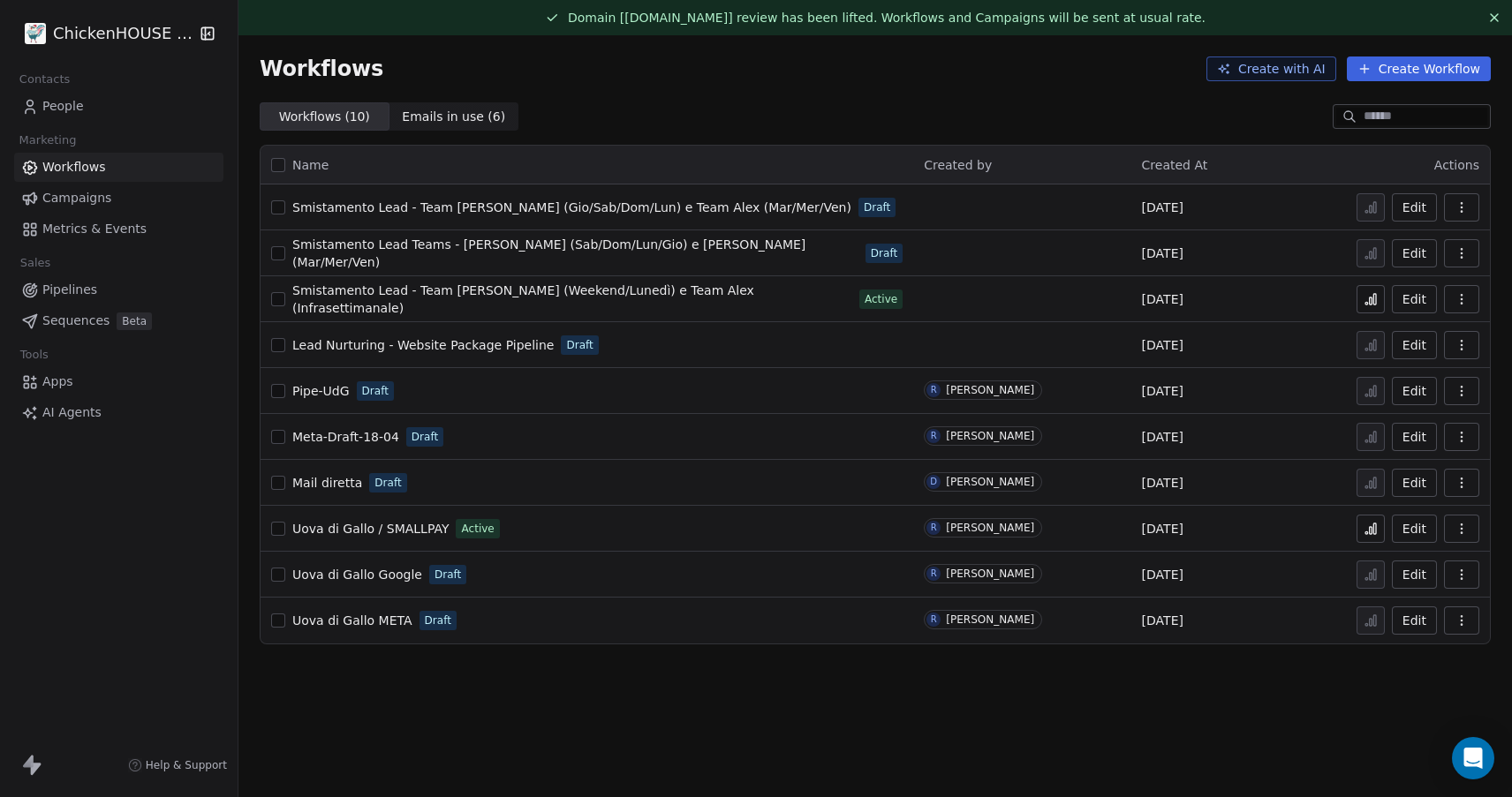
click at [444, 204] on span "Smistamento Lead - Team [PERSON_NAME] (Gio/Sab/Dom/Lun) e Team Alex (Mar/Mer/Ve…" at bounding box center [571, 207] width 559 height 14
click at [455, 304] on span "Smistamento Lead - Team [PERSON_NAME] (Weekend/Lunedì) e Team Alex (Infrasettim…" at bounding box center [523, 298] width 462 height 31
